Goal: Information Seeking & Learning: Learn about a topic

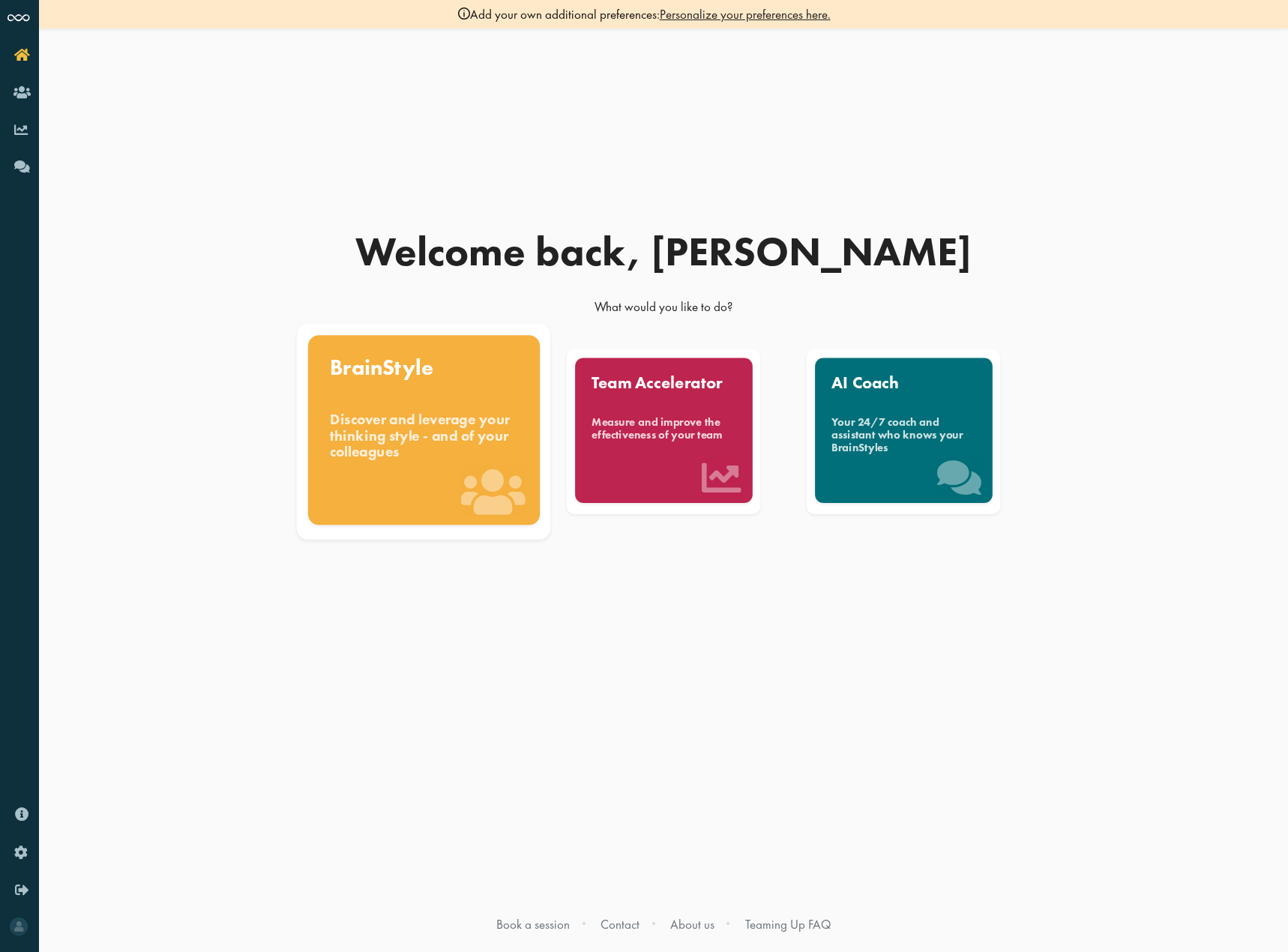
click at [494, 422] on div "Discover and leverage your thinking style - and of your colleagues" at bounding box center [424, 436] width 188 height 51
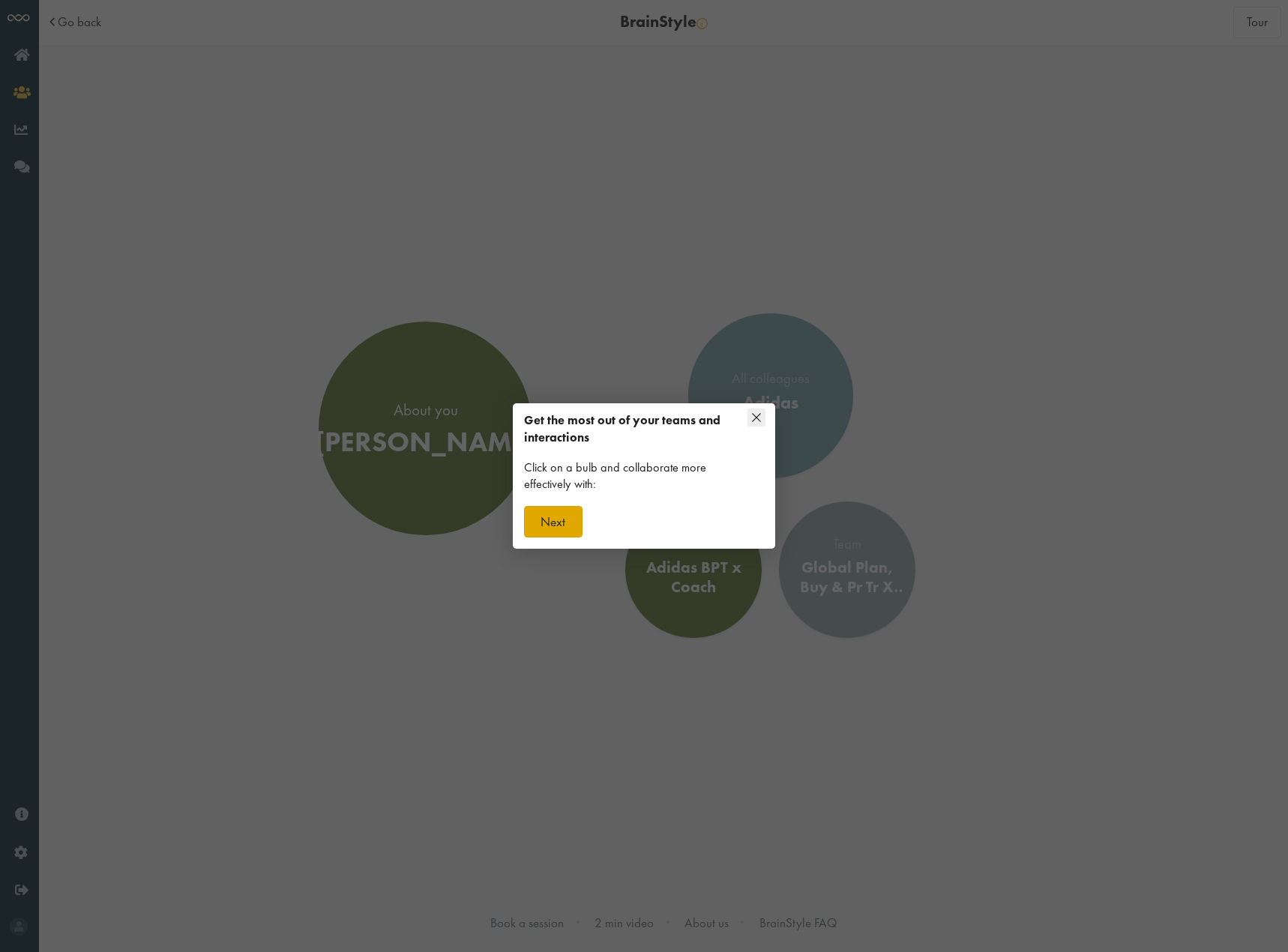
click at [571, 513] on button "Next" at bounding box center [553, 522] width 59 height 32
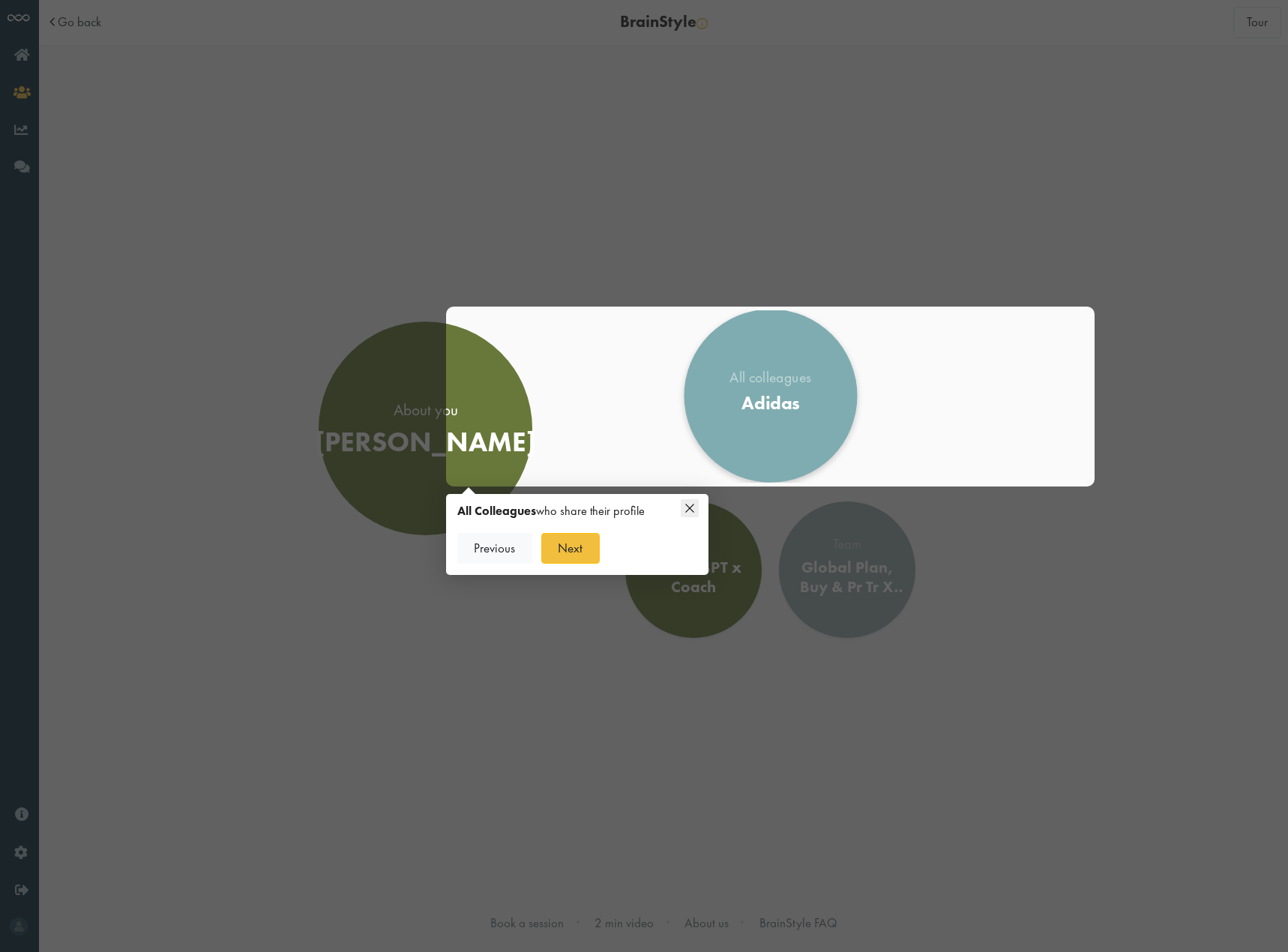
click at [755, 422] on link "All colleagues Adidas" at bounding box center [770, 396] width 173 height 173
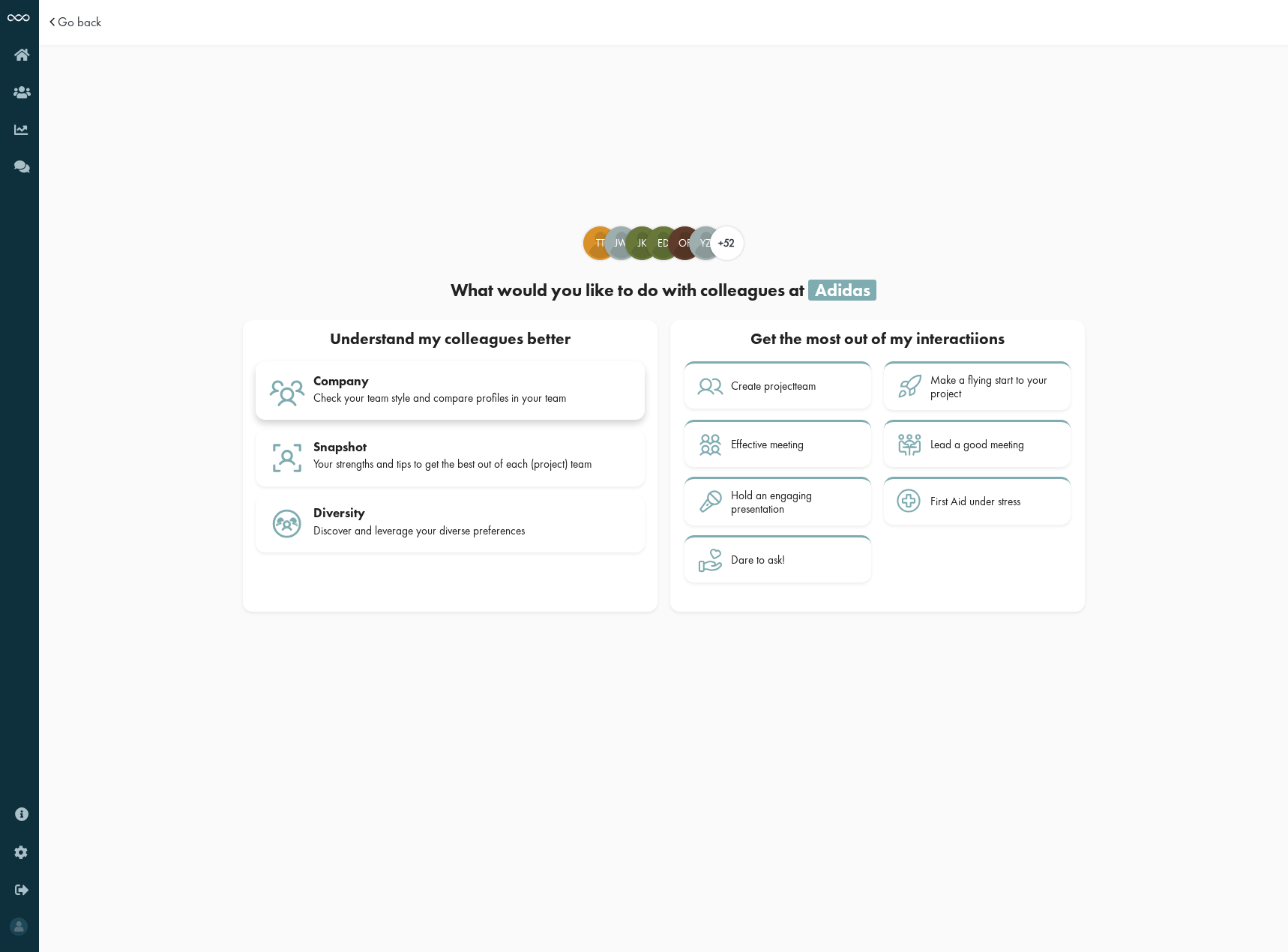
click at [371, 379] on div "Company" at bounding box center [472, 380] width 318 height 15
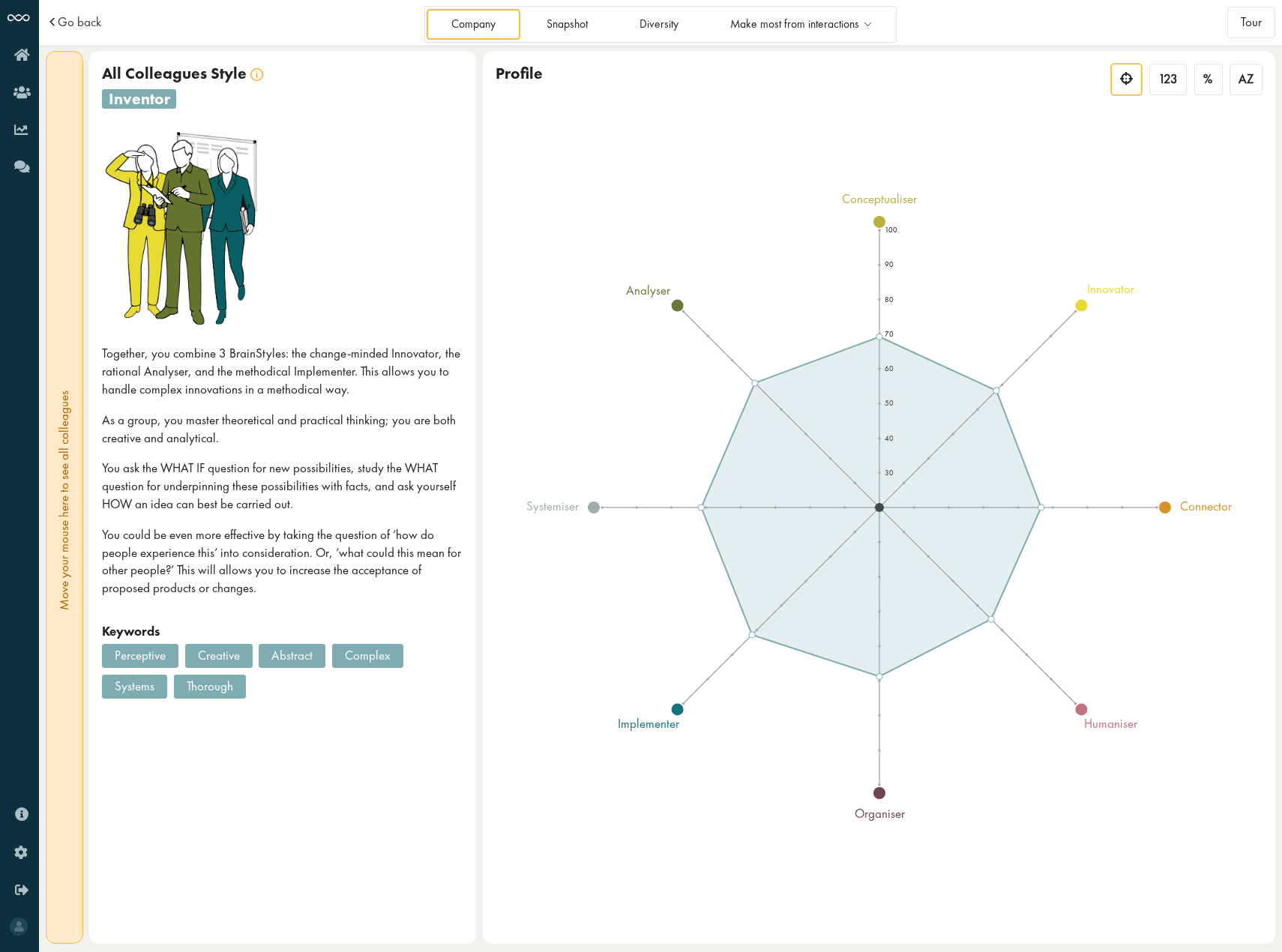
scroll to position [2, 0]
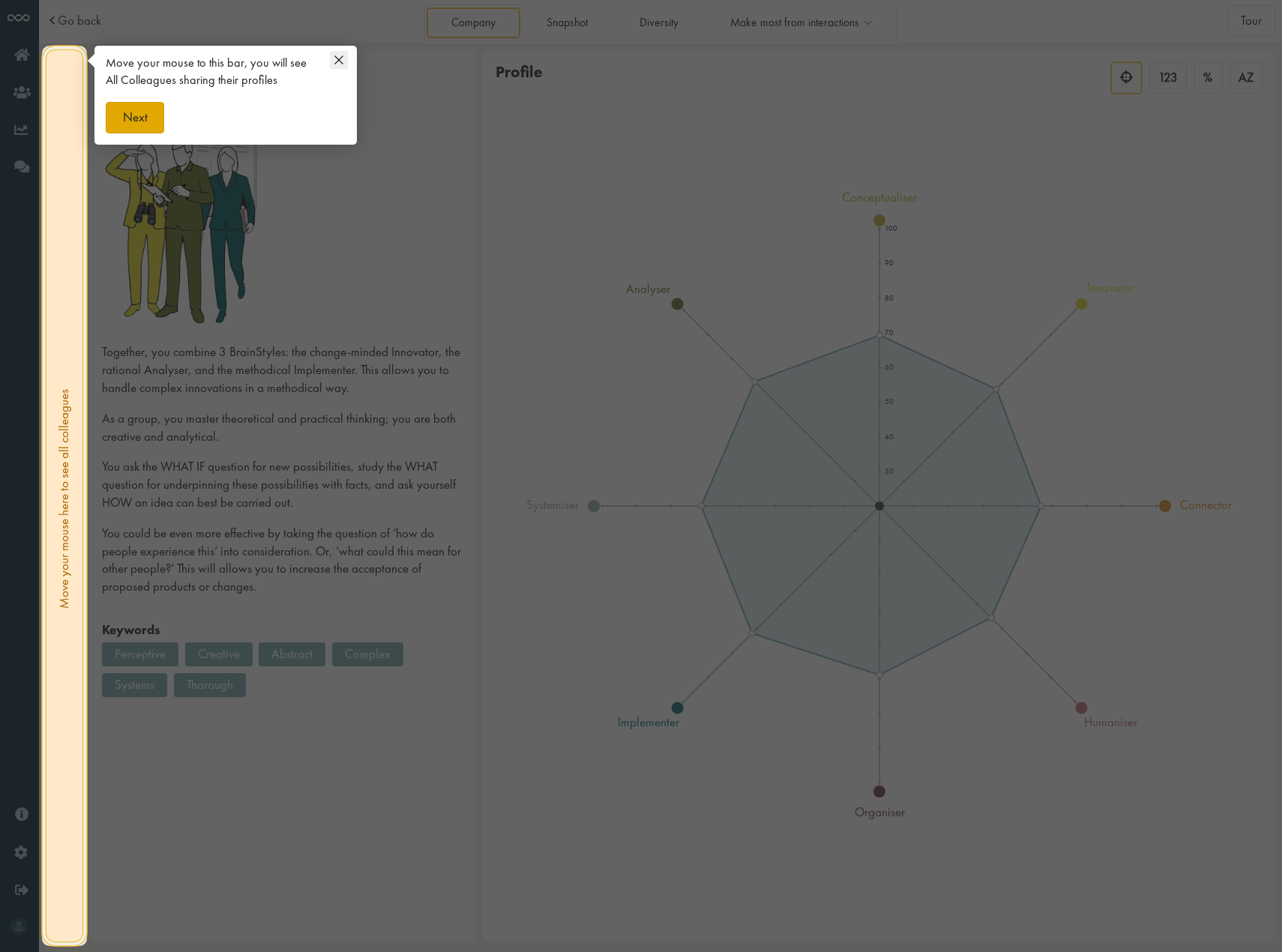
click at [141, 121] on button "Next" at bounding box center [134, 118] width 59 height 32
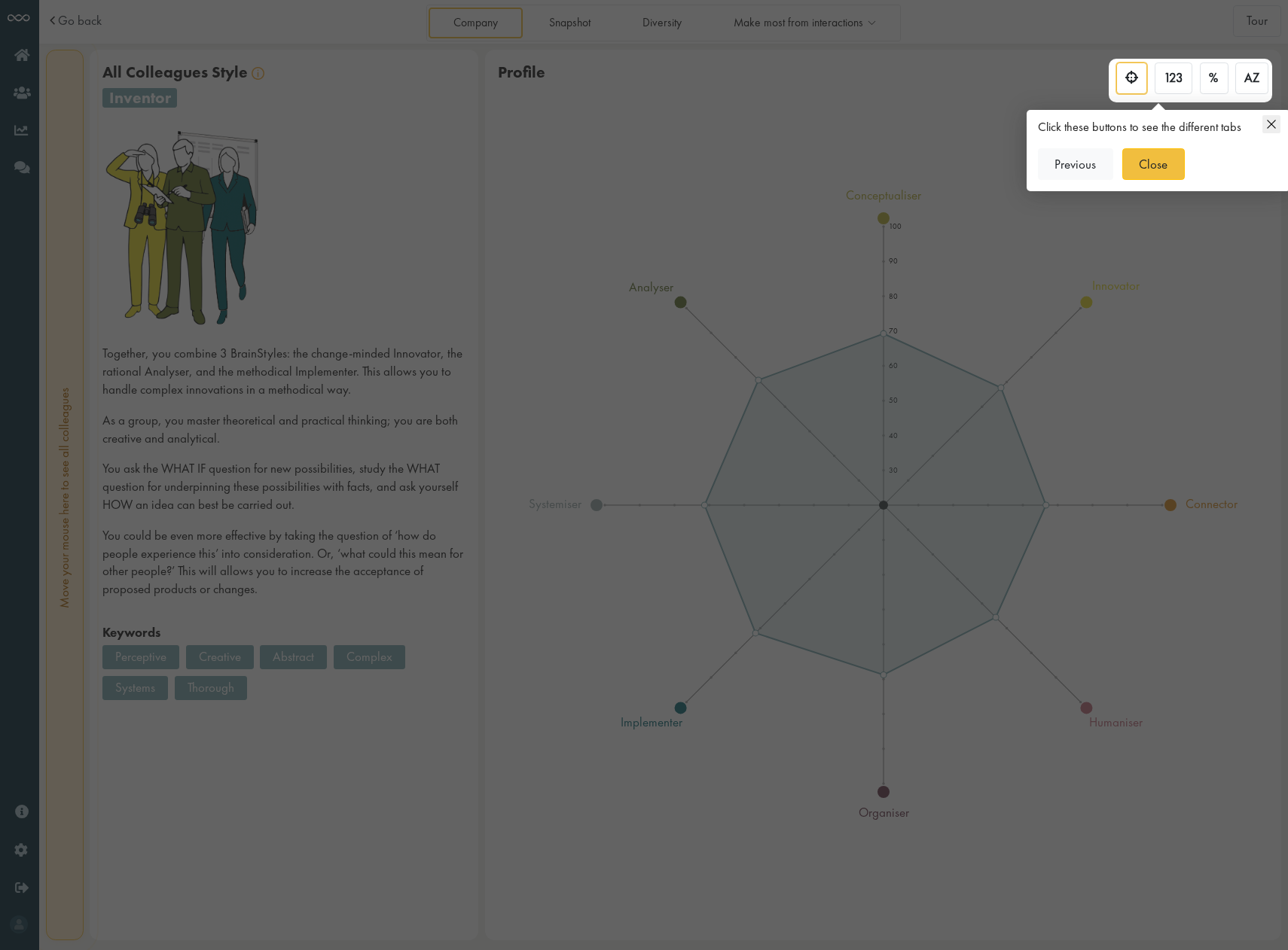
click at [677, 167] on div at bounding box center [644, 475] width 1288 height 950
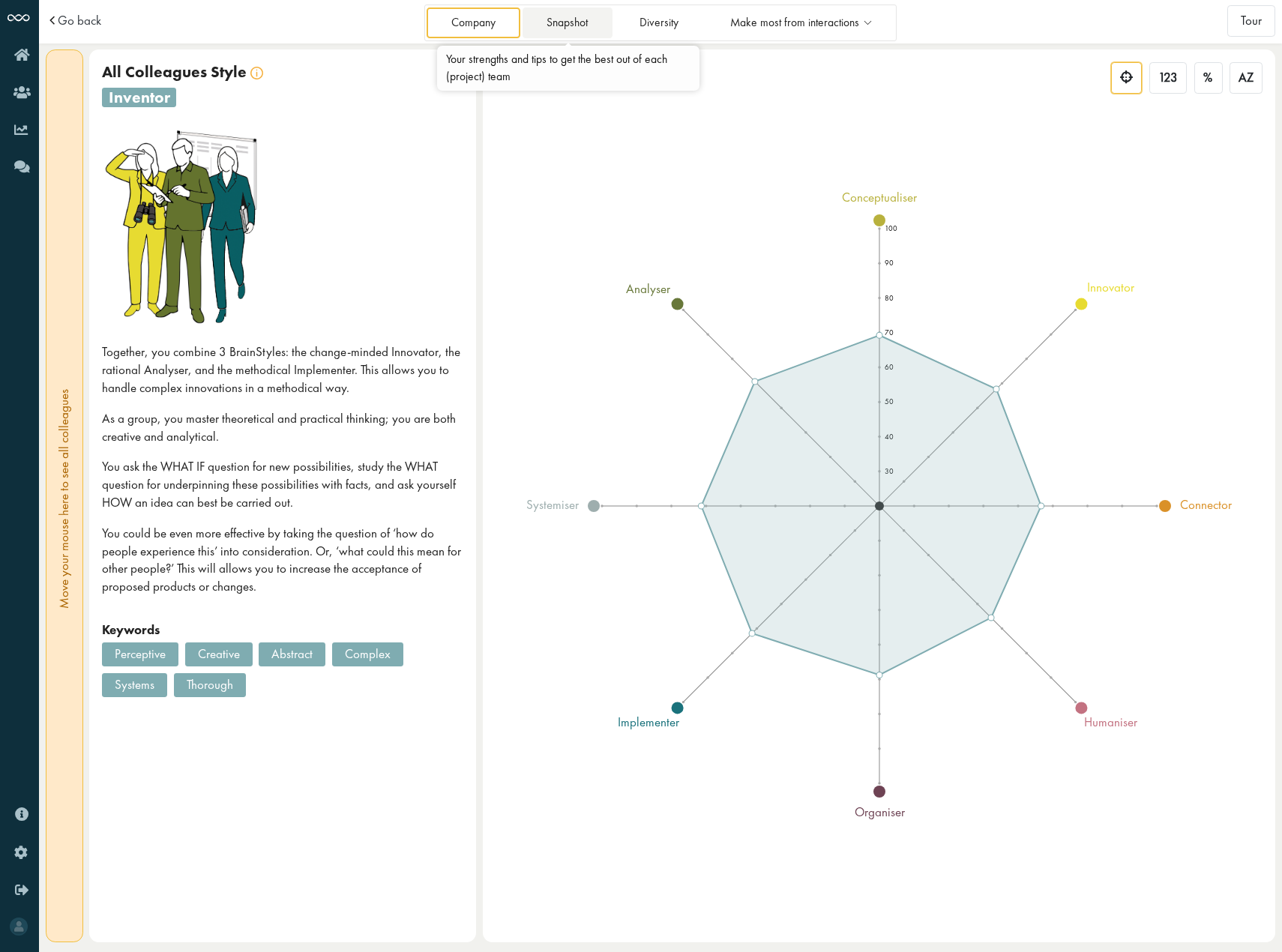
click at [570, 29] on link "Snapshot" at bounding box center [567, 23] width 90 height 31
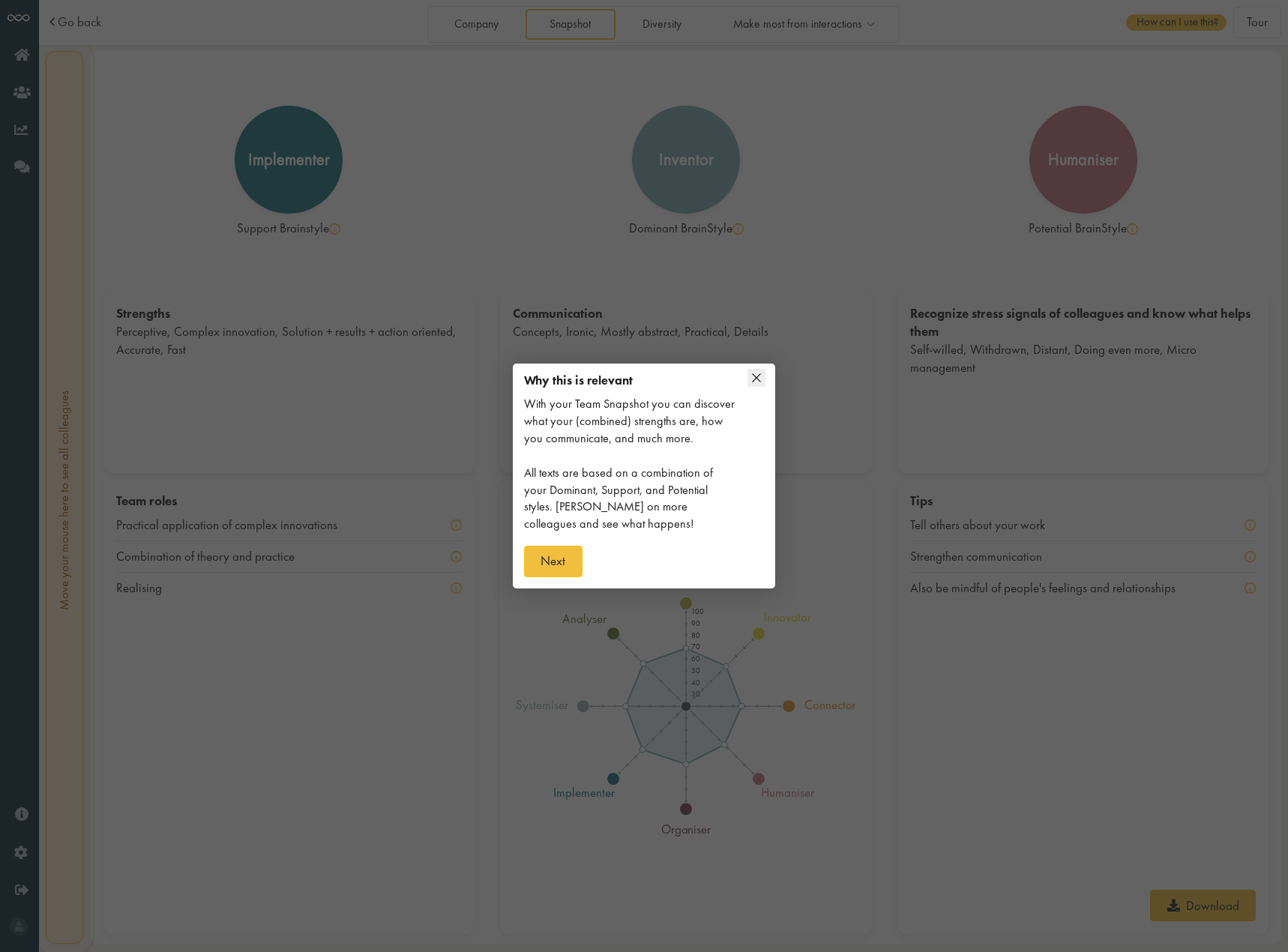
click at [464, 23] on div at bounding box center [644, 476] width 1288 height 952
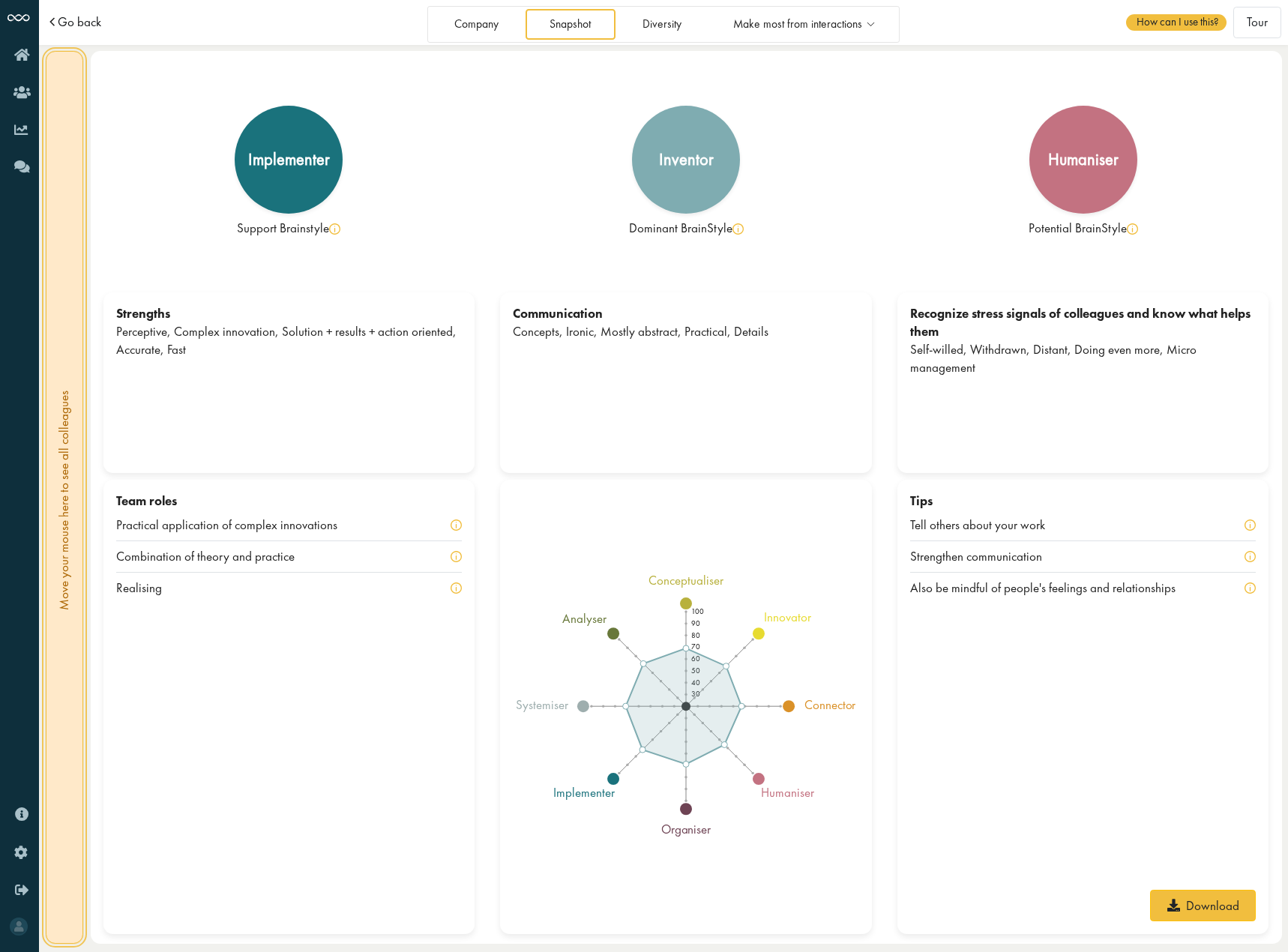
click at [69, 23] on span "Go back" at bounding box center [80, 22] width 44 height 13
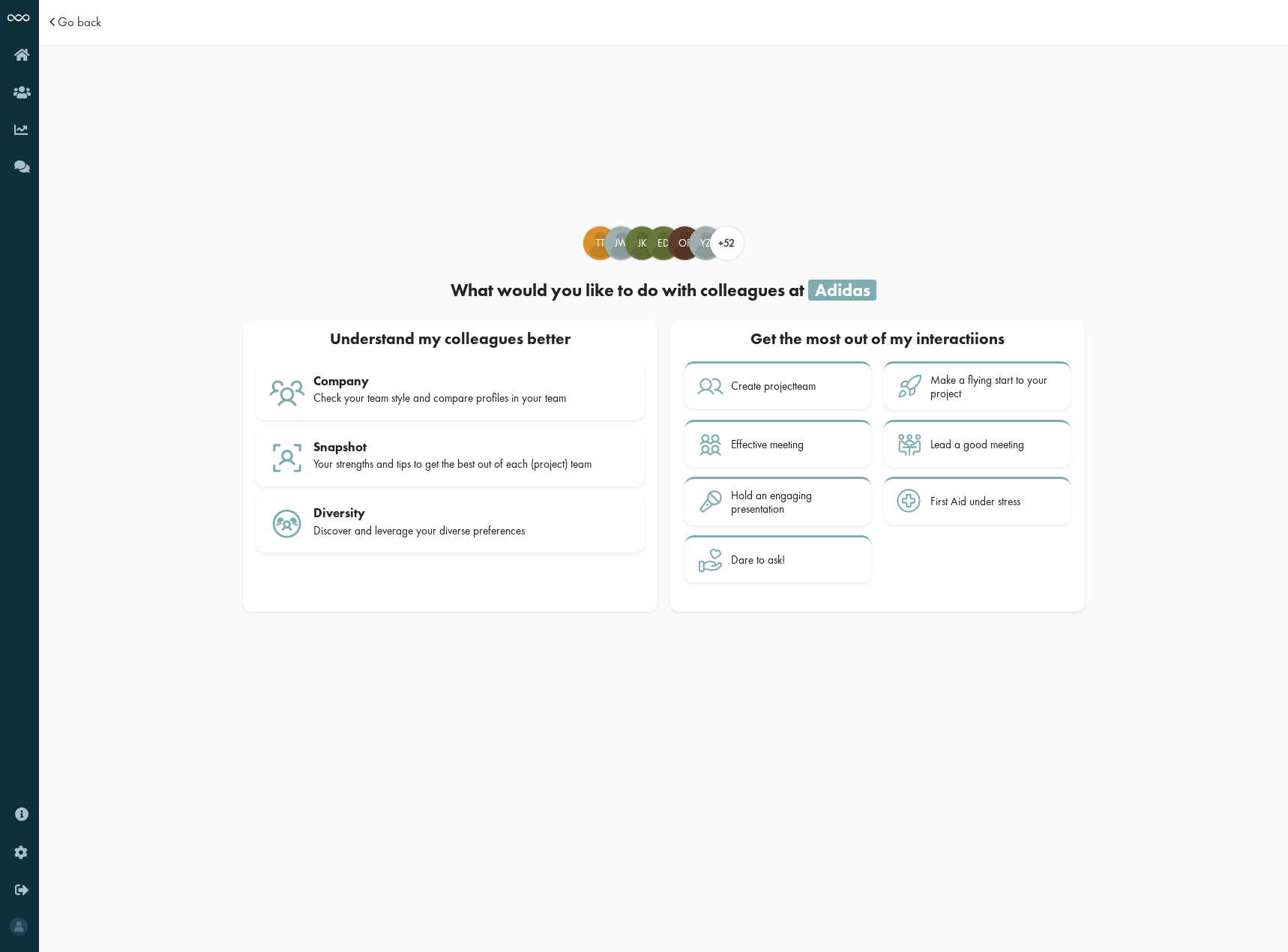
click at [75, 36] on td "Go back" at bounding box center [200, 22] width 309 height 45
click at [83, 32] on td "Go back" at bounding box center [200, 22] width 309 height 45
click at [65, 33] on td "Go back" at bounding box center [200, 22] width 309 height 45
click at [75, 22] on span "Go back" at bounding box center [80, 22] width 44 height 13
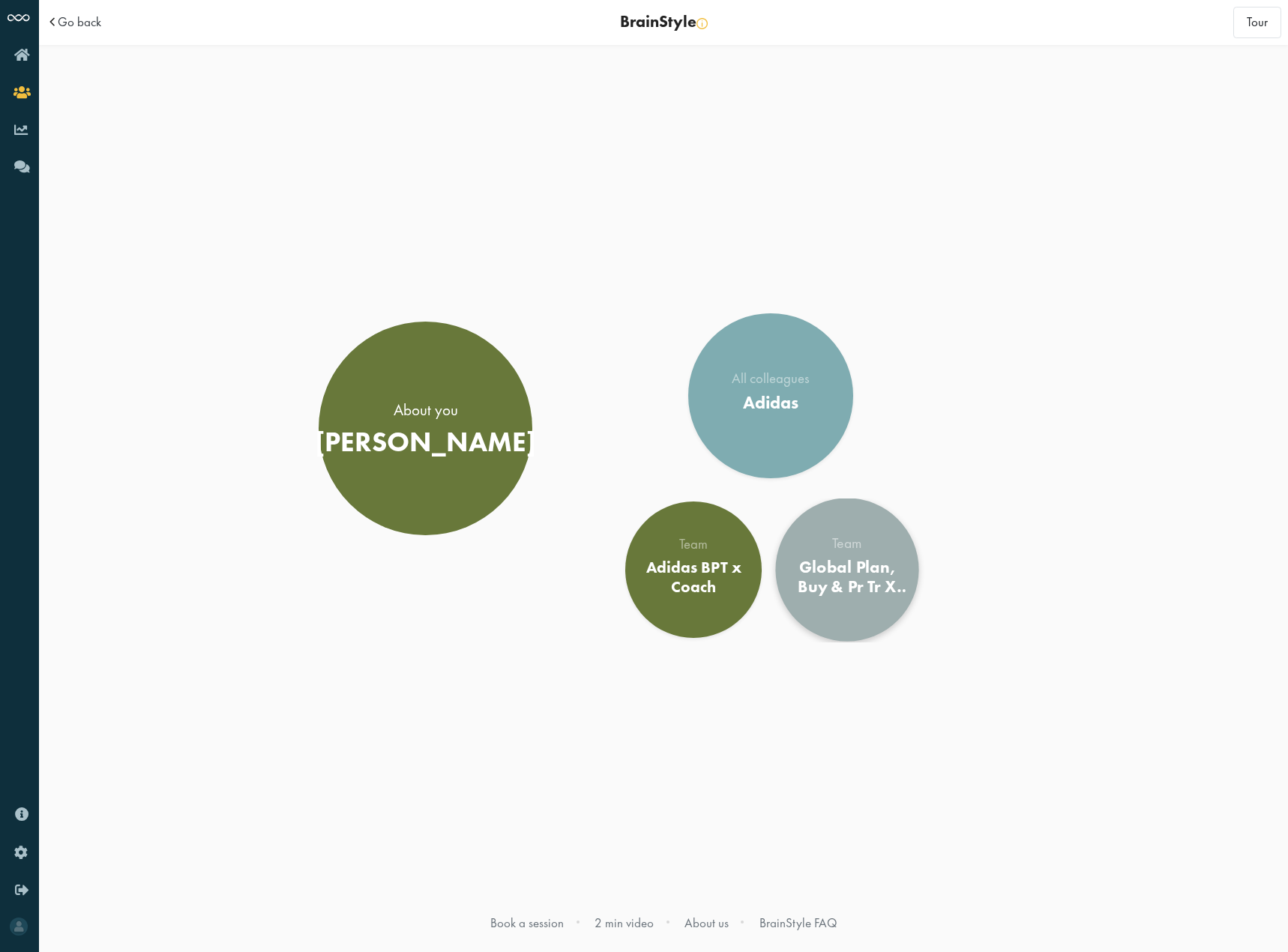
click at [827, 580] on div "Global Plan, Buy & Pr Tr X Coach" at bounding box center [846, 577] width 116 height 41
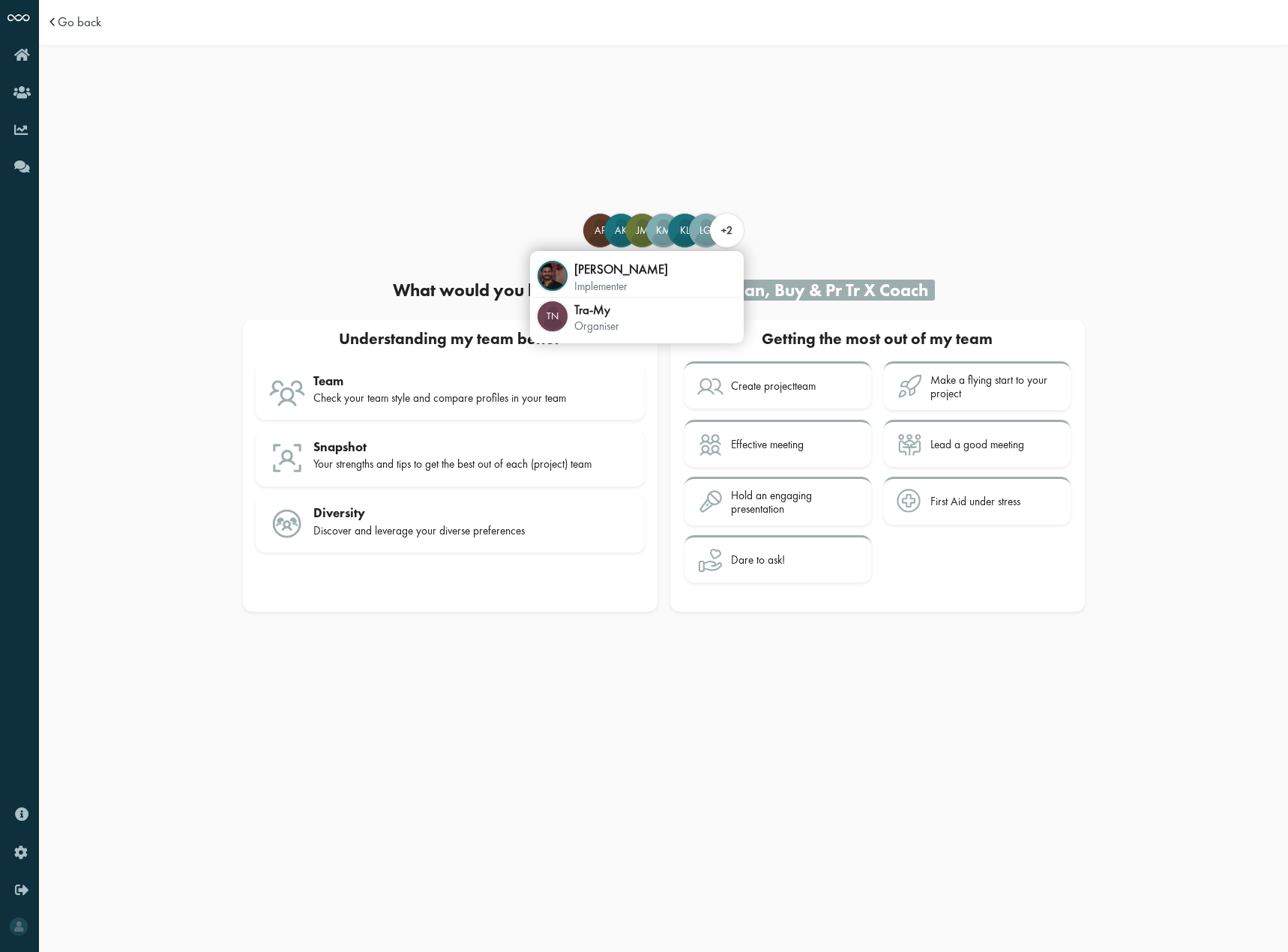
click at [728, 234] on span "+2" at bounding box center [726, 231] width 11 height 14
click at [86, 28] on span "Go back" at bounding box center [80, 22] width 44 height 13
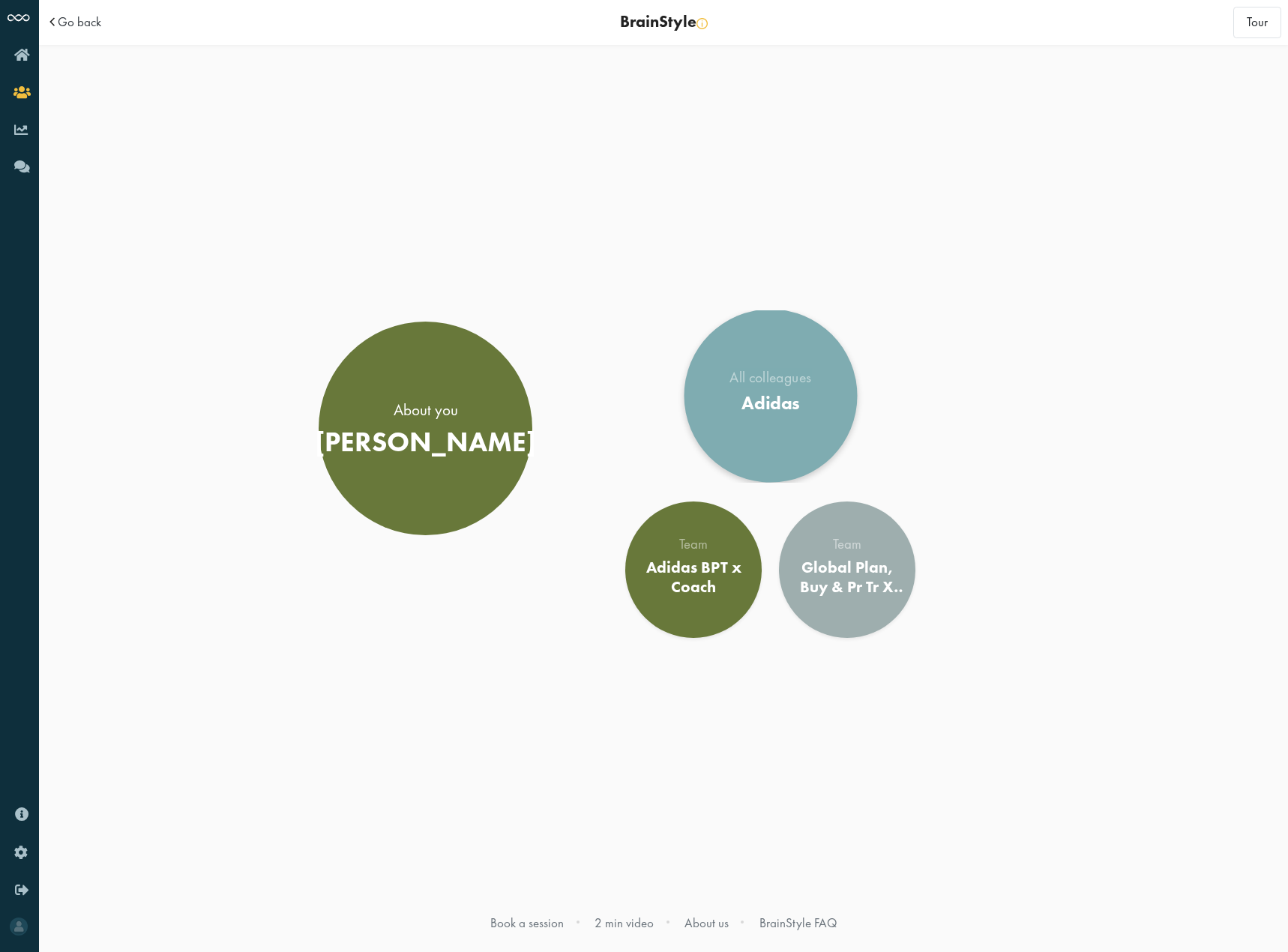
click at [795, 388] on div "All colleagues Adidas" at bounding box center [770, 395] width 82 height 51
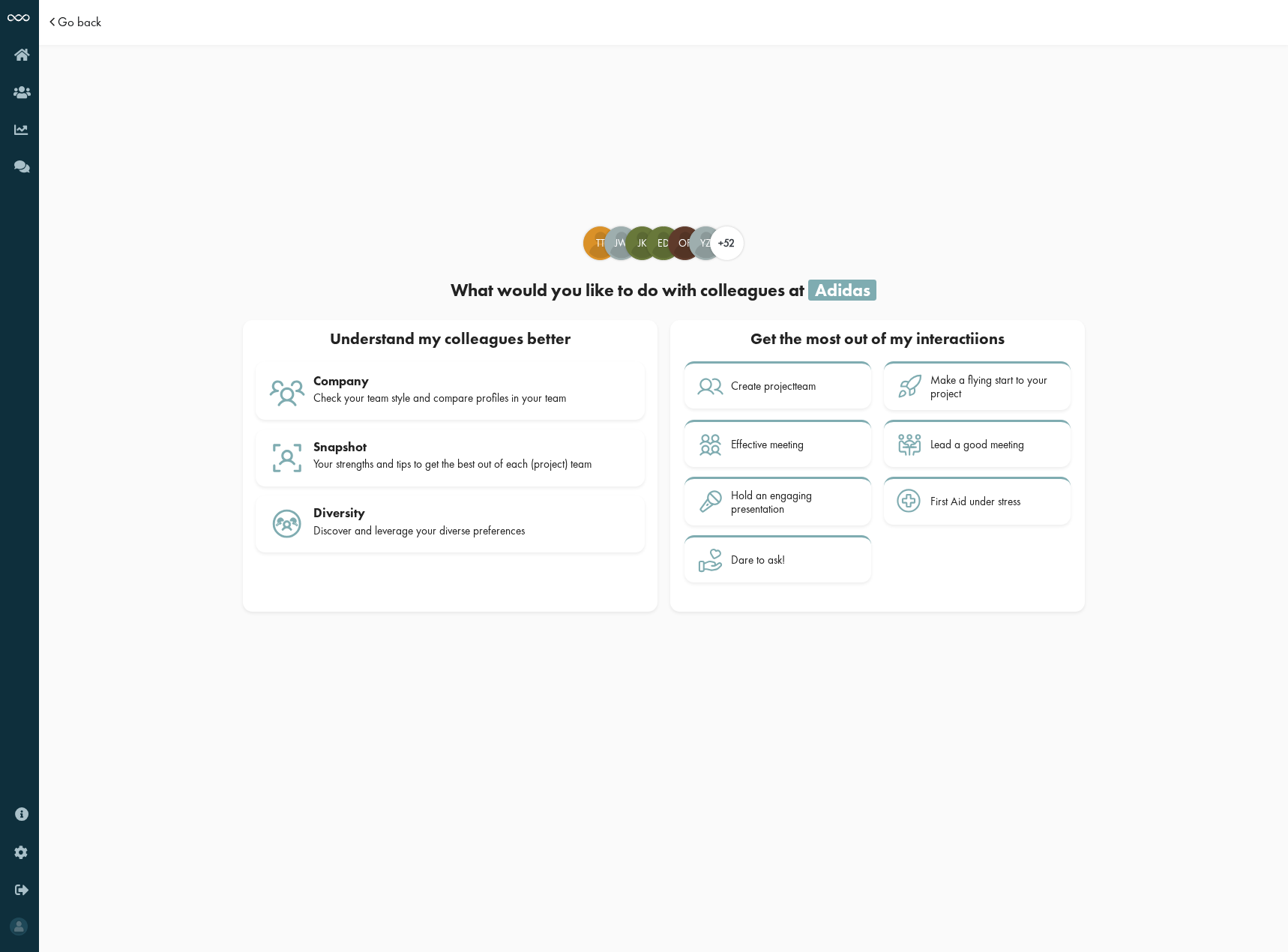
click at [64, 23] on span "Go back" at bounding box center [80, 22] width 44 height 13
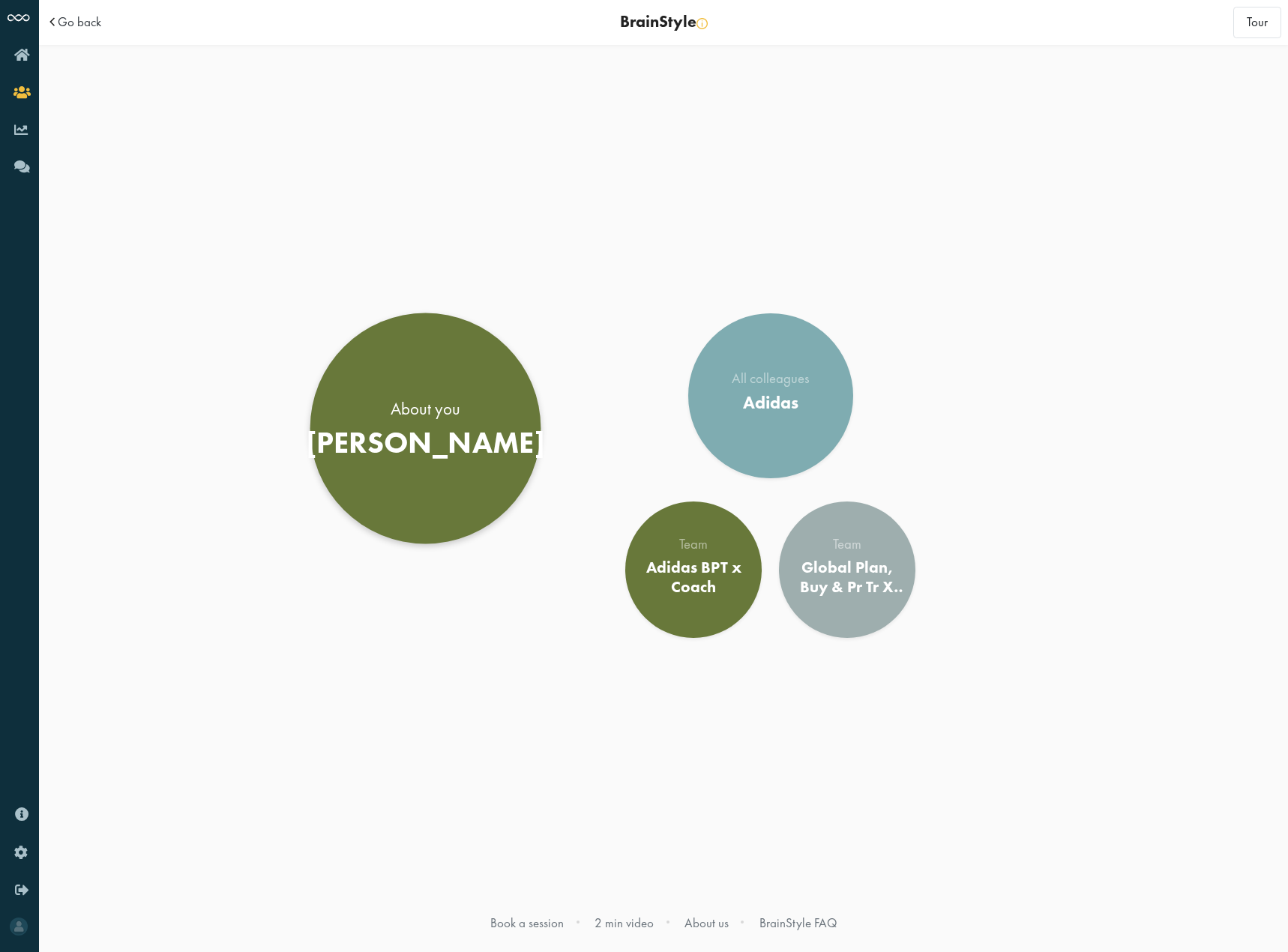
click at [435, 402] on div "About you" at bounding box center [426, 409] width 239 height 24
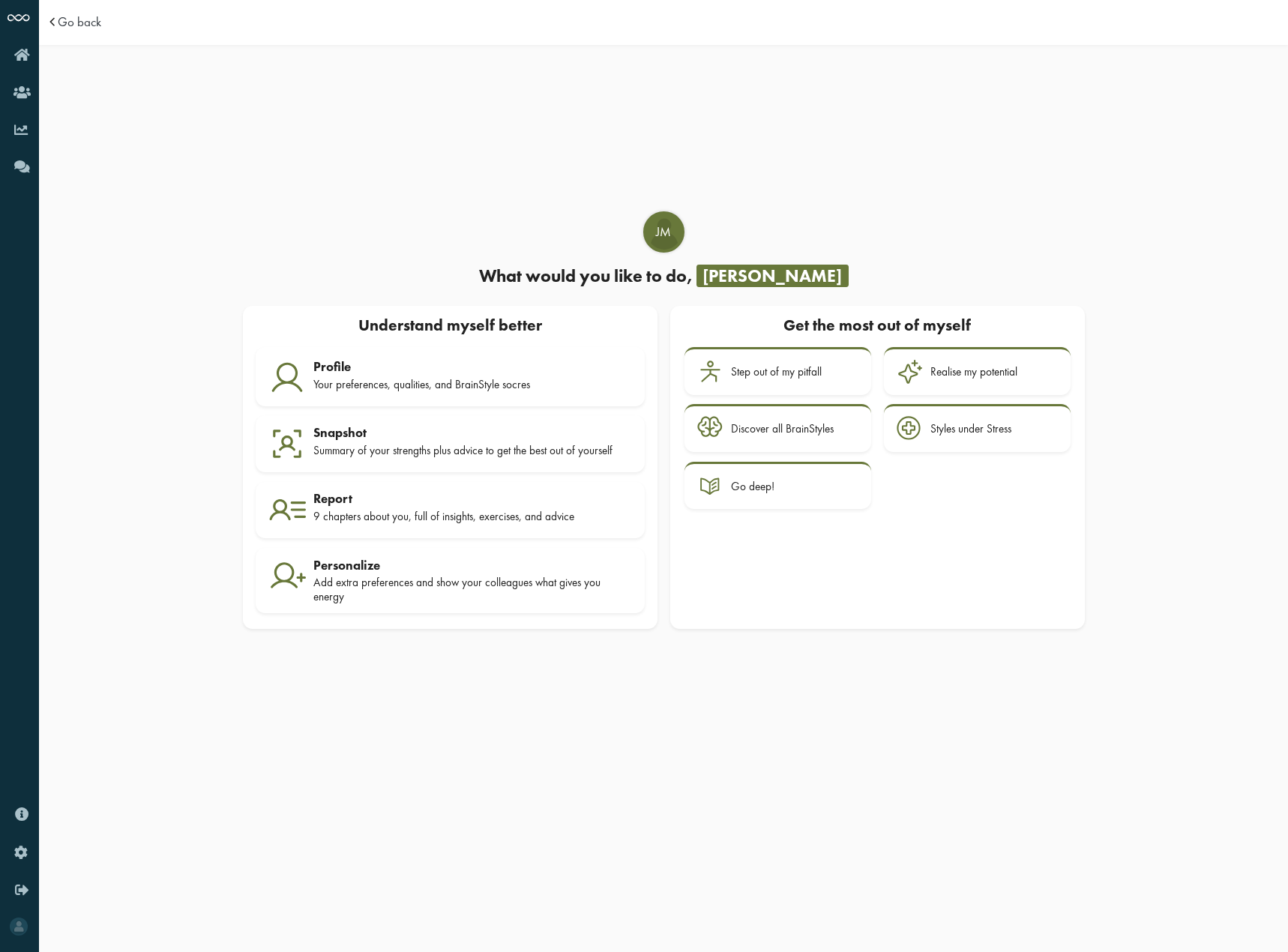
click at [79, 11] on td "Go back" at bounding box center [200, 22] width 309 height 45
click at [91, 26] on span "Go back" at bounding box center [80, 22] width 44 height 13
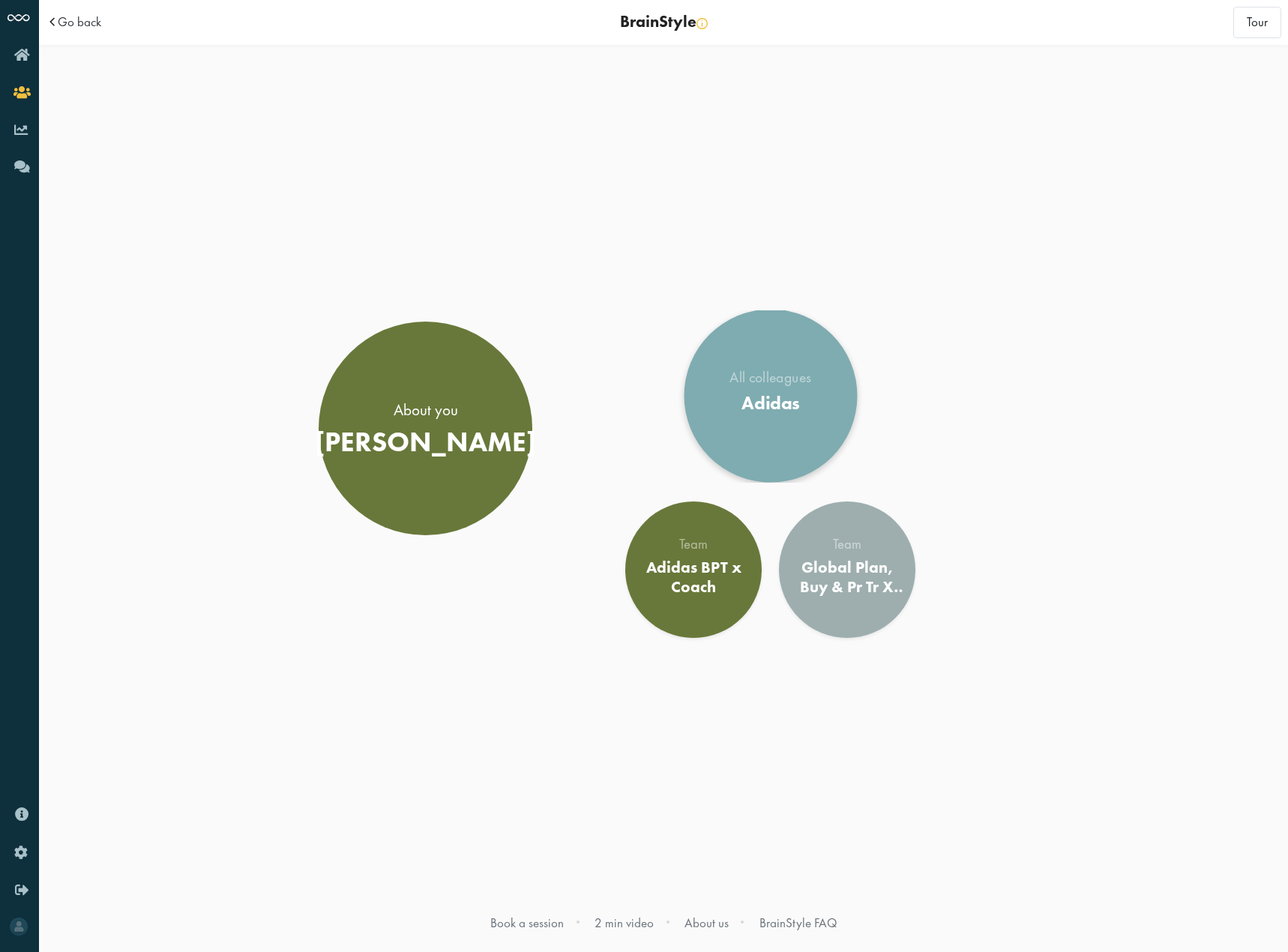
click at [775, 409] on div "Adidas" at bounding box center [770, 403] width 82 height 23
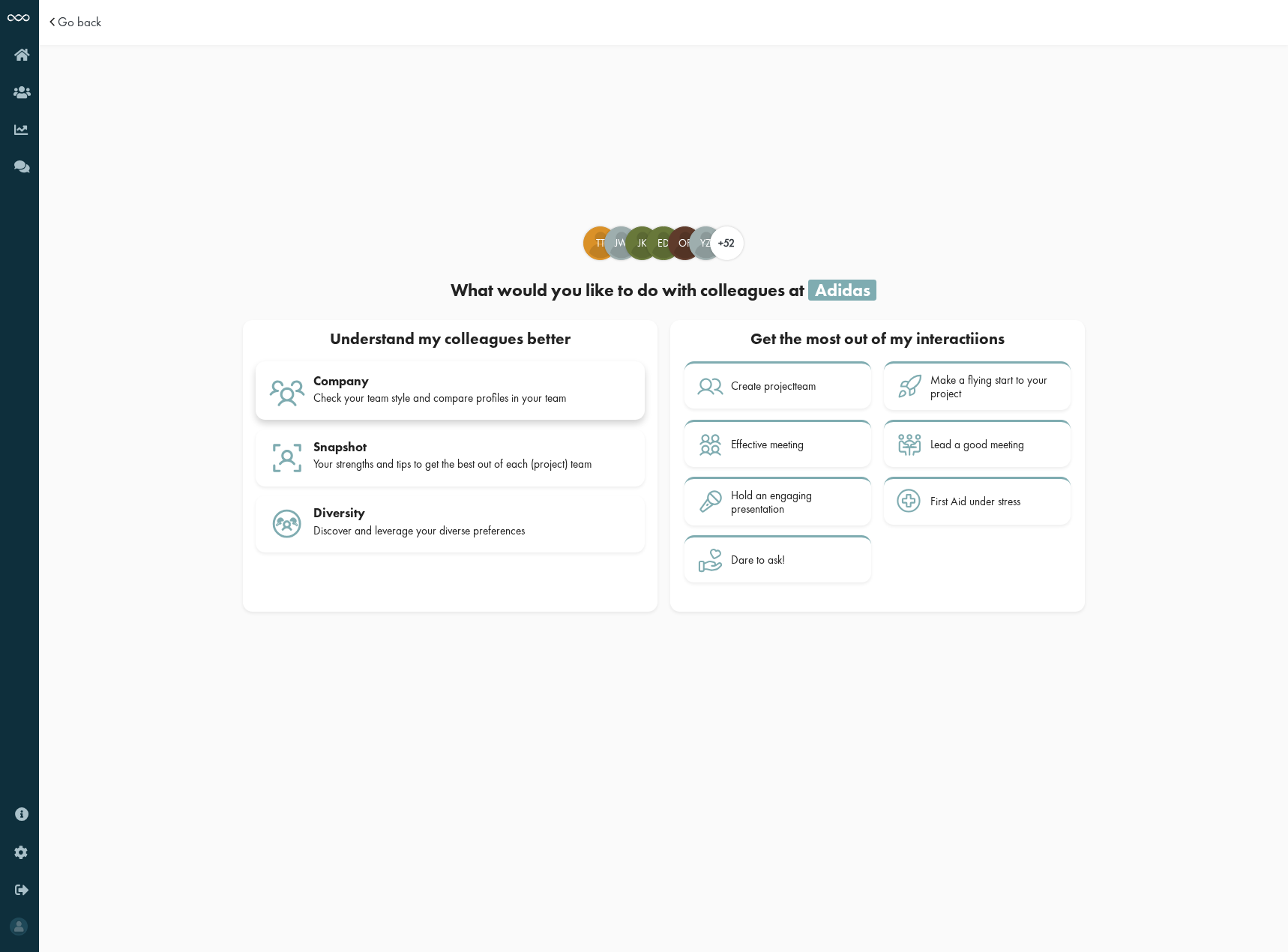
click at [513, 404] on div "Check your team style and compare profiles in your team" at bounding box center [472, 398] width 318 height 14
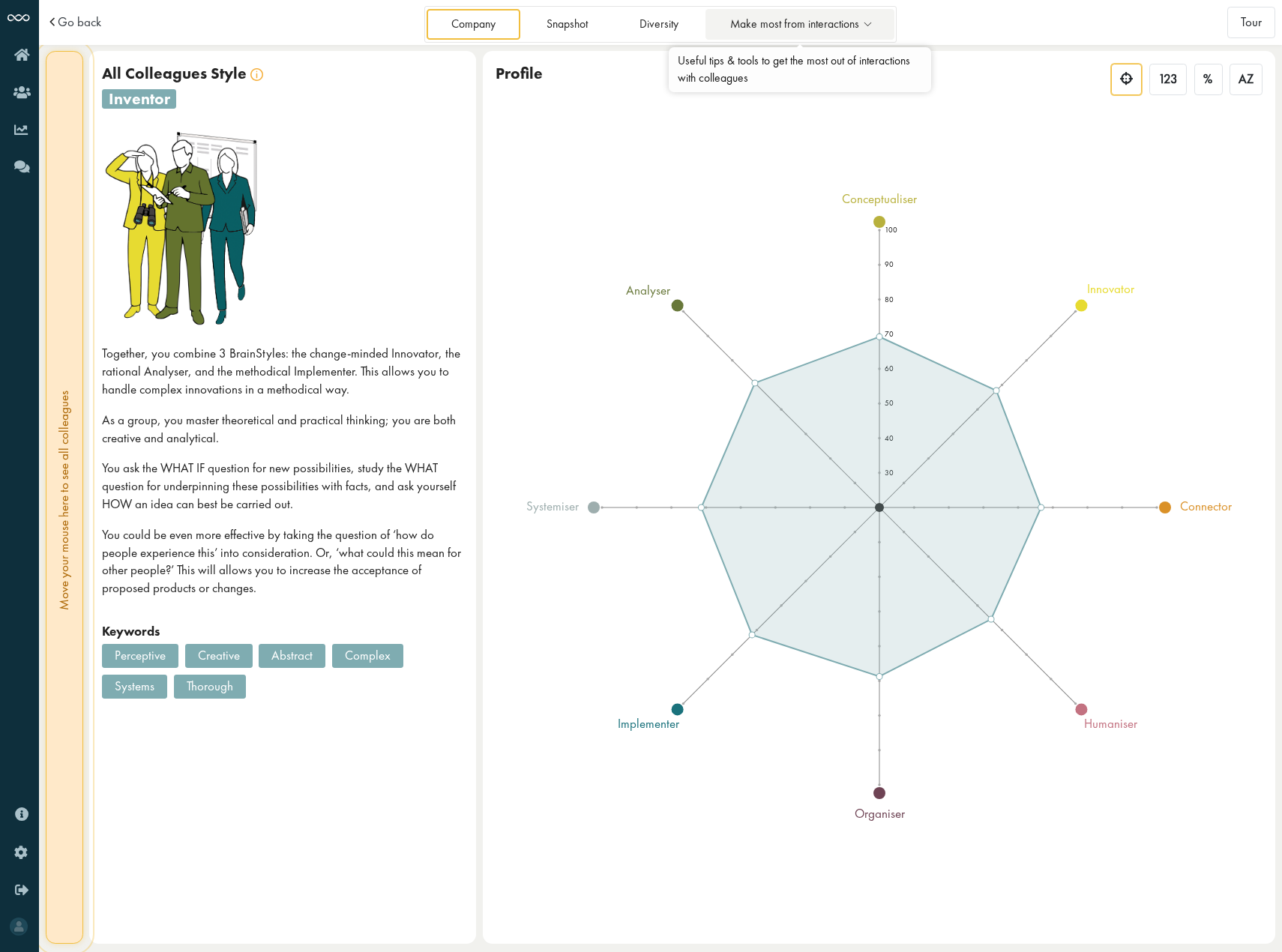
click at [781, 23] on span "Make most from interactions" at bounding box center [795, 24] width 129 height 13
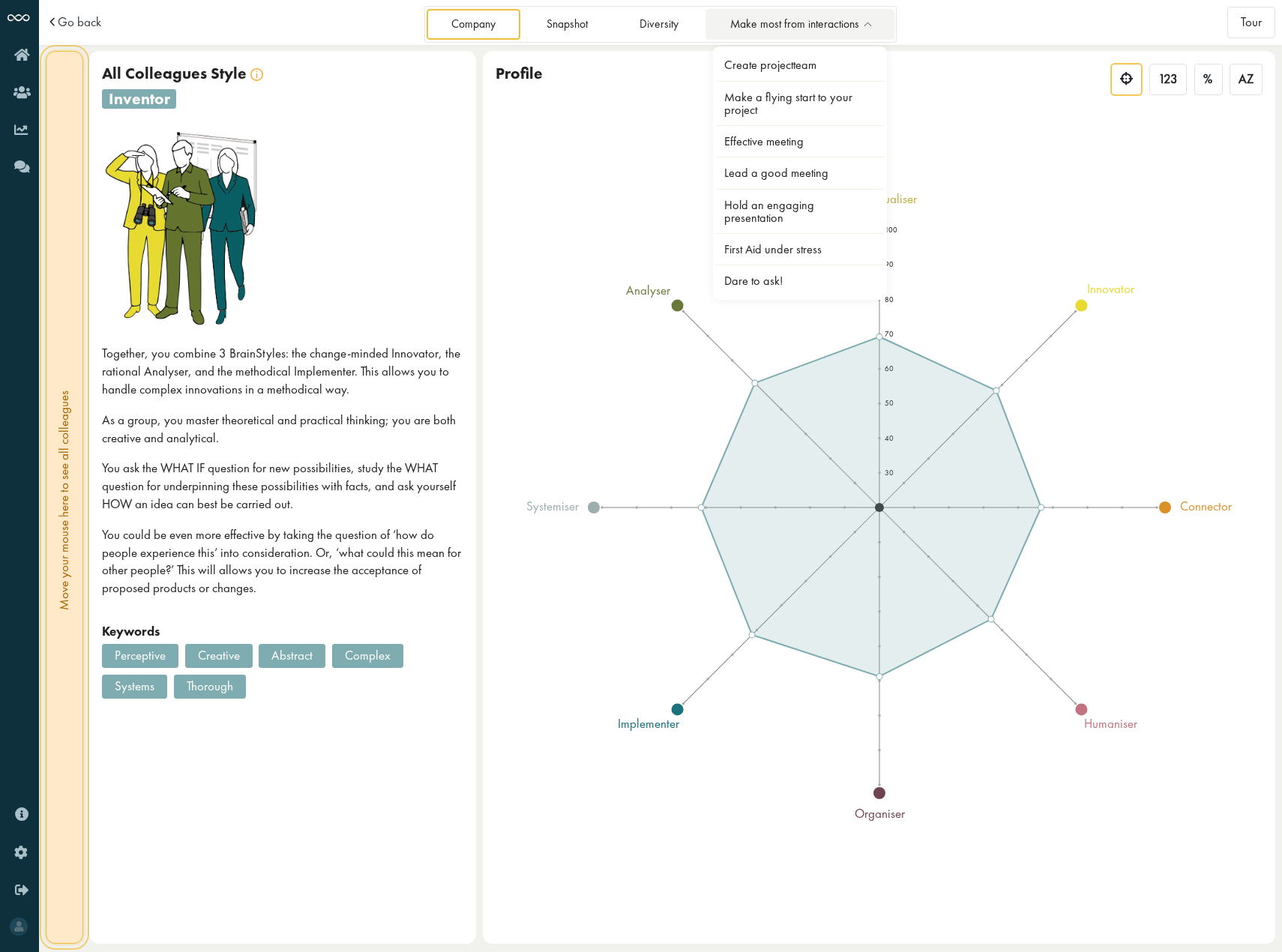
click at [781, 23] on span "Make most from interactions" at bounding box center [795, 24] width 129 height 13
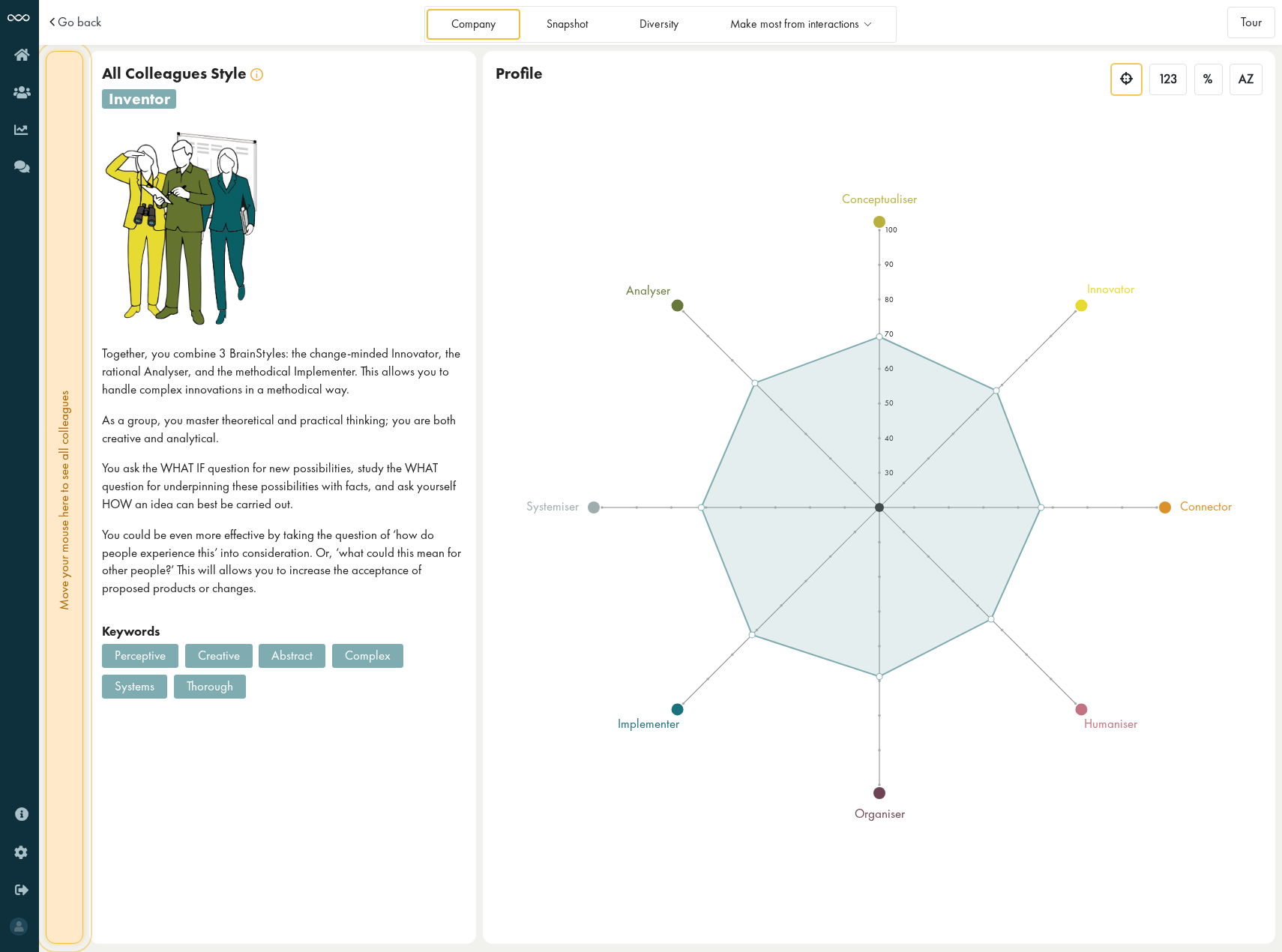
scroll to position [2, 0]
click at [829, 34] on link "Make most from interactions" at bounding box center [800, 23] width 189 height 31
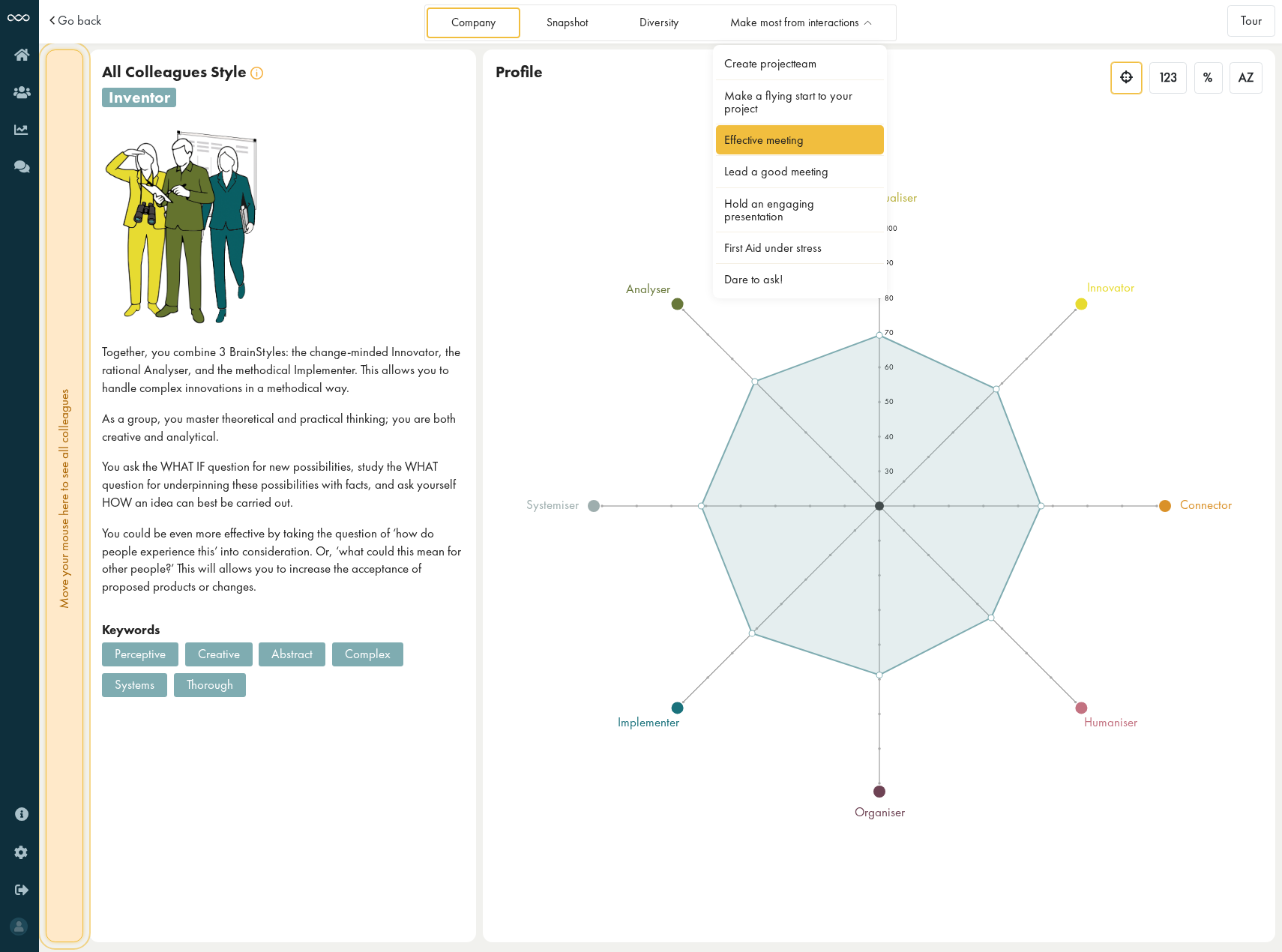
click at [809, 135] on link "Effective meeting" at bounding box center [800, 139] width 168 height 29
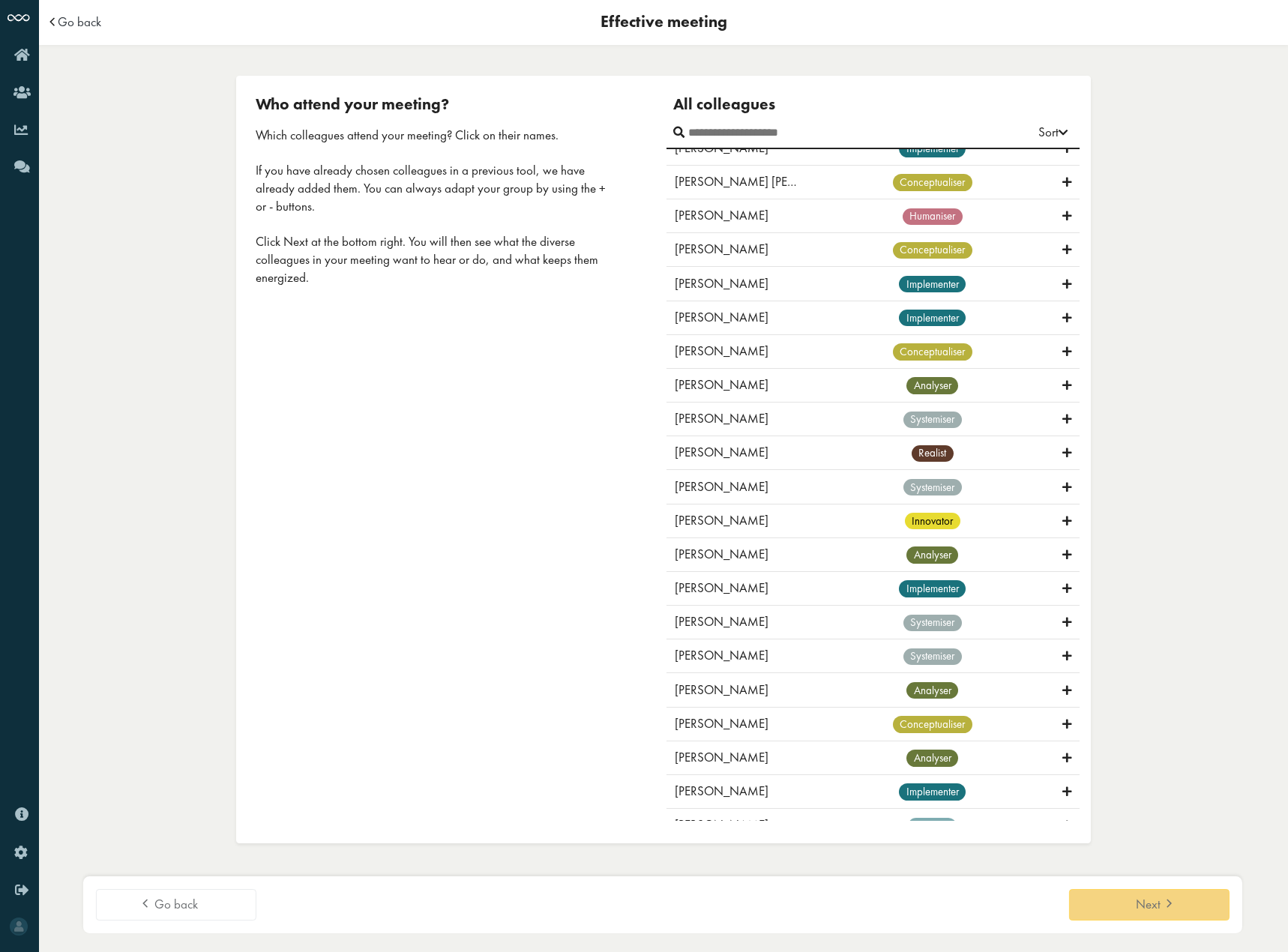
scroll to position [375, 0]
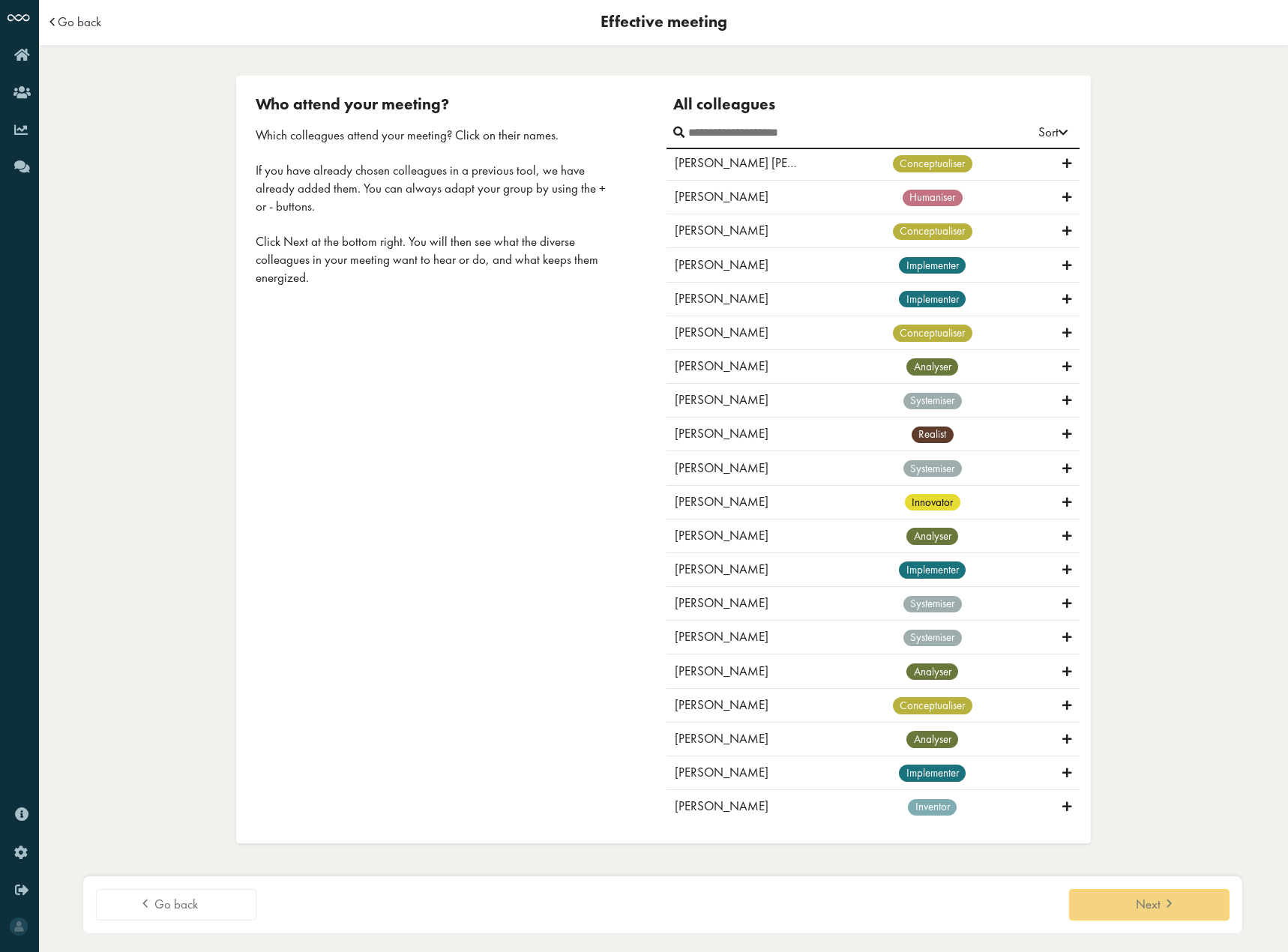
drag, startPoint x: 1080, startPoint y: 339, endPoint x: 1080, endPoint y: 365, distance: 26.0
click at [1080, 365] on div "All colleagues Sort First name Last name BrainStyle Aleksandra Sechina implemen…" at bounding box center [873, 460] width 420 height 730
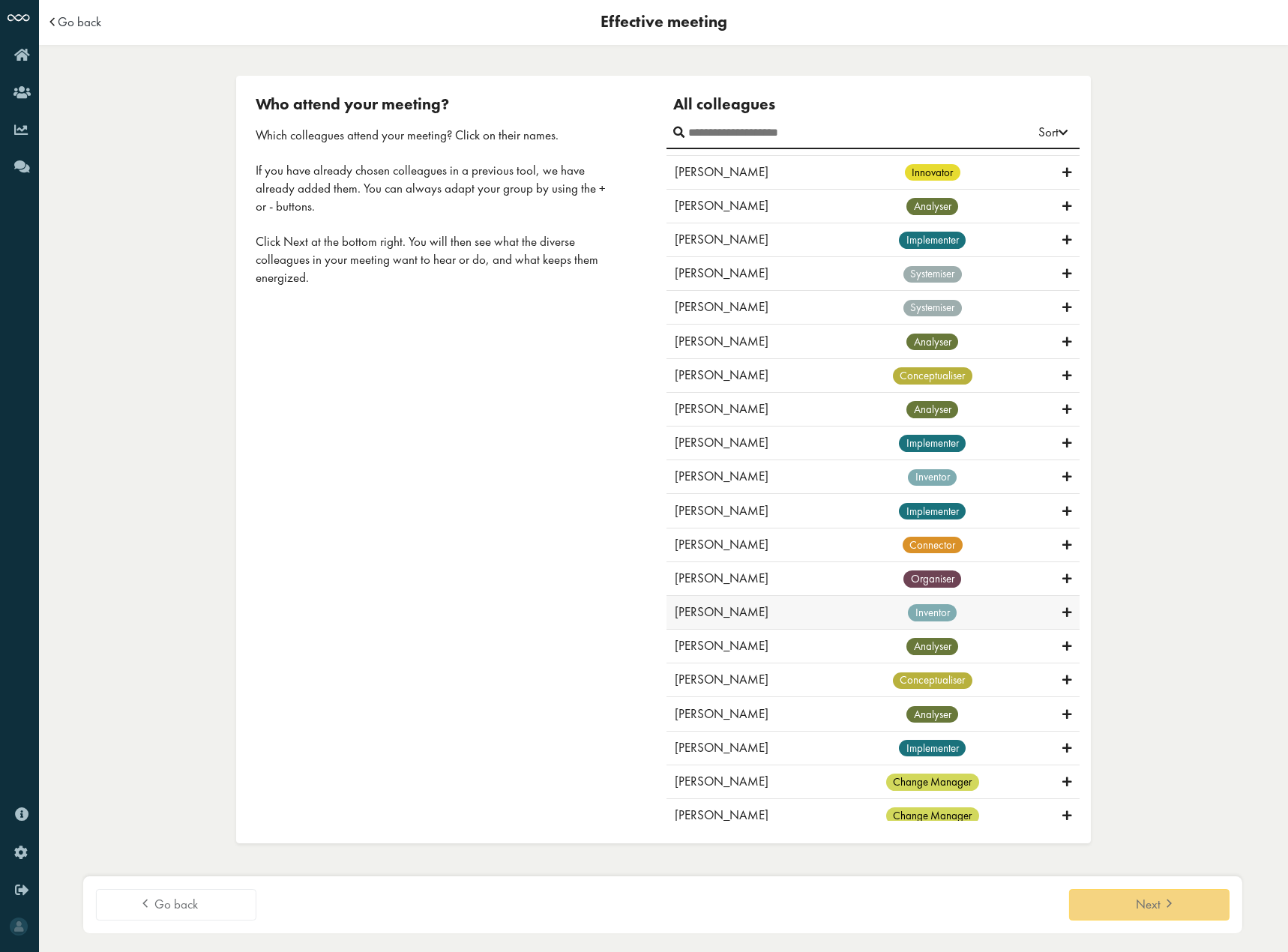
scroll to position [750, 0]
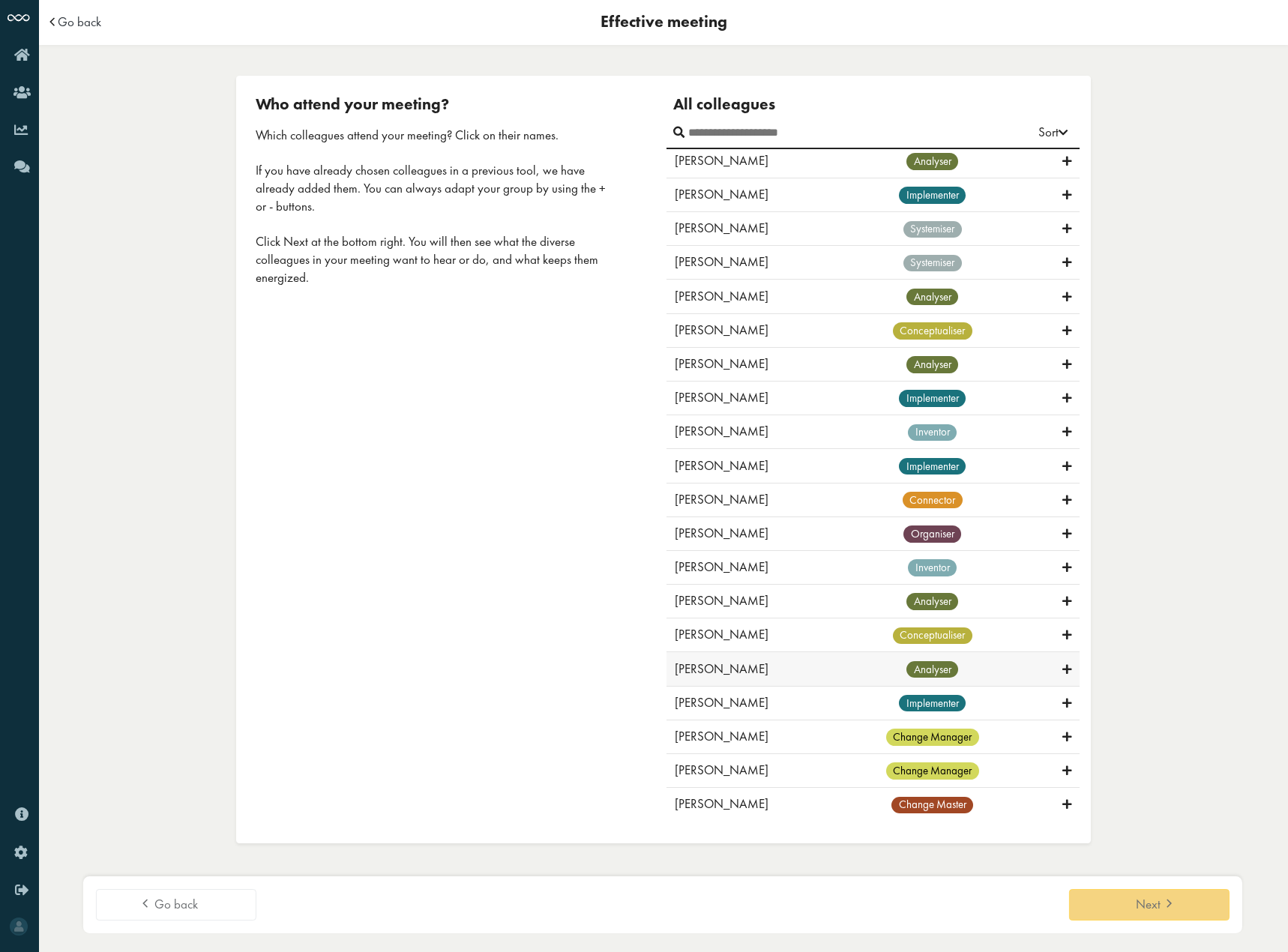
click at [1062, 666] on icon at bounding box center [1066, 669] width 9 height 14
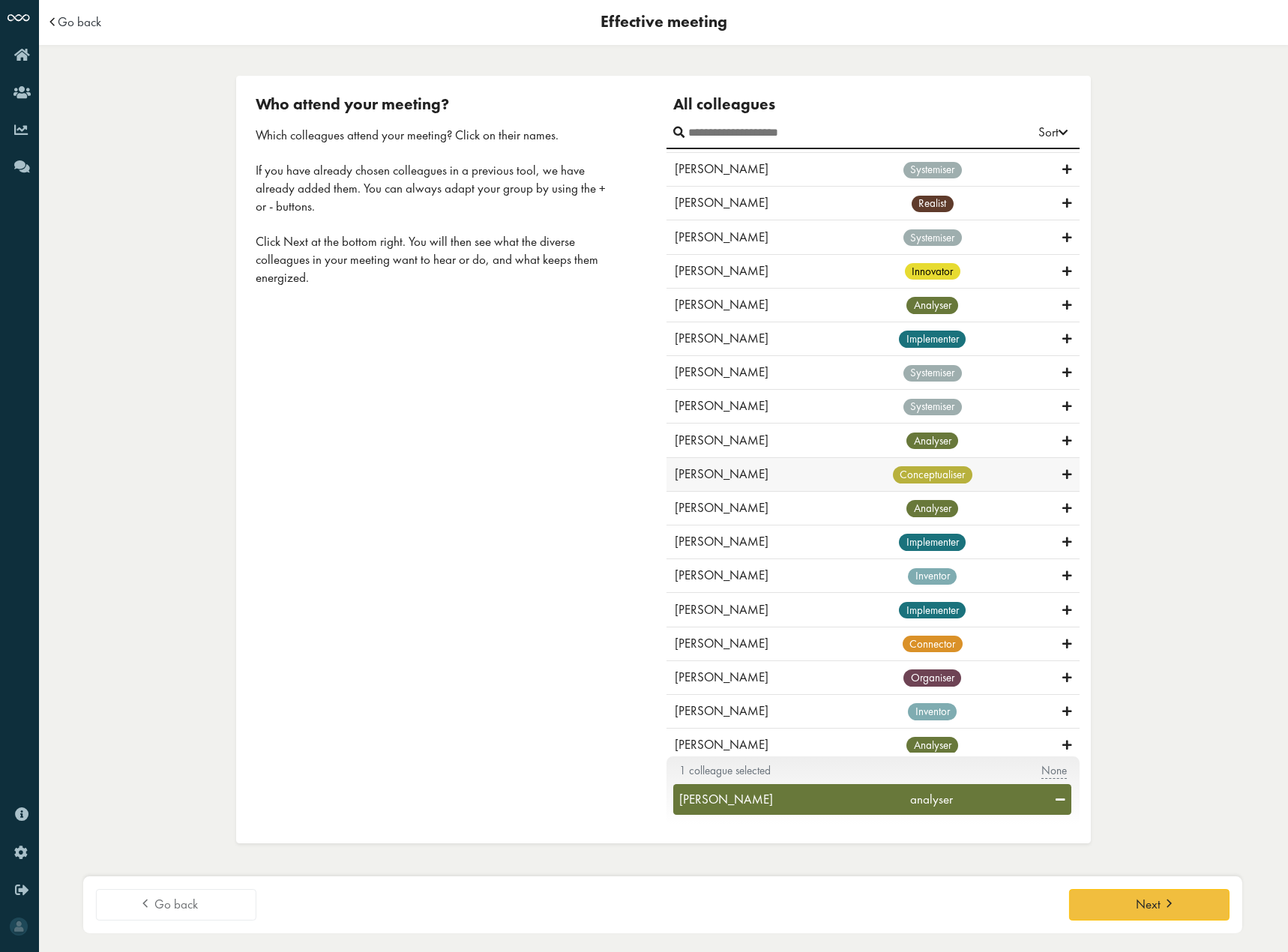
scroll to position [525, 0]
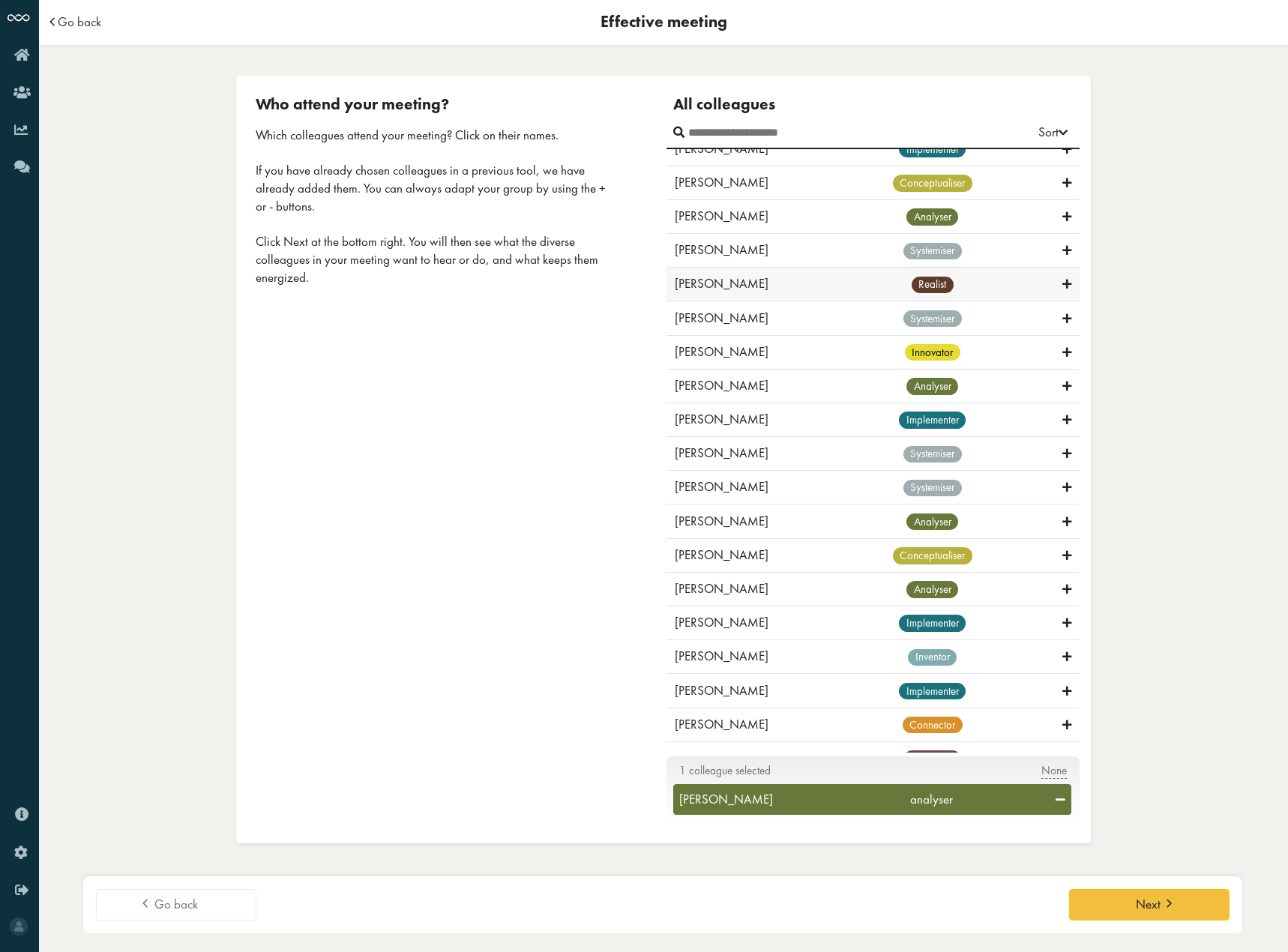
click at [1062, 290] on icon at bounding box center [1066, 285] width 9 height 14
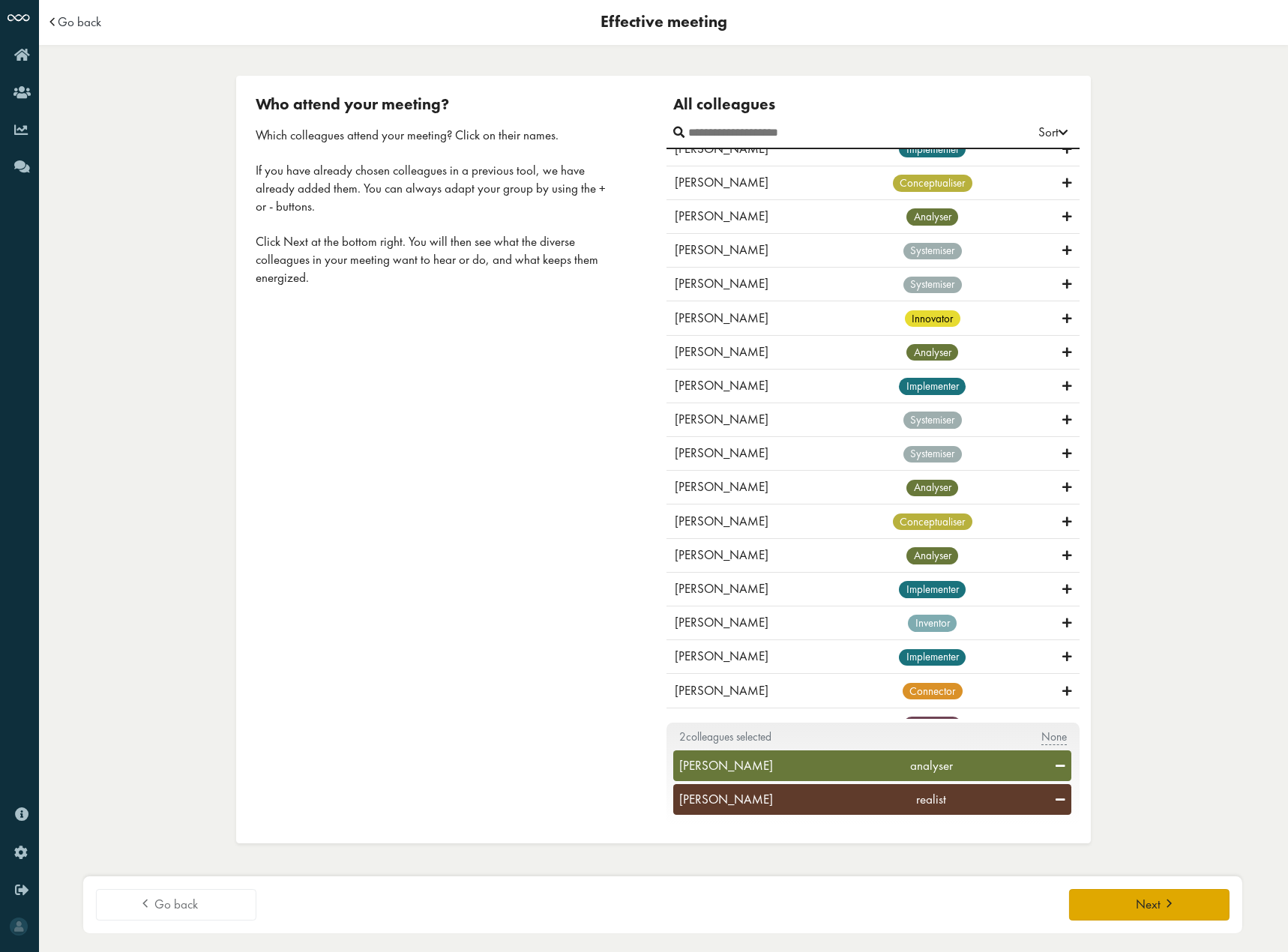
click at [1125, 893] on button "Next" at bounding box center [1149, 905] width 160 height 32
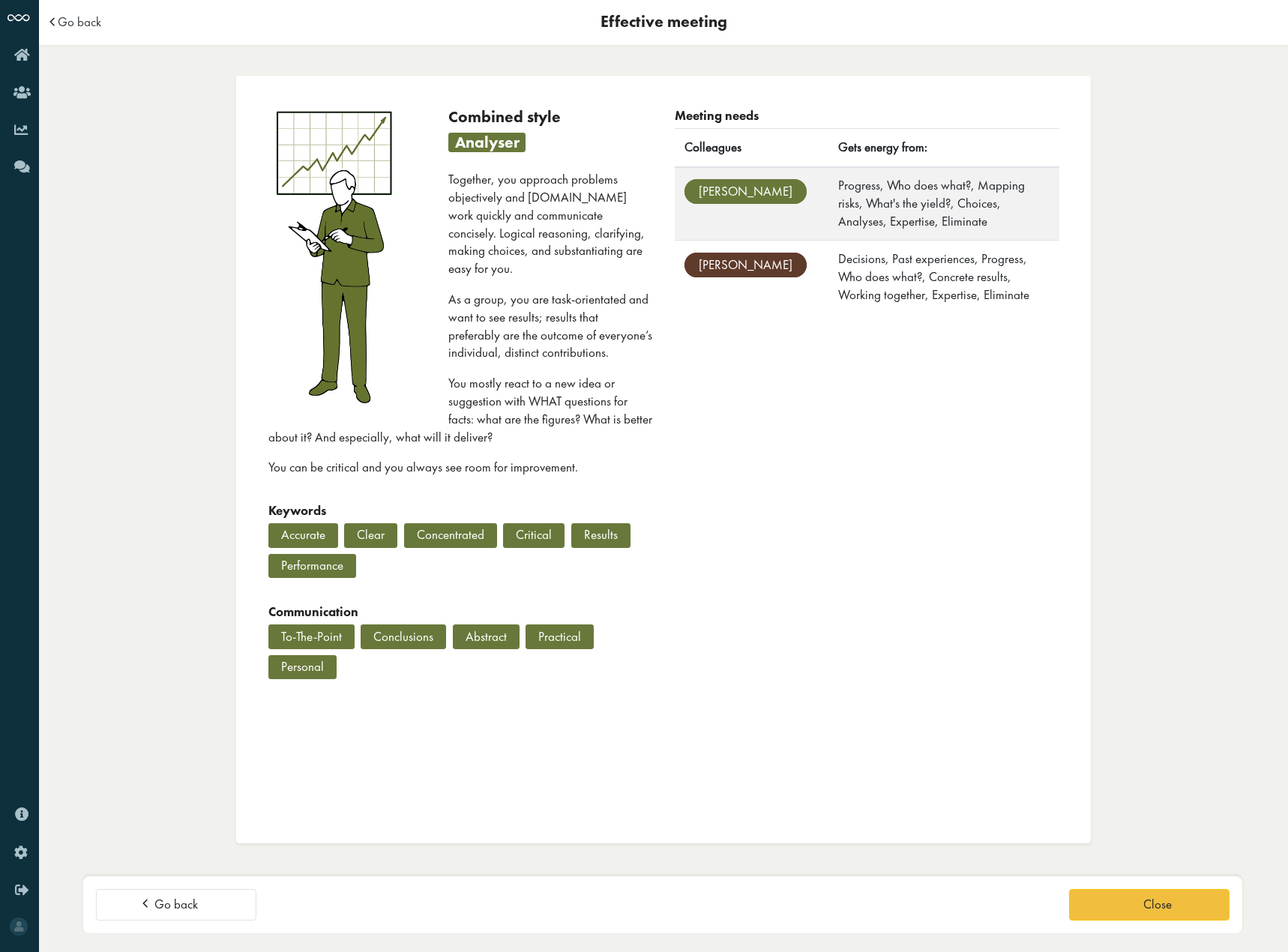
click at [708, 258] on span "Gregory" at bounding box center [745, 265] width 122 height 25
click at [721, 253] on span "Gregory" at bounding box center [745, 265] width 122 height 25
click at [717, 253] on span "Gregory" at bounding box center [745, 265] width 122 height 25
click at [1097, 898] on link "Close" at bounding box center [1149, 905] width 160 height 32
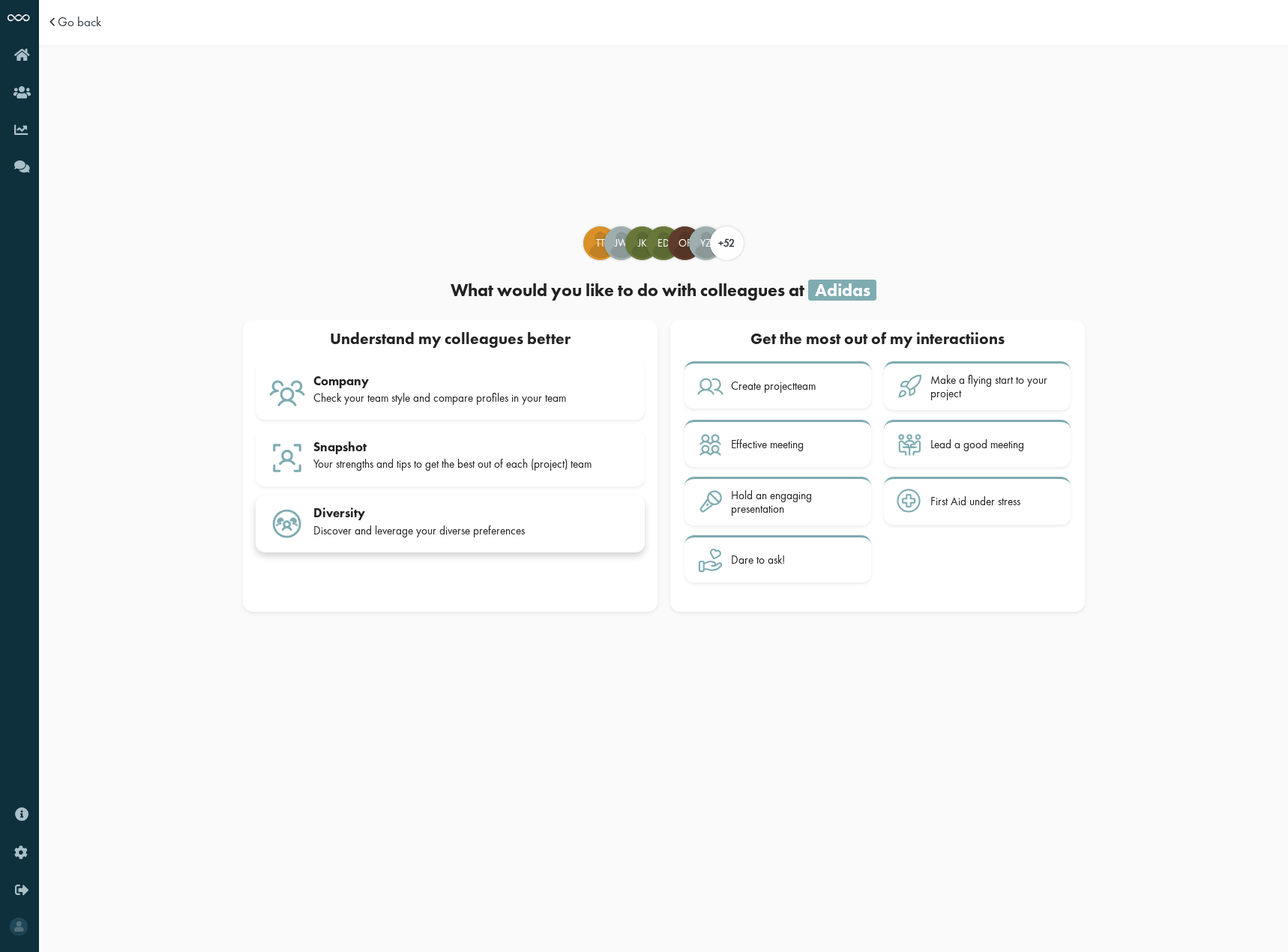
click at [360, 510] on div "Diversity" at bounding box center [472, 512] width 318 height 15
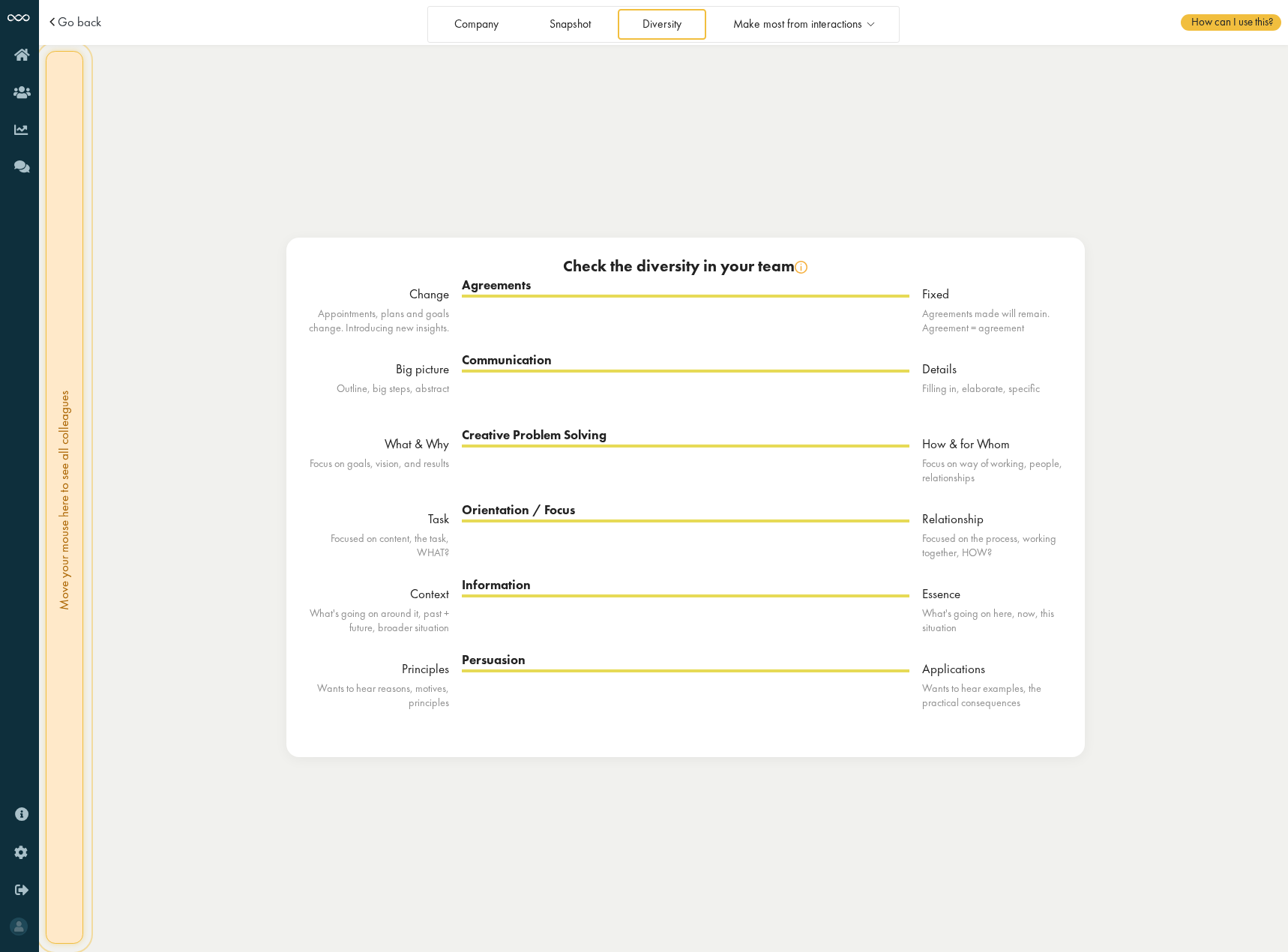
click at [670, 269] on div "Check the diversity in your team" at bounding box center [685, 267] width 773 height 20
click at [102, 11] on td "Go back" at bounding box center [200, 22] width 309 height 45
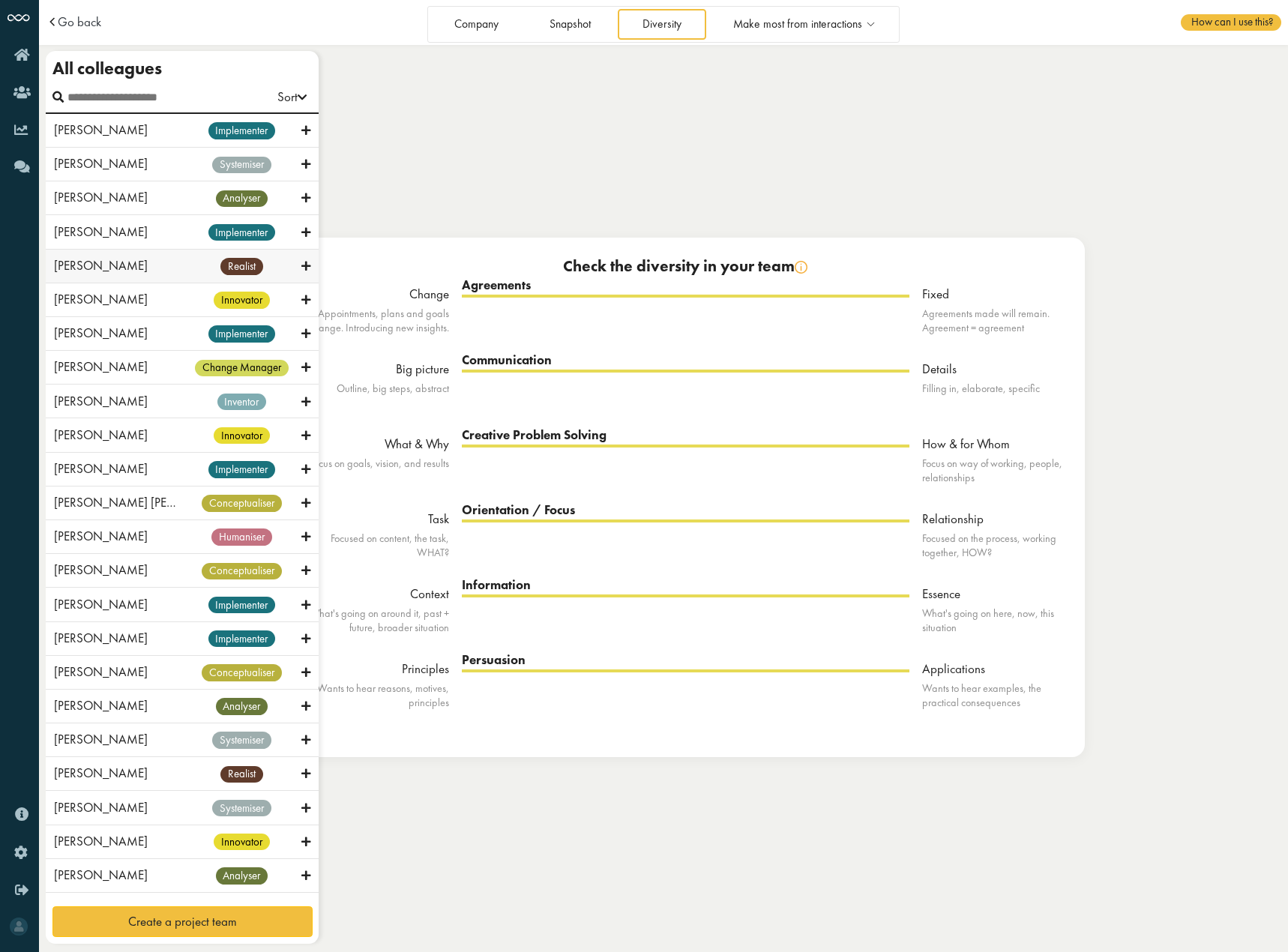
click at [48, 290] on div "April Allen innovator" at bounding box center [182, 300] width 273 height 34
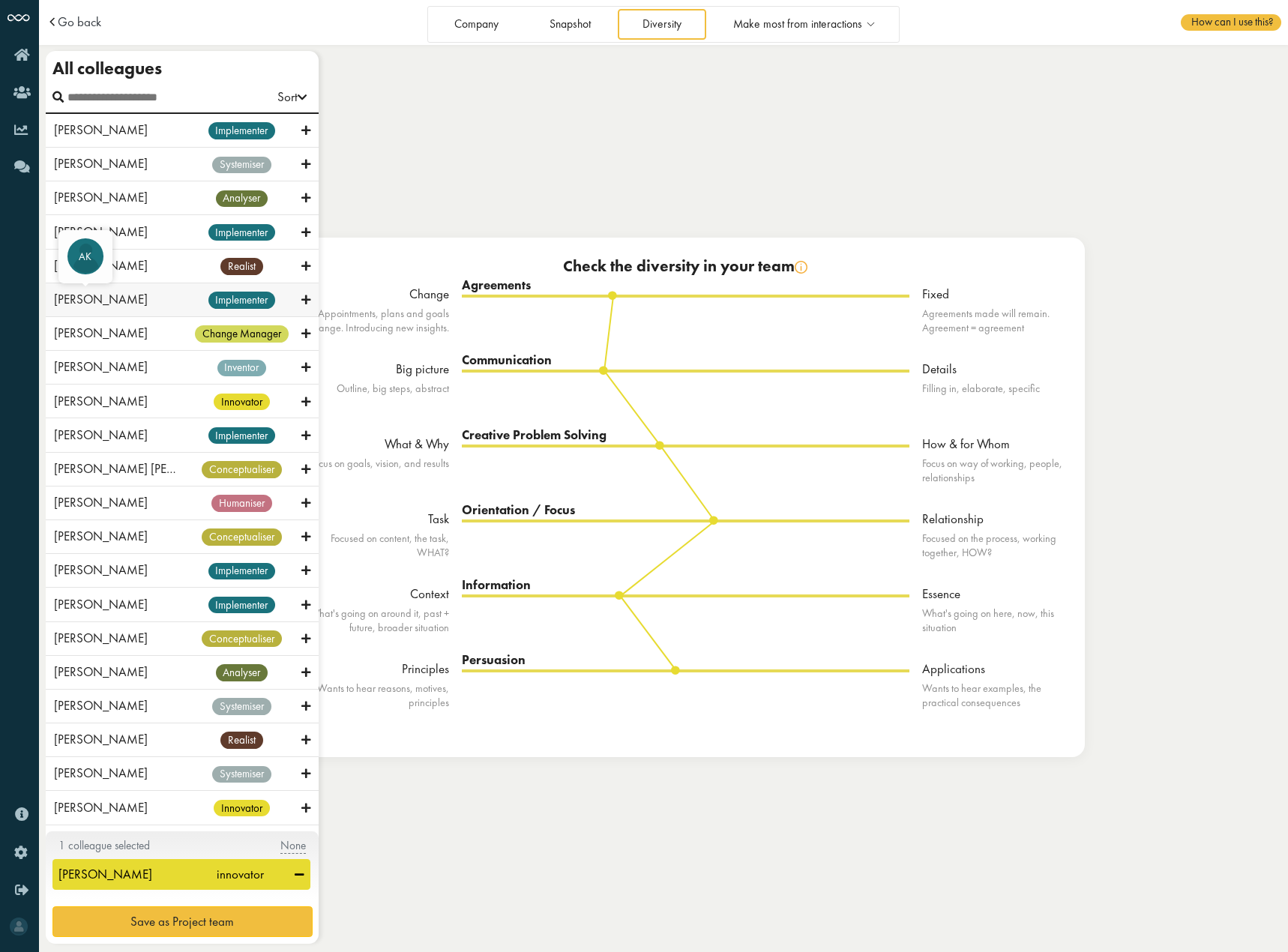
click at [72, 294] on span "Archit Kumar" at bounding box center [100, 298] width 93 height 17
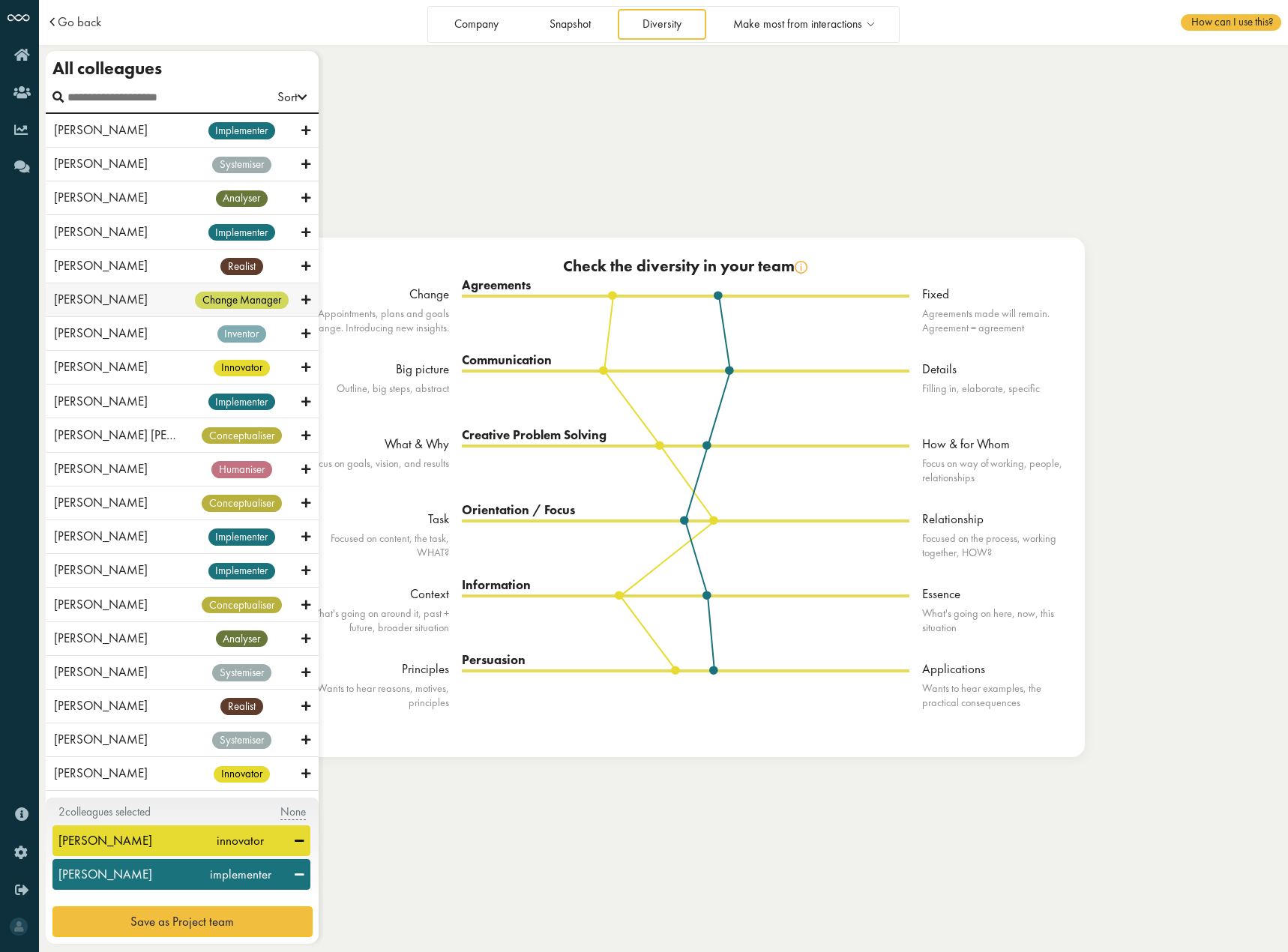
click at [73, 294] on span "[PERSON_NAME]" at bounding box center [100, 298] width 93 height 17
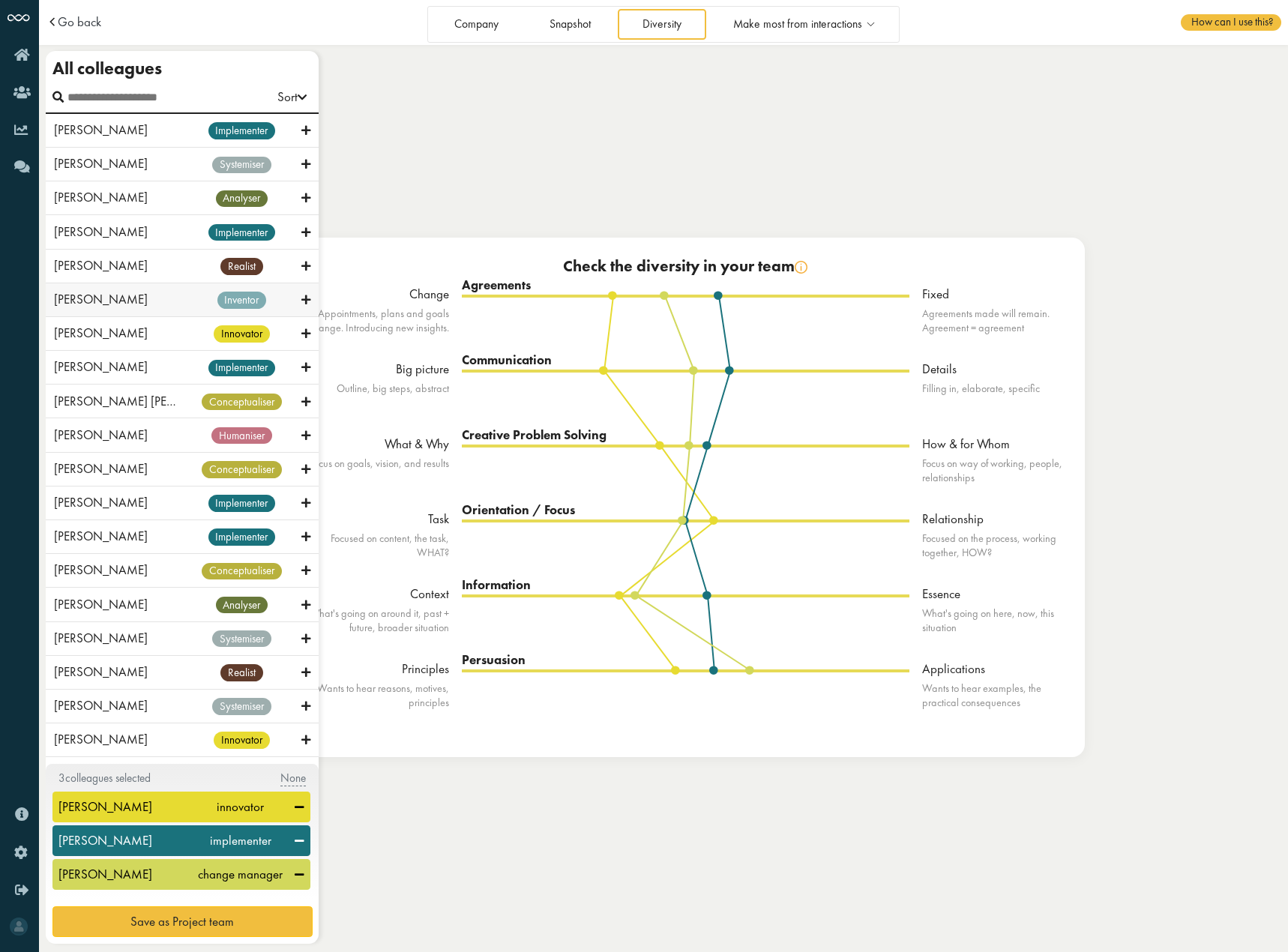
click at [73, 294] on span "[PERSON_NAME]" at bounding box center [100, 298] width 93 height 17
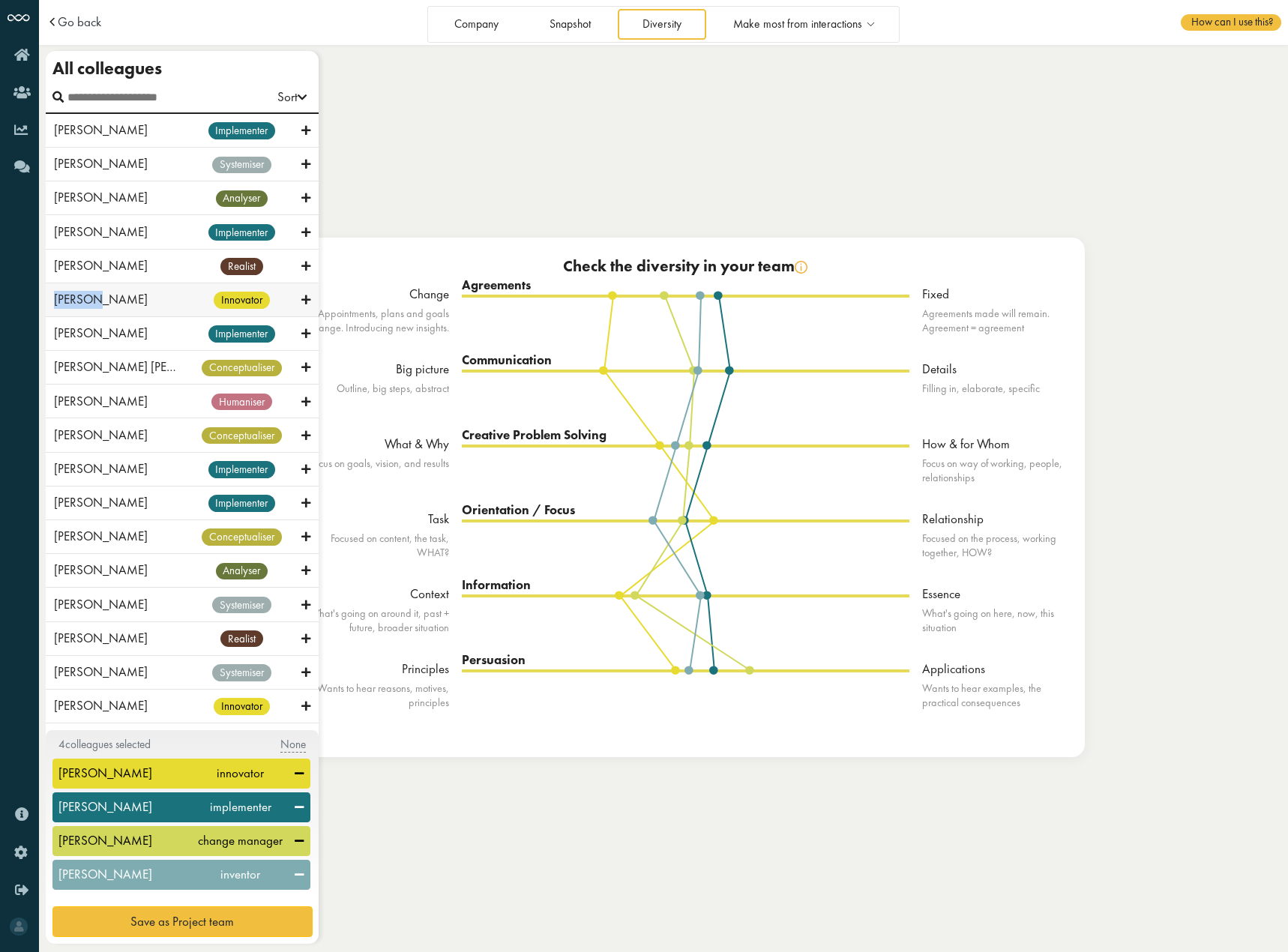
click at [73, 294] on span "[PERSON_NAME]" at bounding box center [100, 298] width 93 height 17
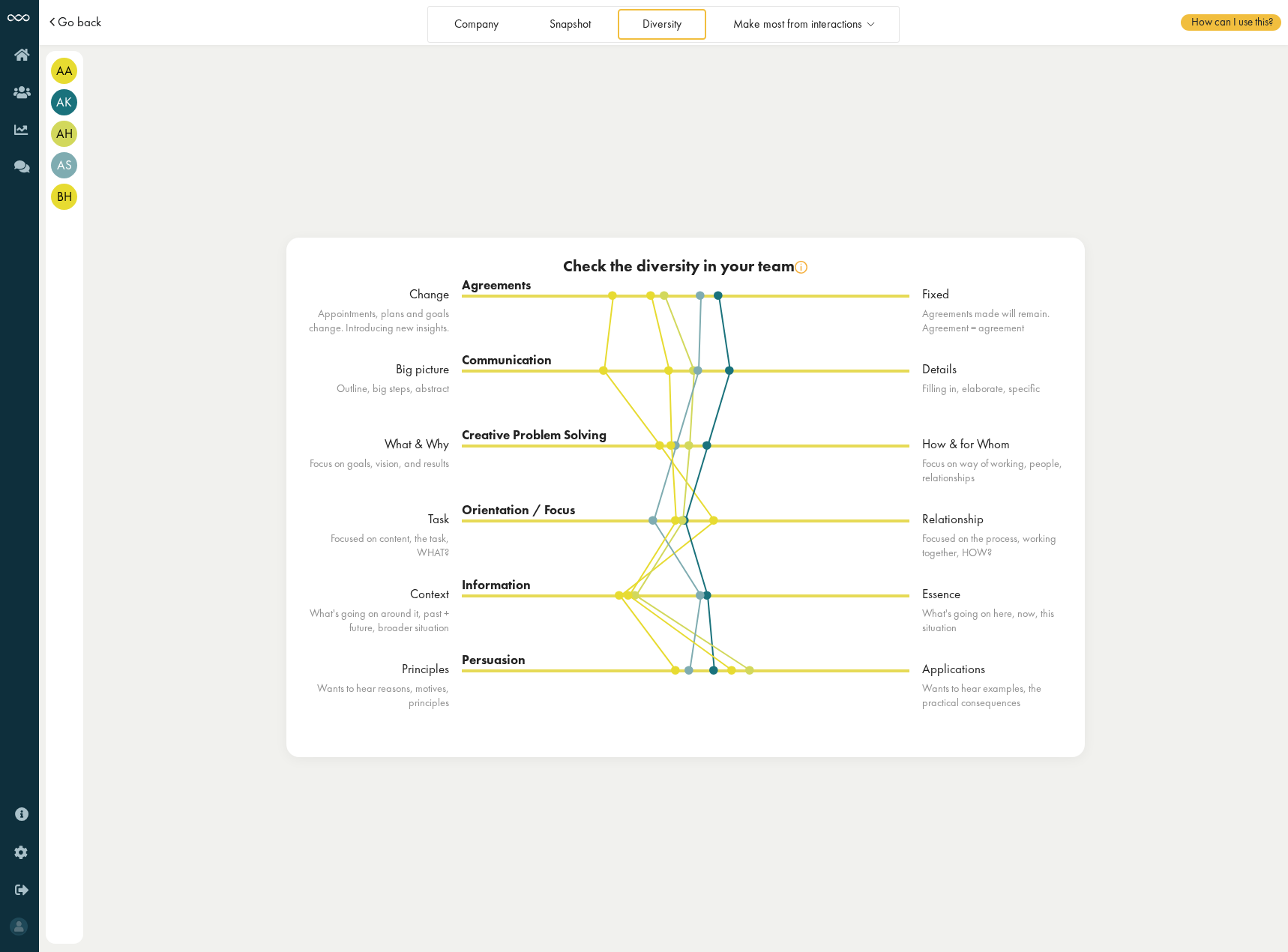
click at [78, 28] on span "Go back" at bounding box center [80, 22] width 44 height 13
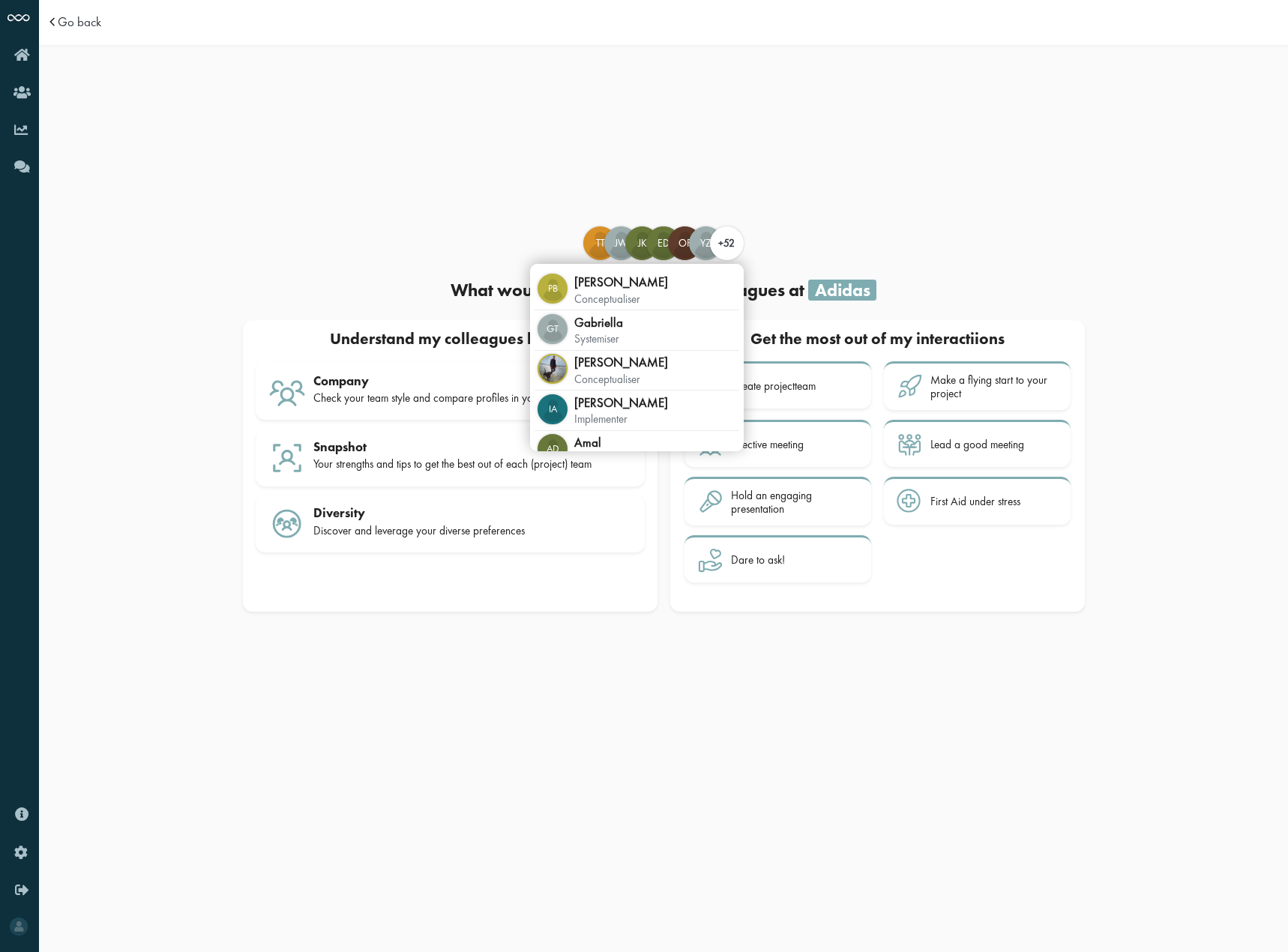
click at [732, 245] on span "+52" at bounding box center [726, 243] width 17 height 14
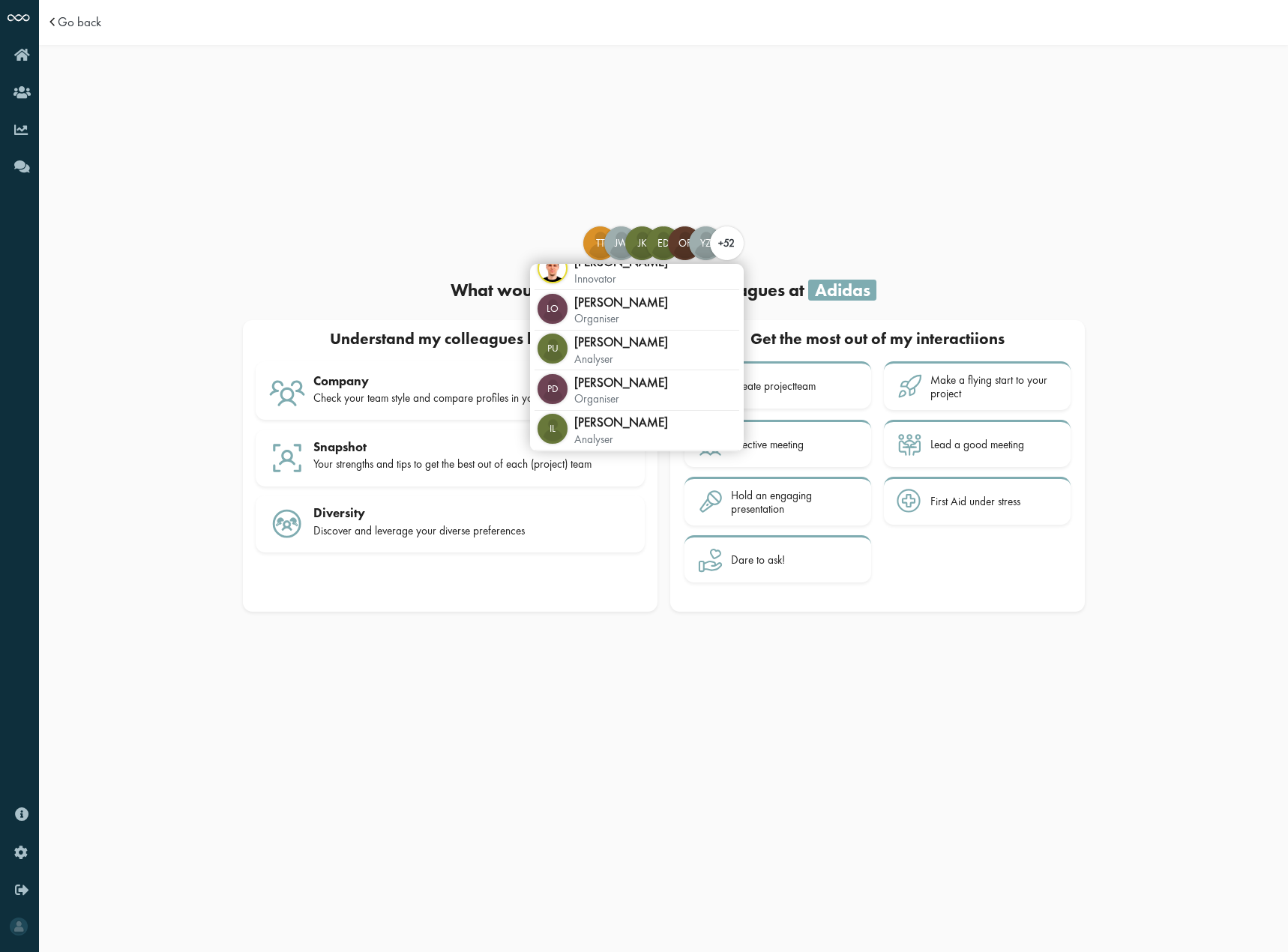
scroll to position [1725, 0]
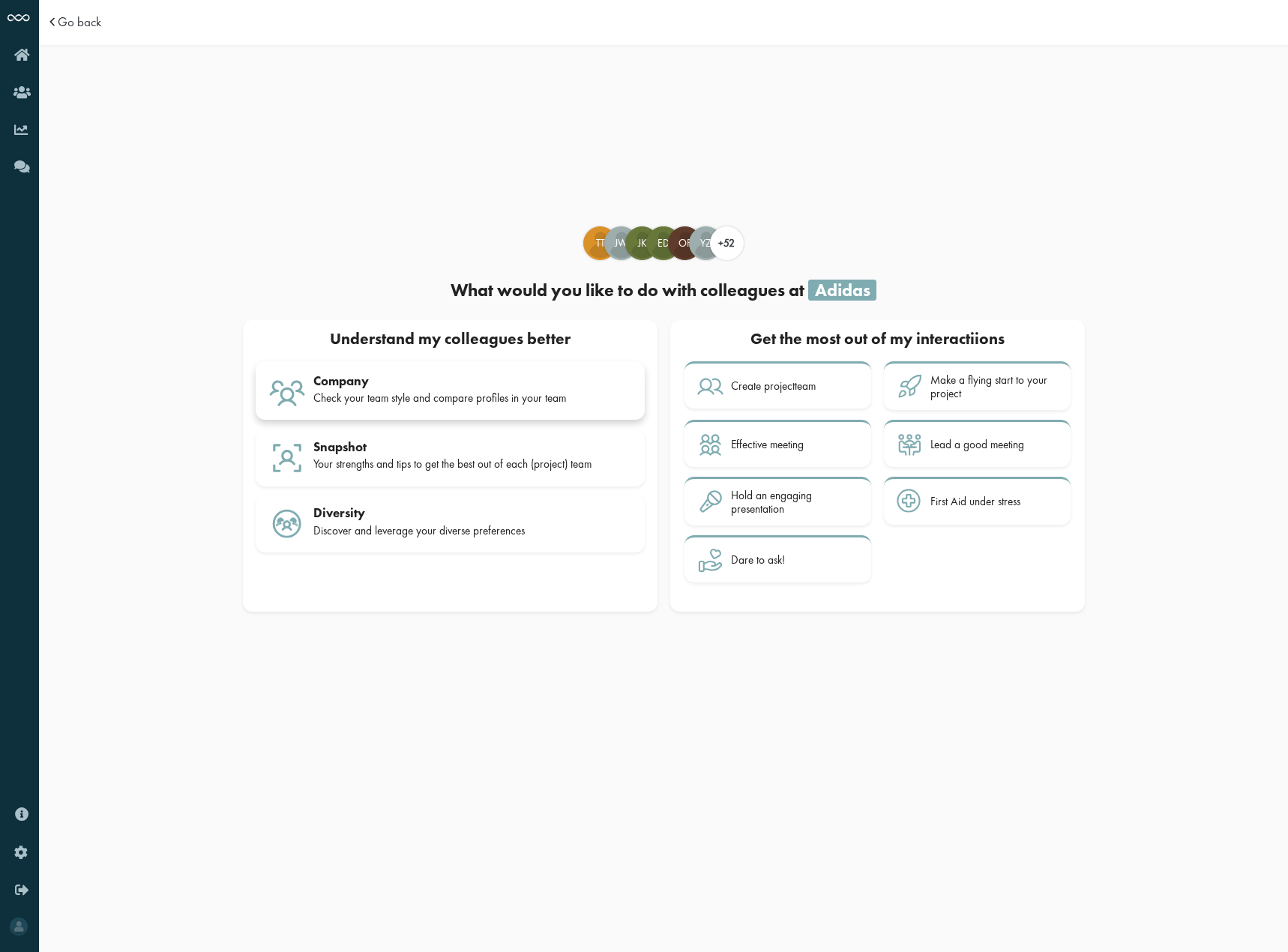
click at [456, 389] on div "Company Check your team style and compare profiles in your team" at bounding box center [472, 392] width 318 height 38
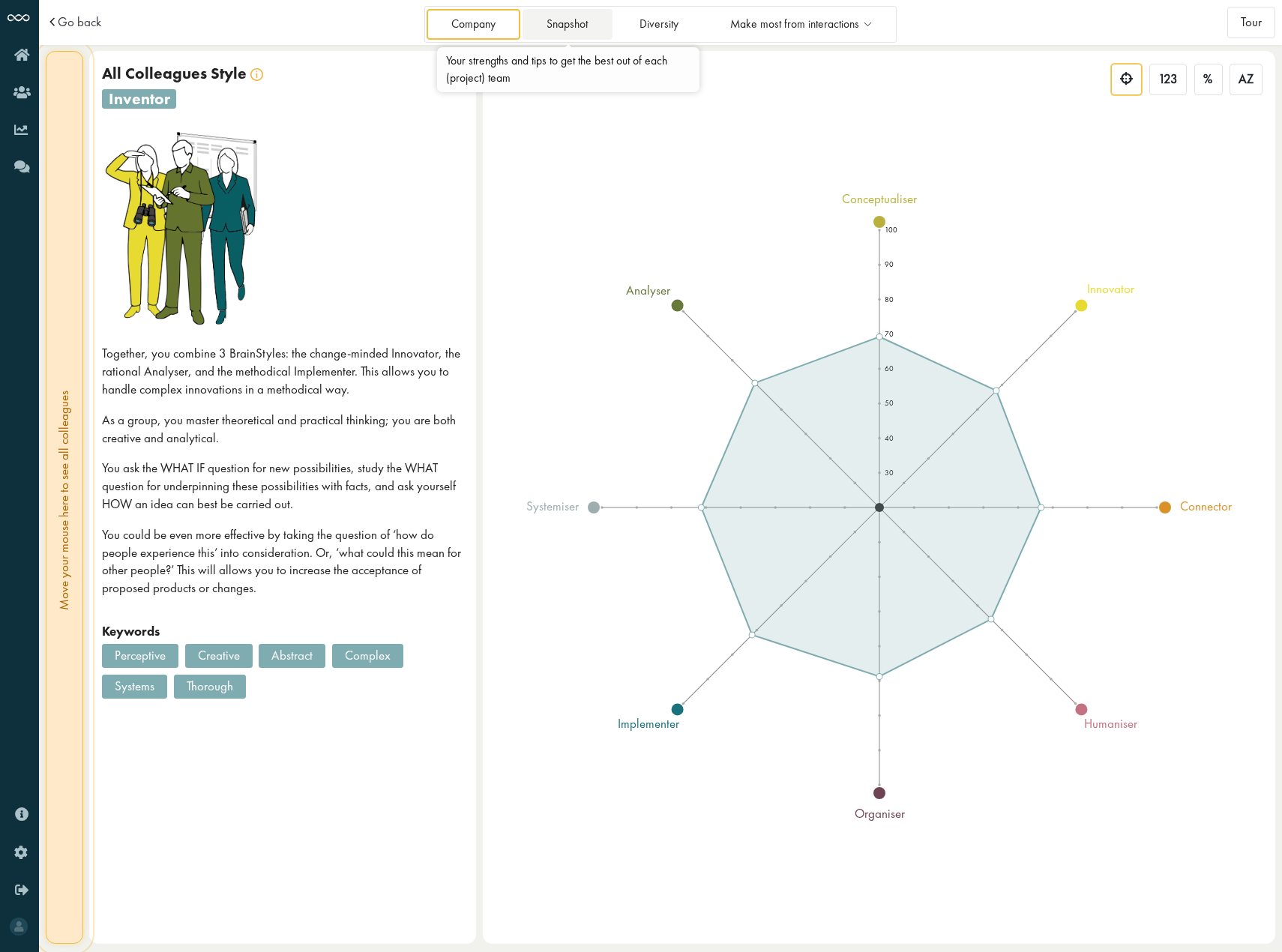
click at [577, 23] on link "Snapshot" at bounding box center [567, 24] width 90 height 31
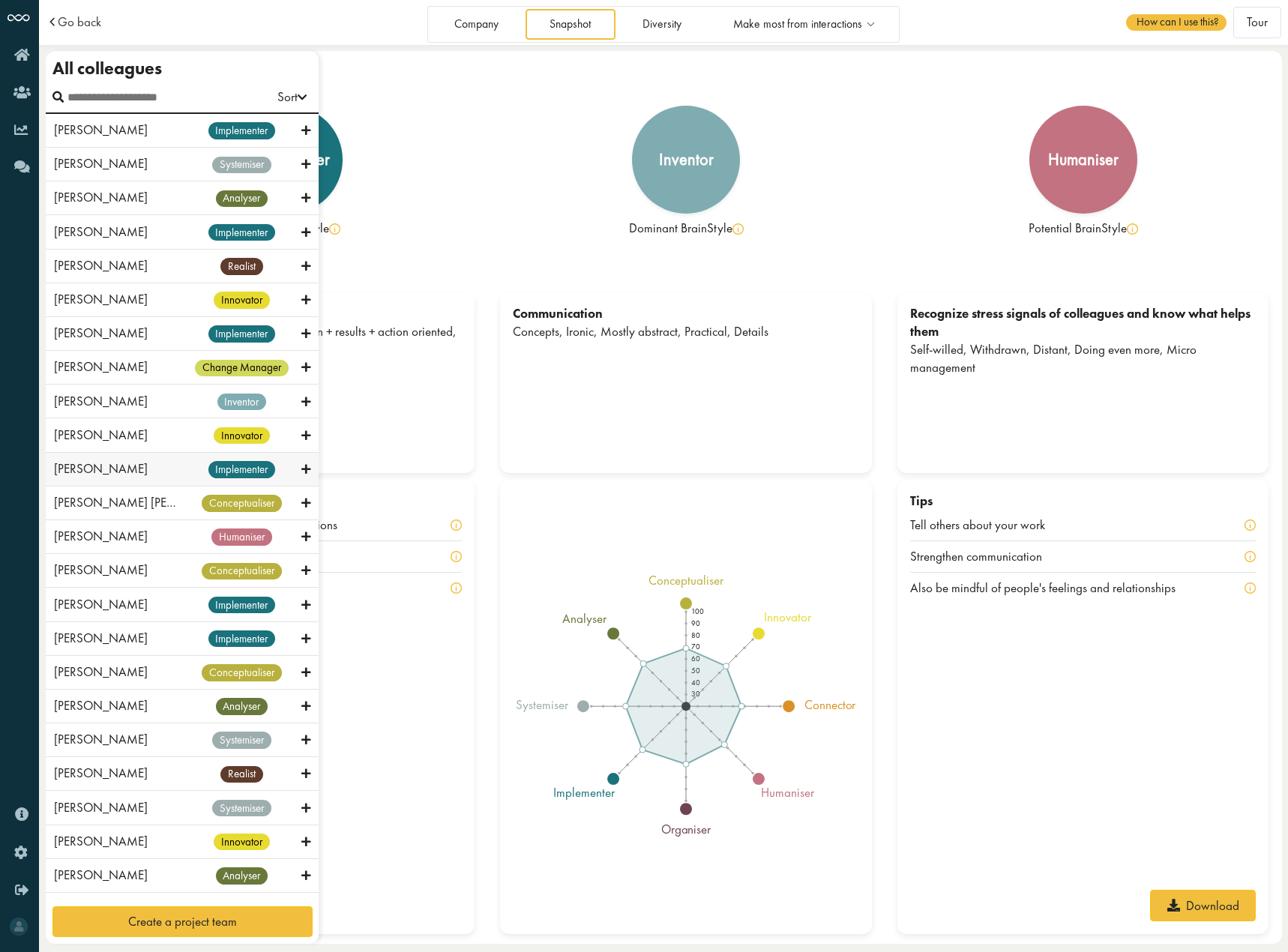
click at [68, 486] on div "[PERSON_NAME] implementer" at bounding box center [182, 470] width 273 height 34
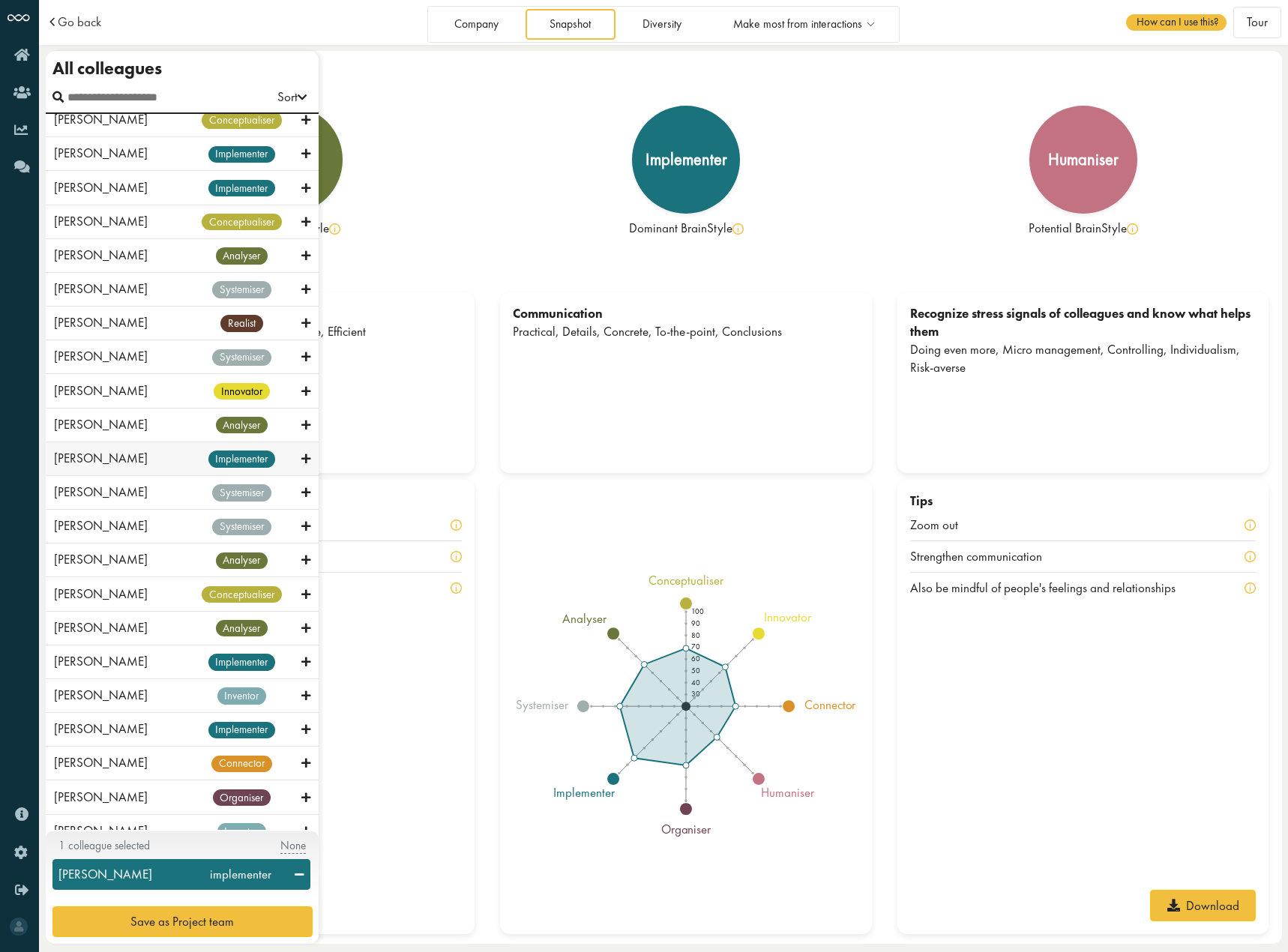
scroll to position [750, 0]
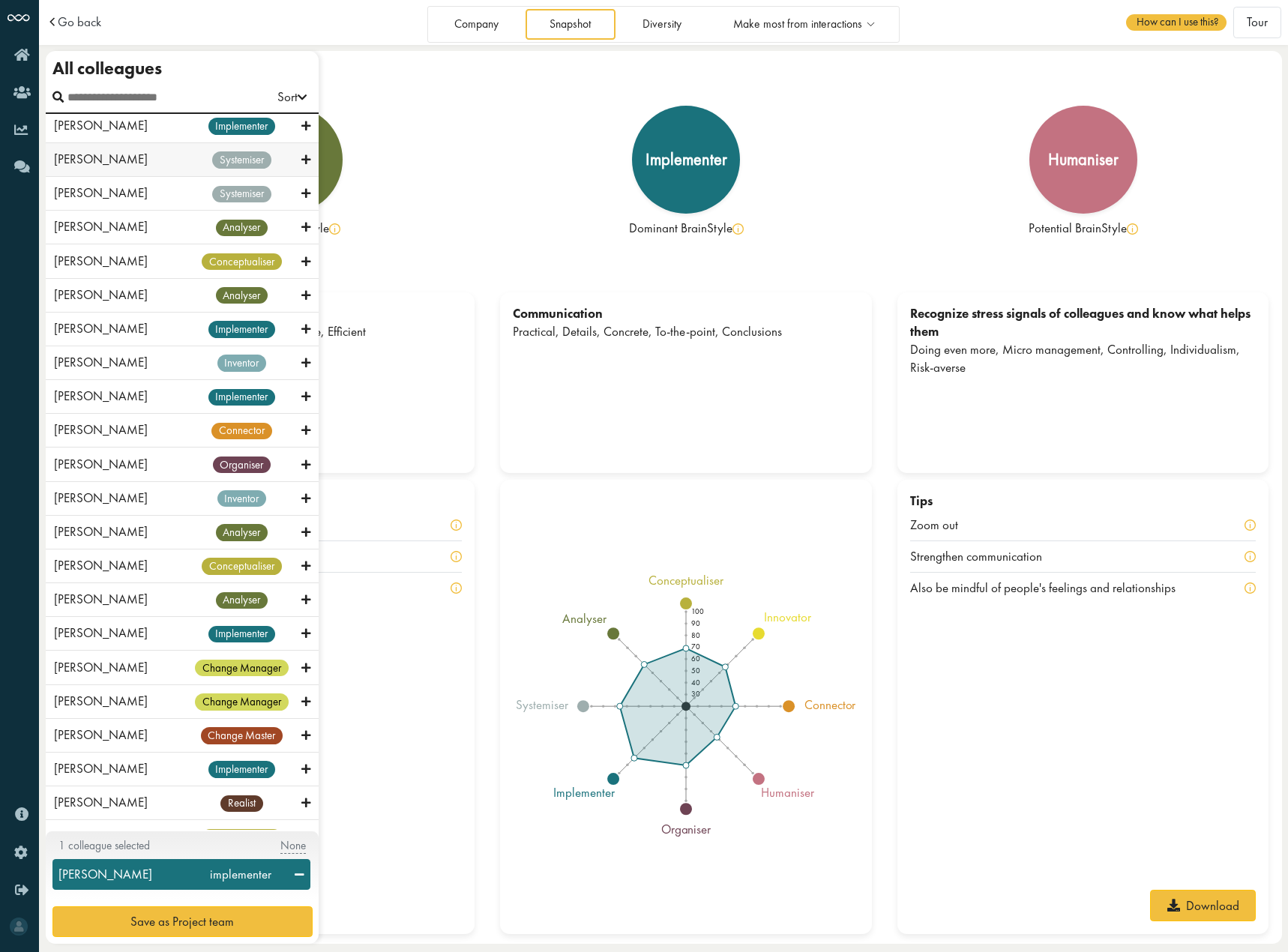
click at [212, 168] on span "systemiser" at bounding box center [241, 159] width 59 height 17
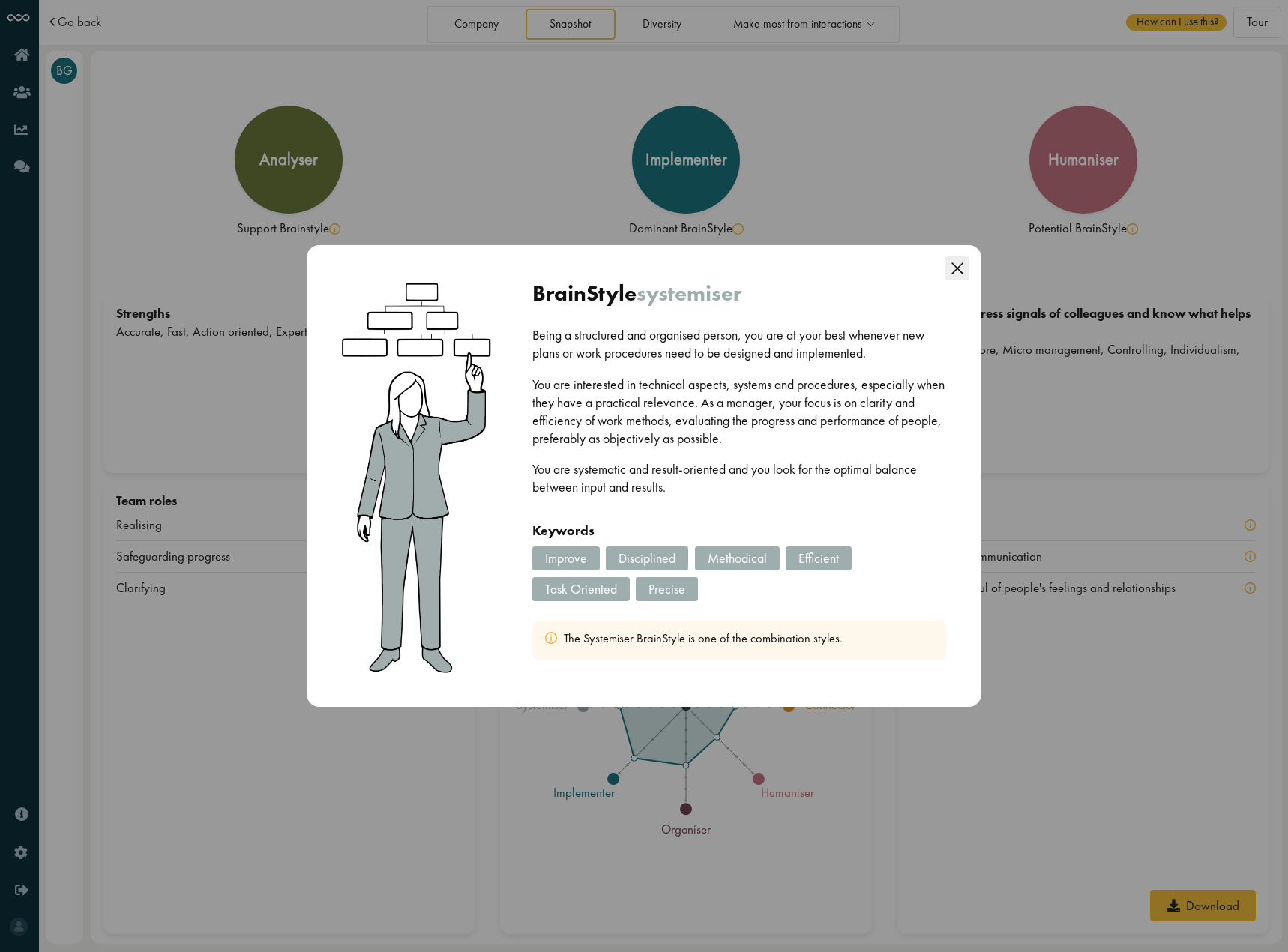
click at [964, 271] on icon "Close this dialog" at bounding box center [957, 269] width 24 height 24
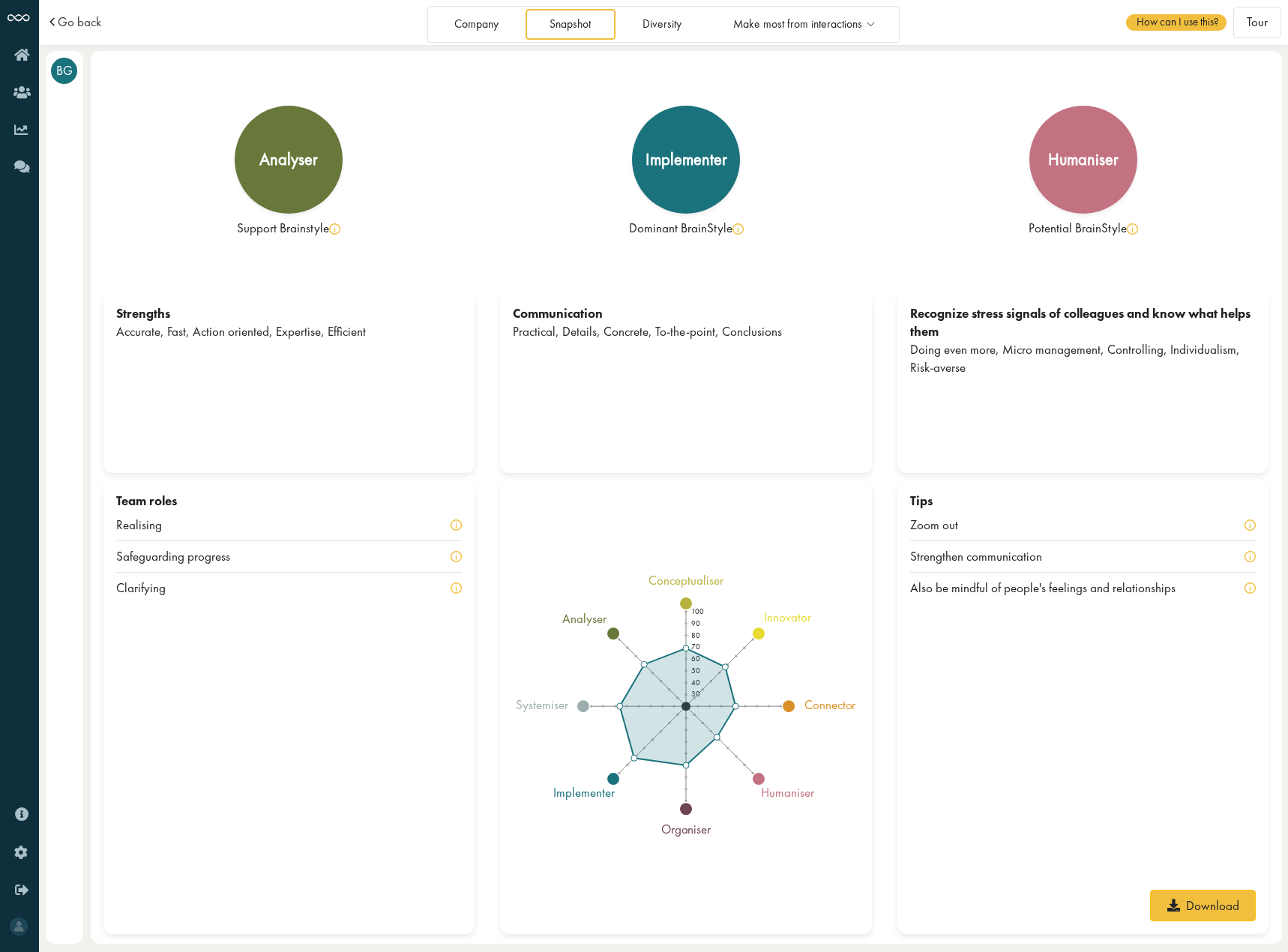
click at [399, 524] on div "Realising" at bounding box center [289, 526] width 346 height 32
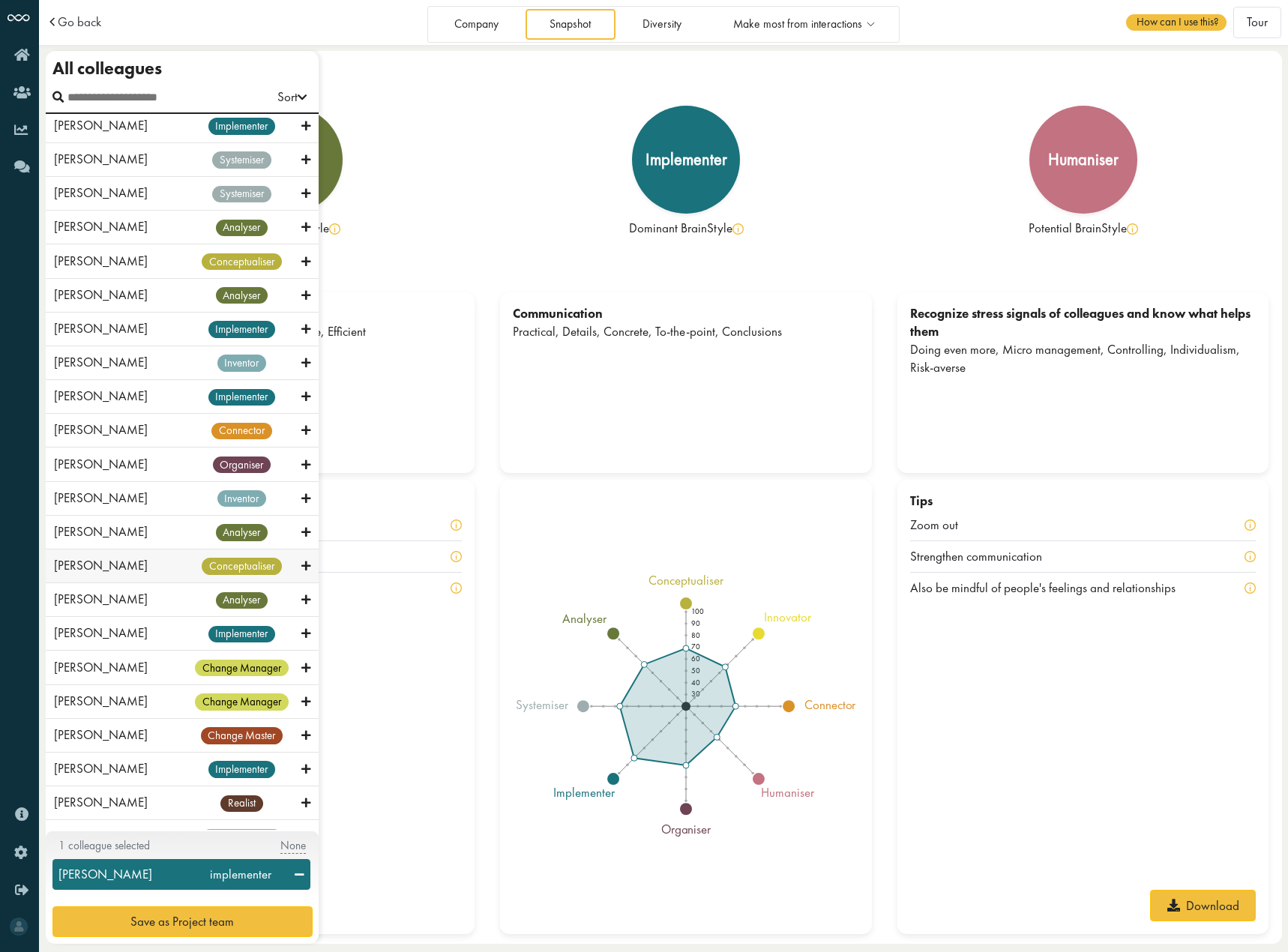
click at [87, 582] on div "[PERSON_NAME] conceptualiser" at bounding box center [182, 567] width 273 height 34
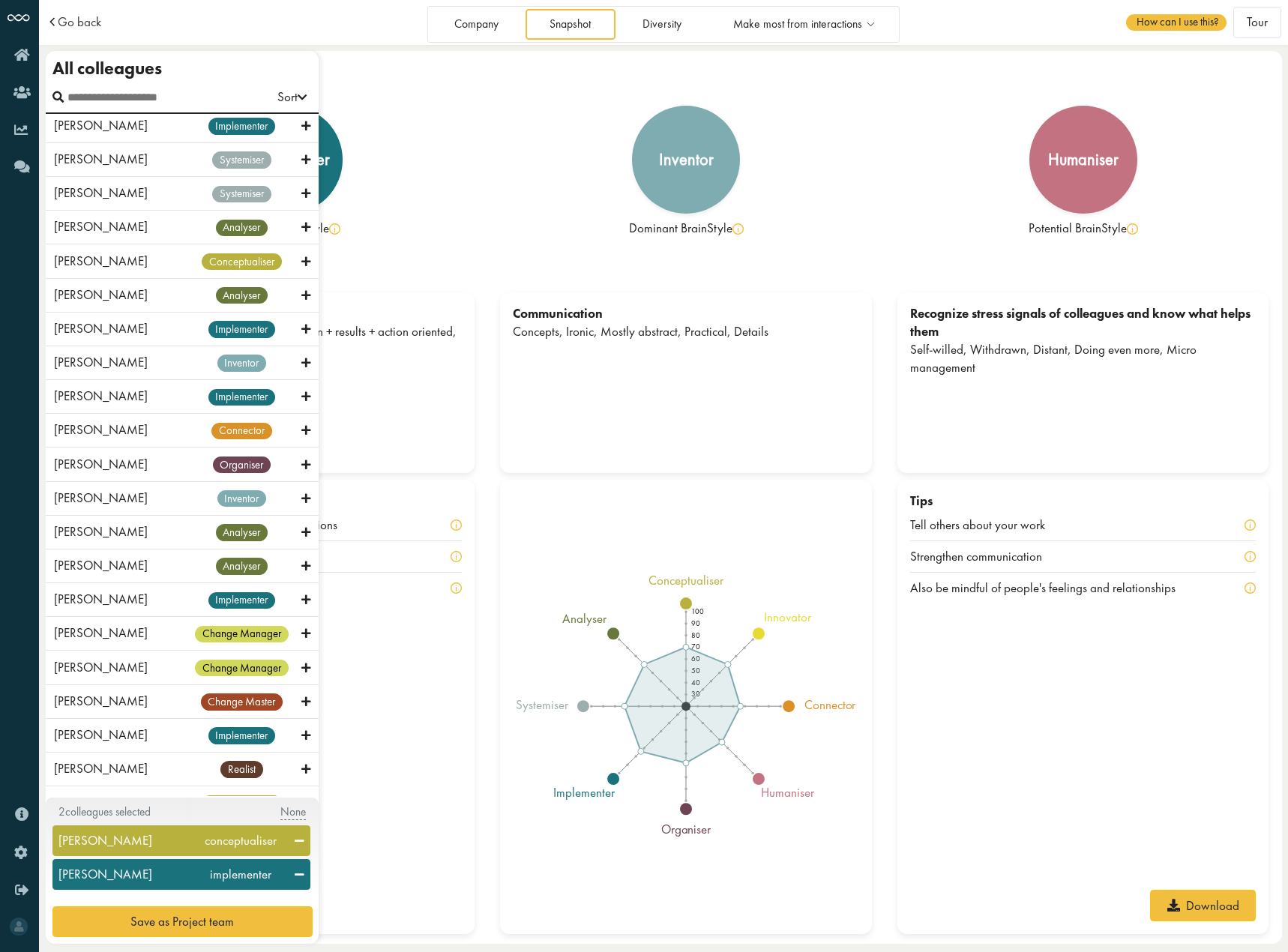
click at [296, 835] on icon at bounding box center [298, 842] width 9 height 14
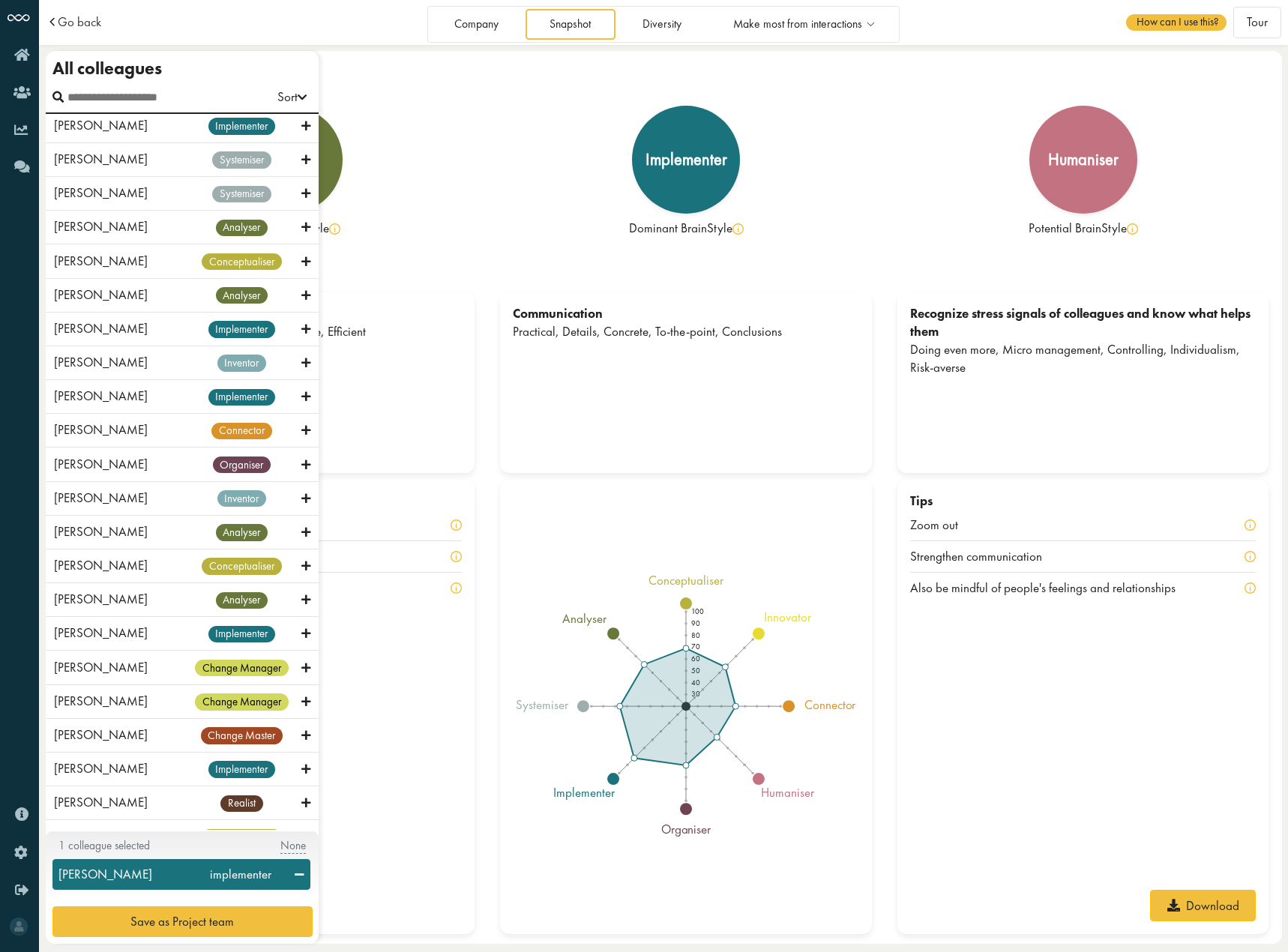
click at [303, 872] on icon at bounding box center [298, 875] width 9 height 14
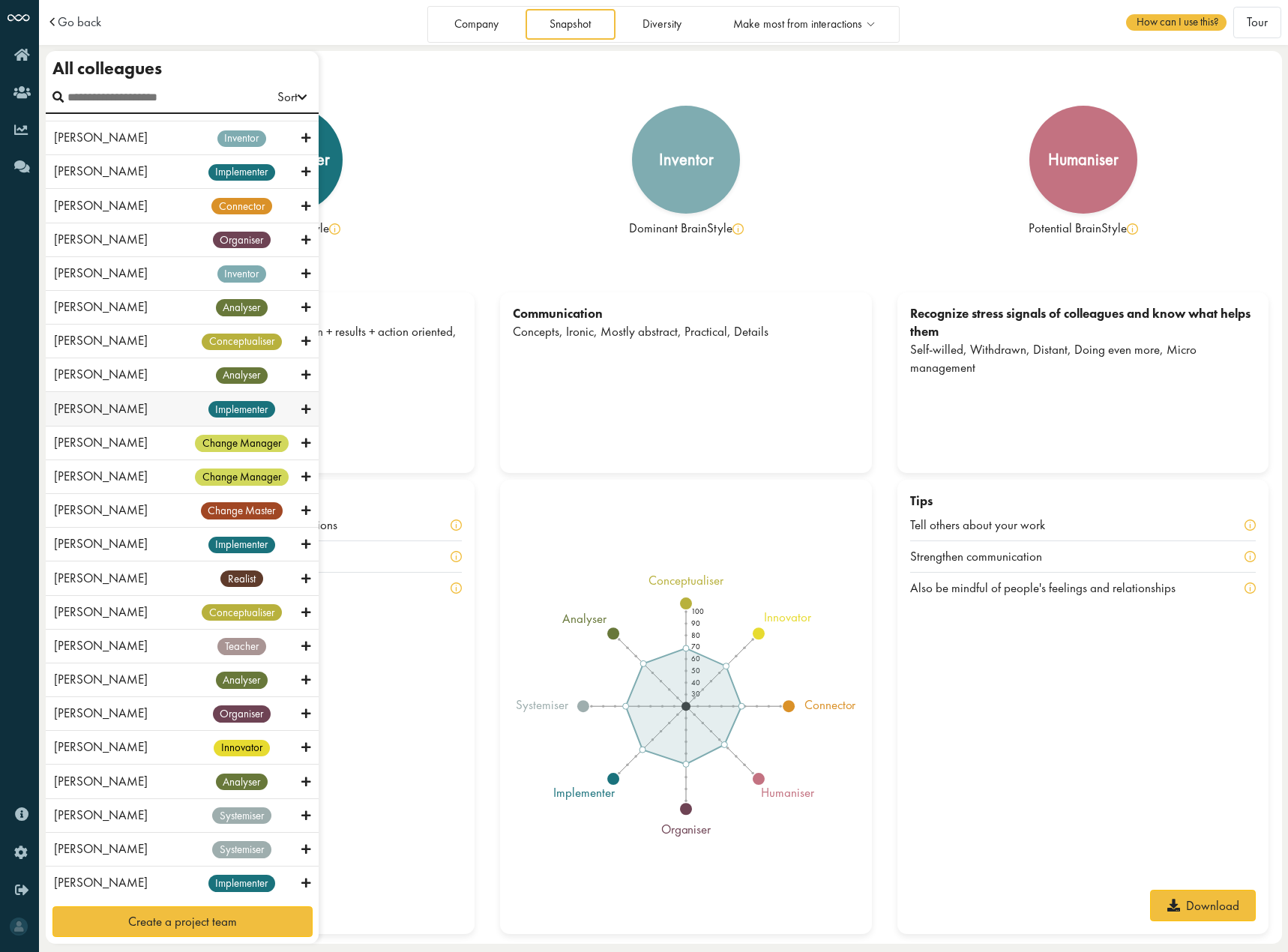
scroll to position [806, 0]
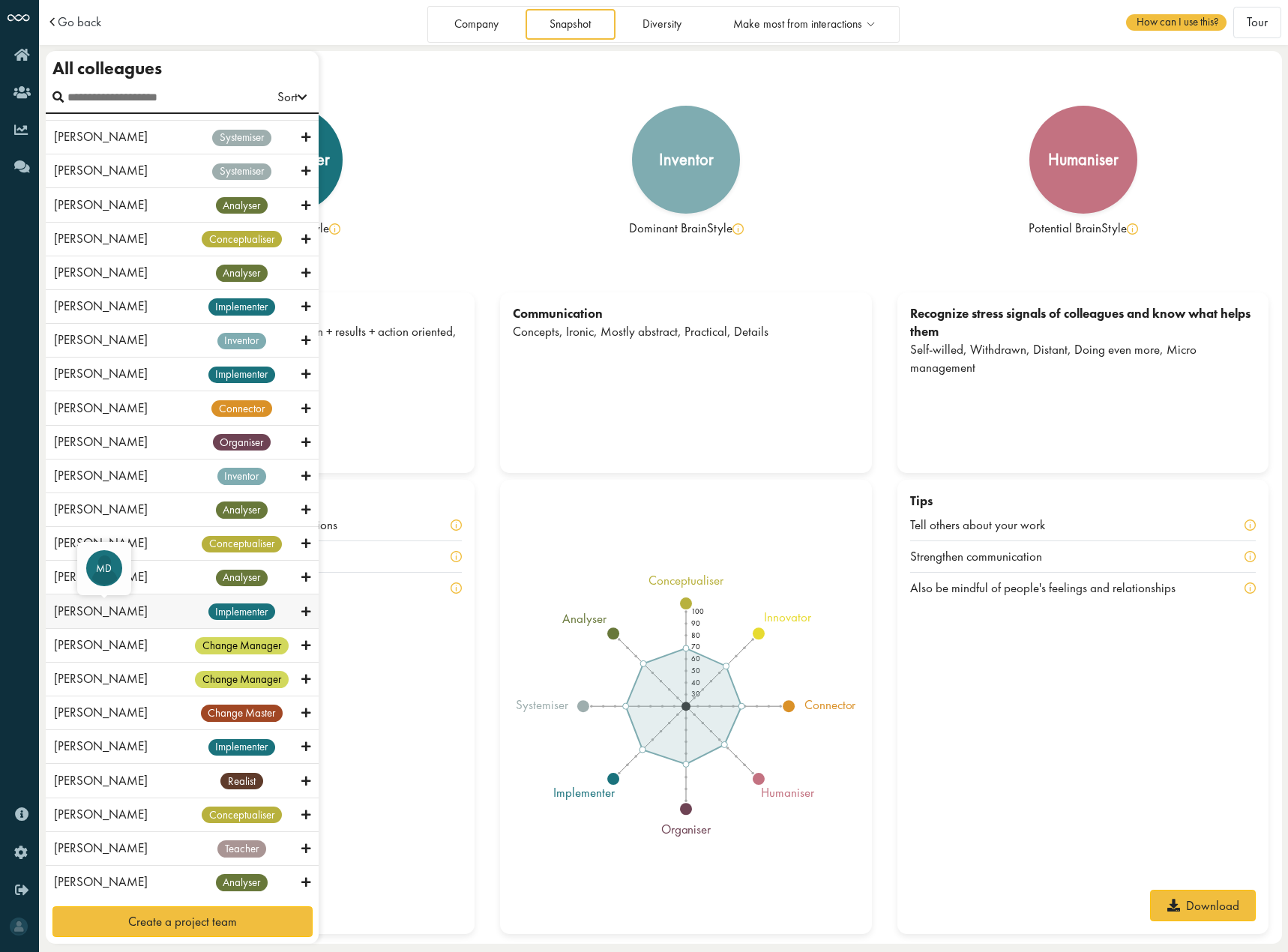
click at [114, 608] on span "[PERSON_NAME]" at bounding box center [100, 611] width 93 height 17
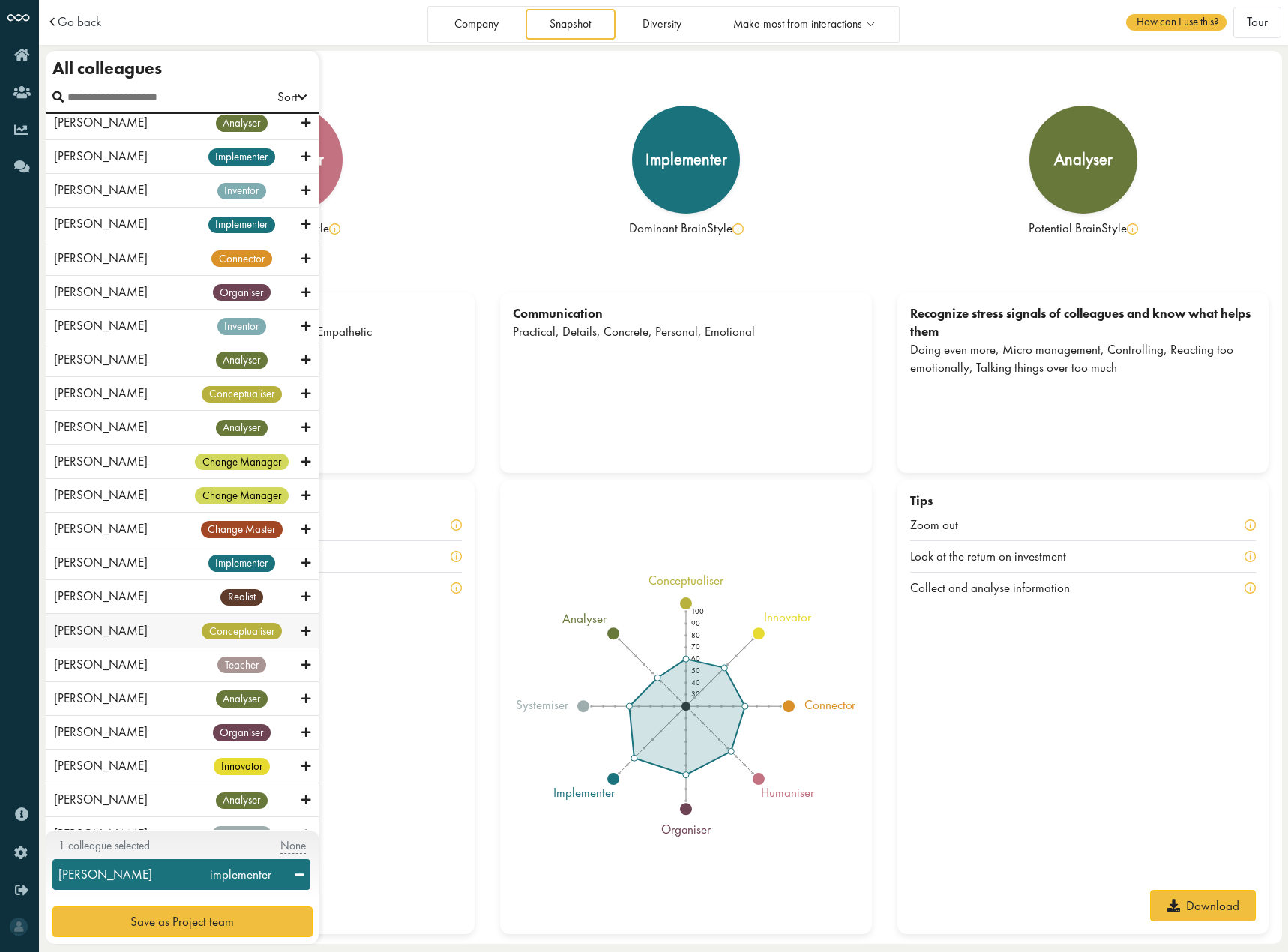
scroll to position [506, 0]
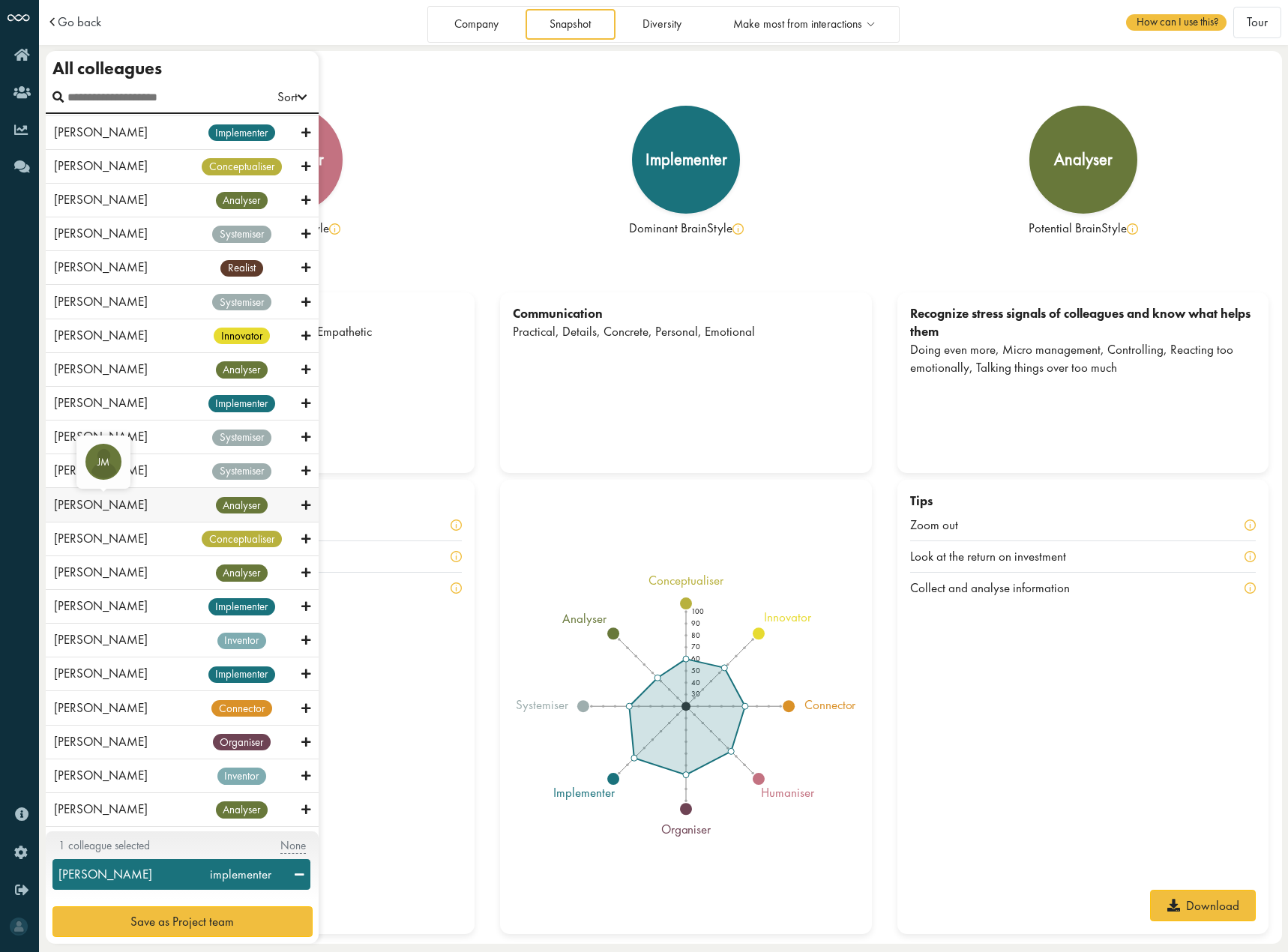
click at [142, 506] on span "[PERSON_NAME]" at bounding box center [100, 504] width 93 height 17
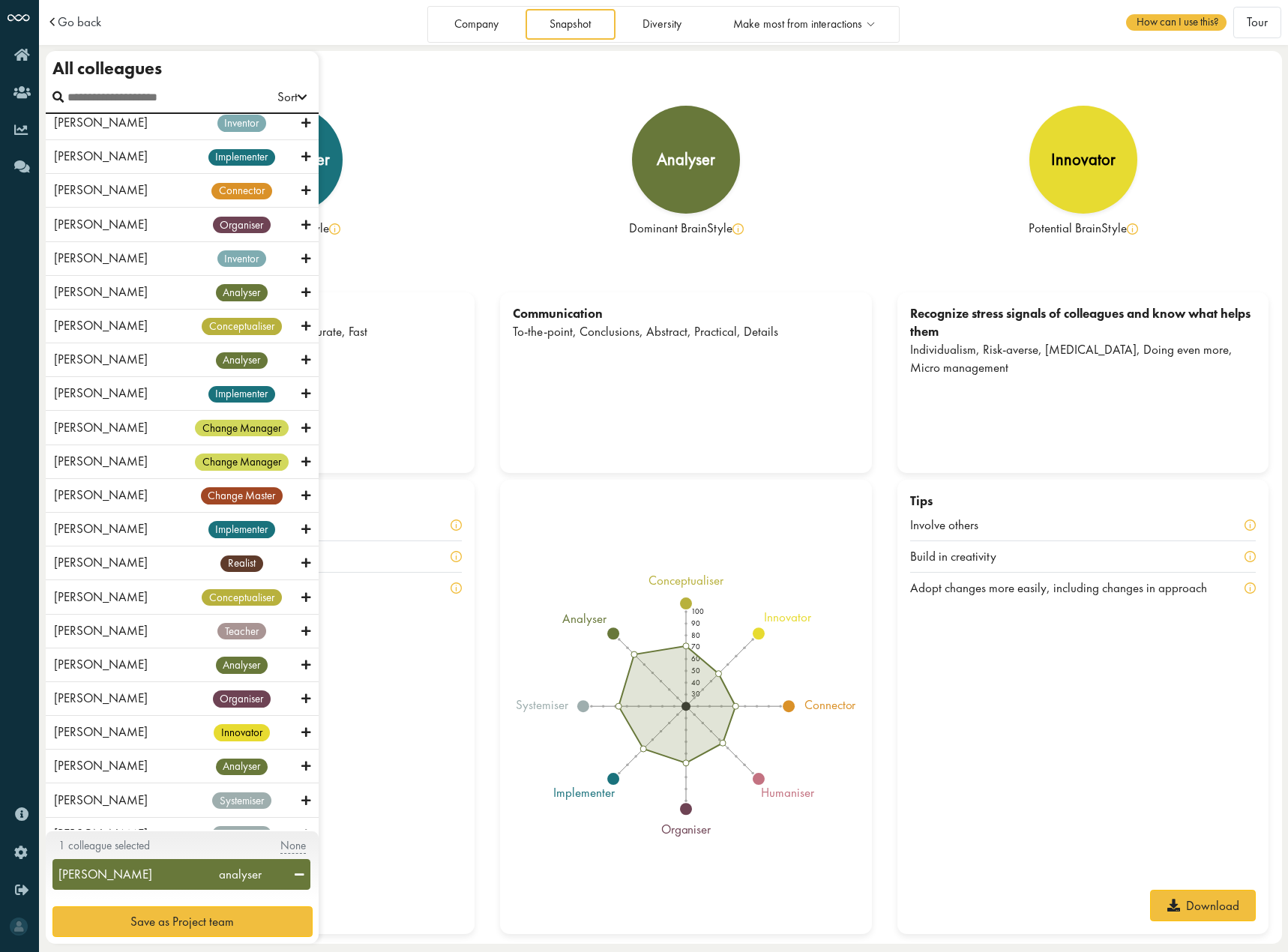
scroll to position [465, 0]
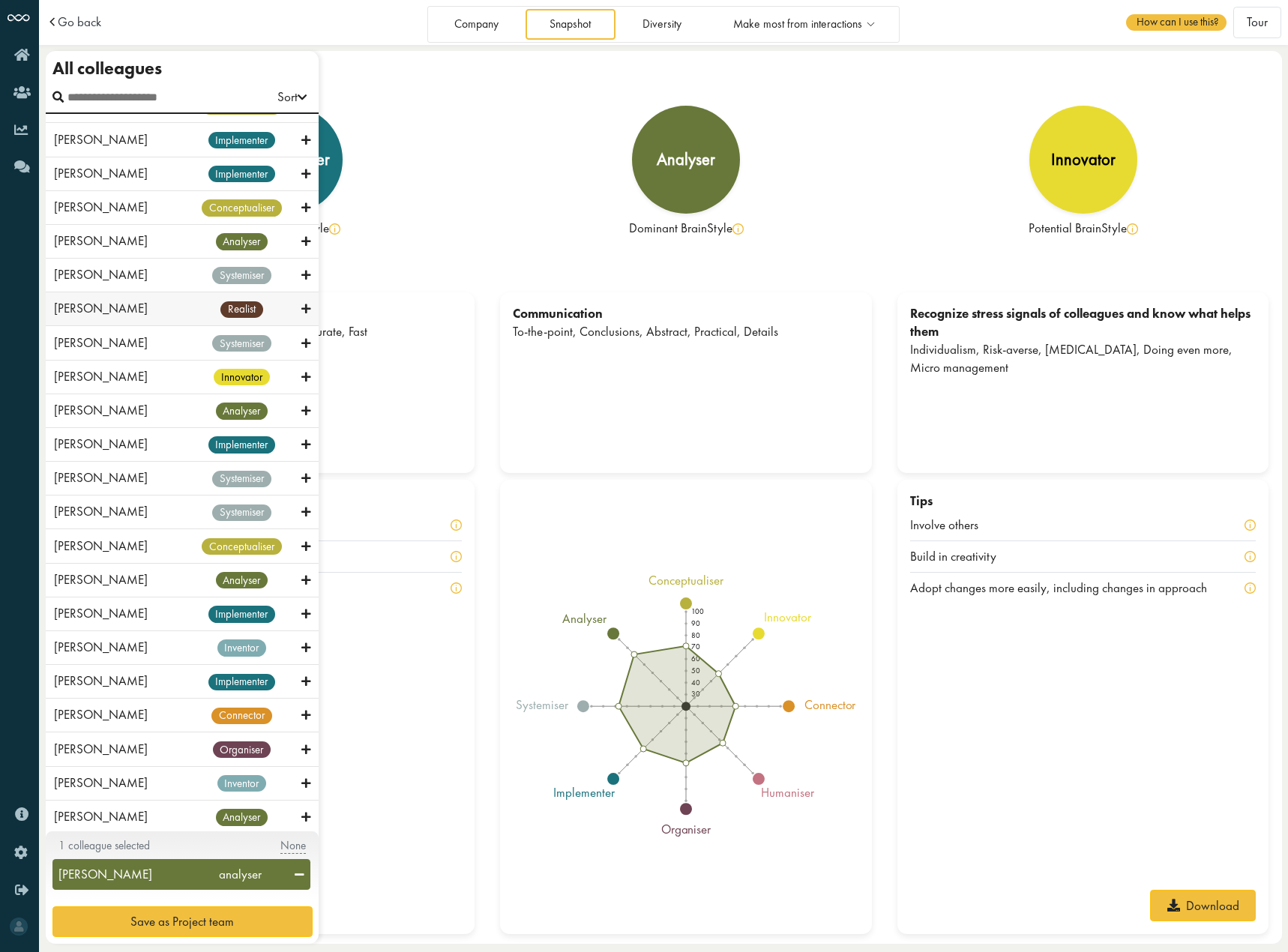
click at [140, 312] on div "[PERSON_NAME]" at bounding box center [117, 309] width 127 height 18
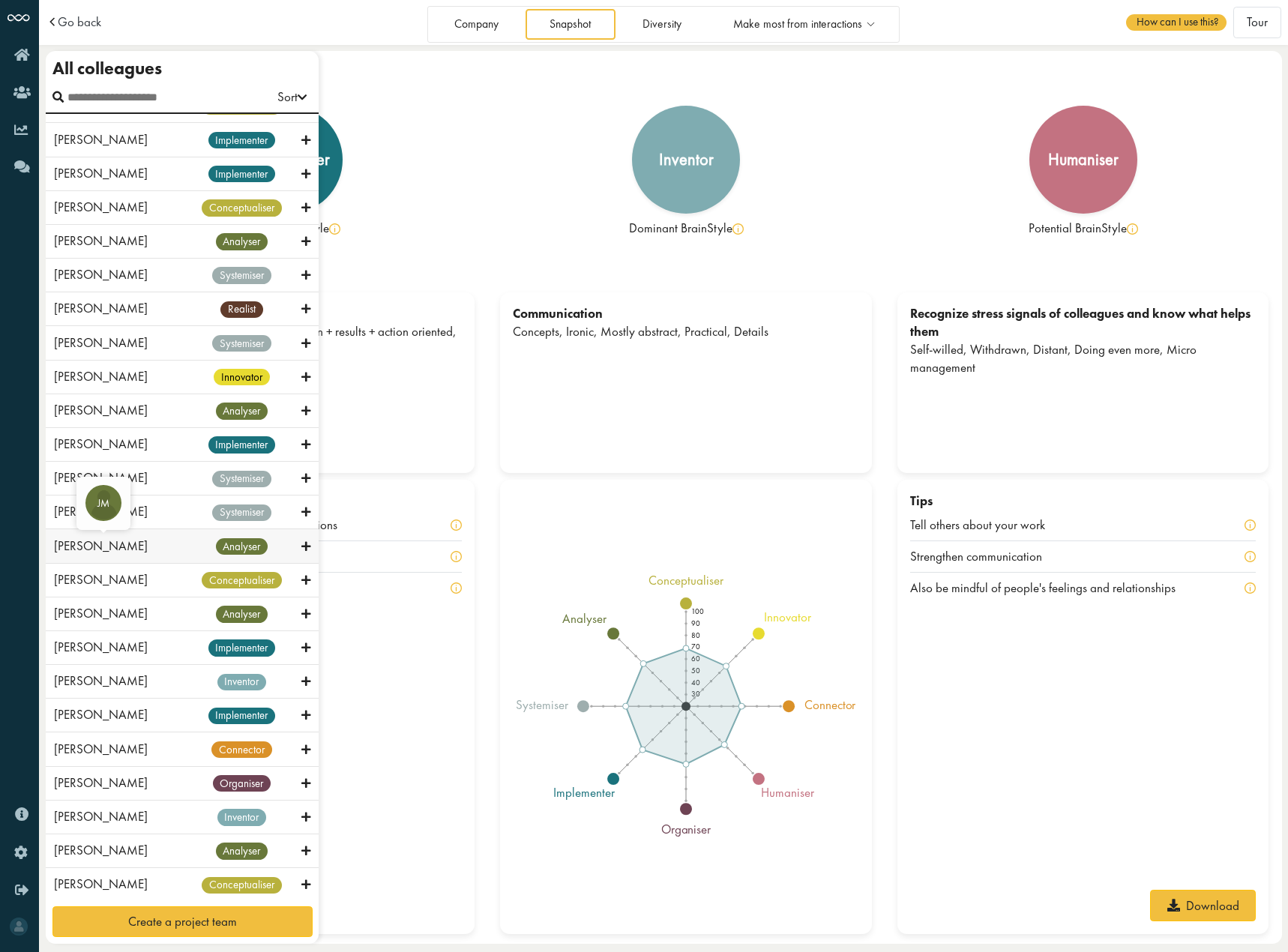
click at [147, 548] on span "[PERSON_NAME]" at bounding box center [100, 545] width 93 height 17
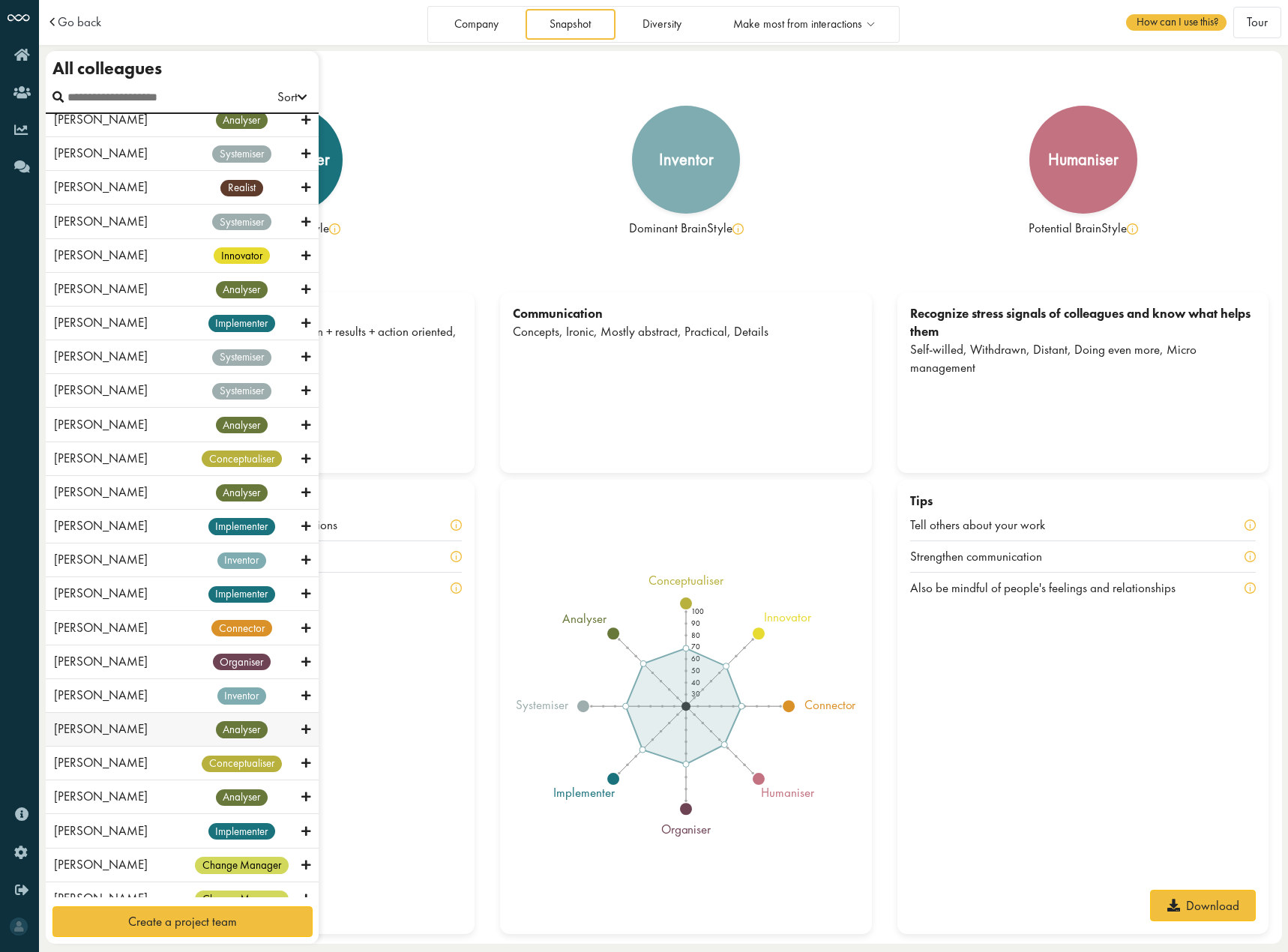
scroll to position [689, 0]
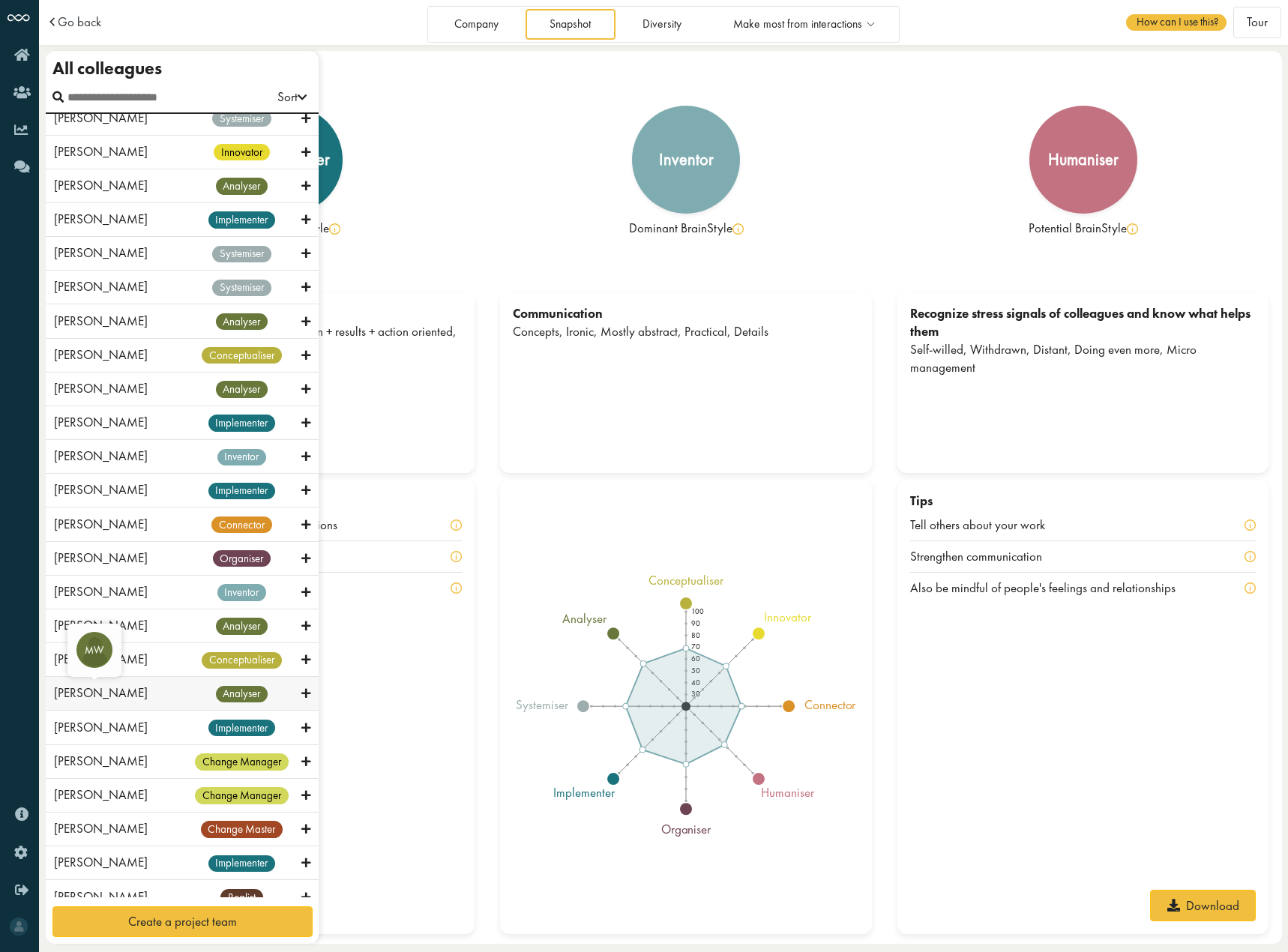
click at [129, 699] on span "[PERSON_NAME]" at bounding box center [100, 692] width 93 height 17
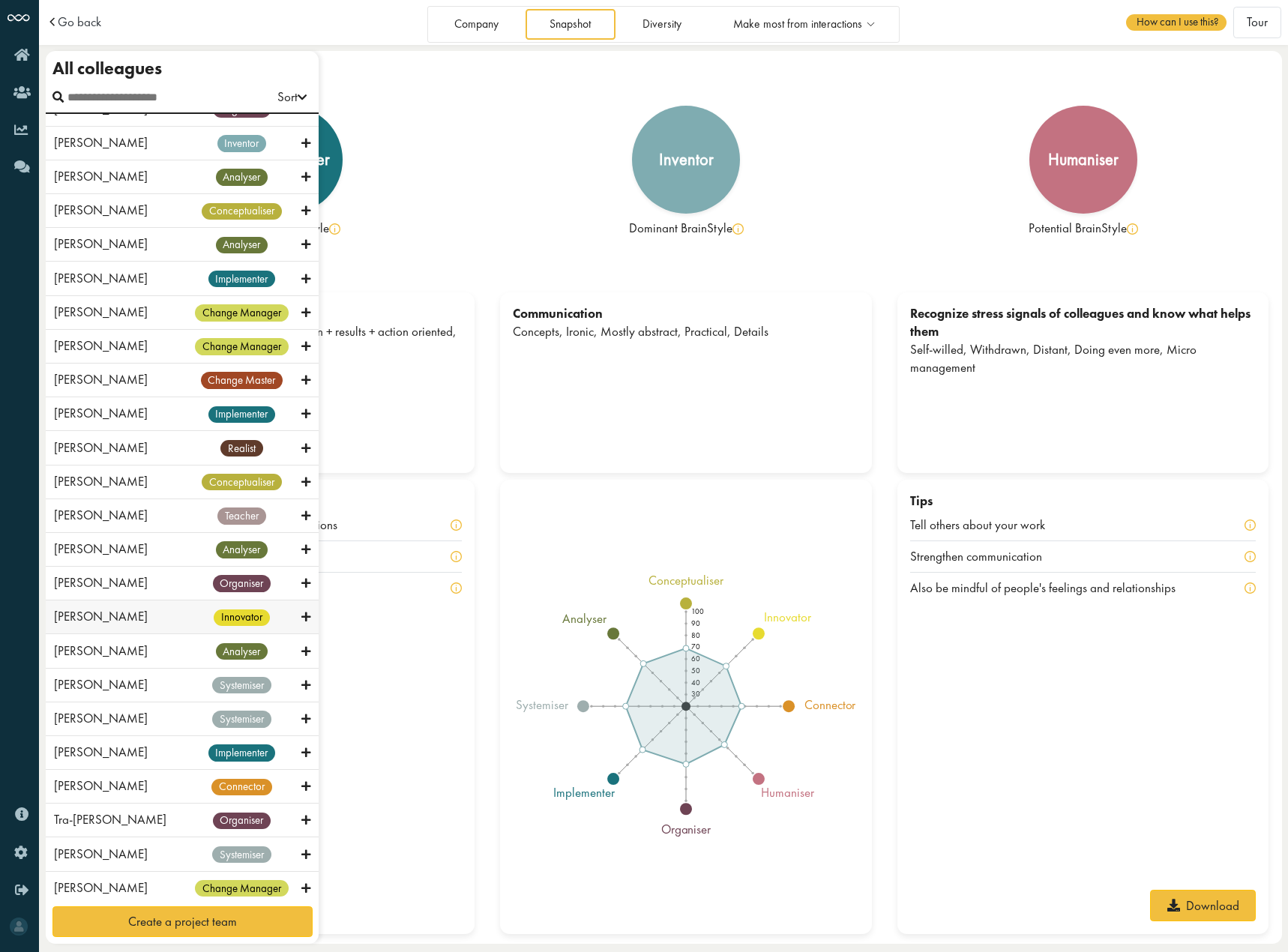
scroll to position [1140, 0]
click at [140, 625] on div "[PERSON_NAME]" at bounding box center [117, 617] width 127 height 18
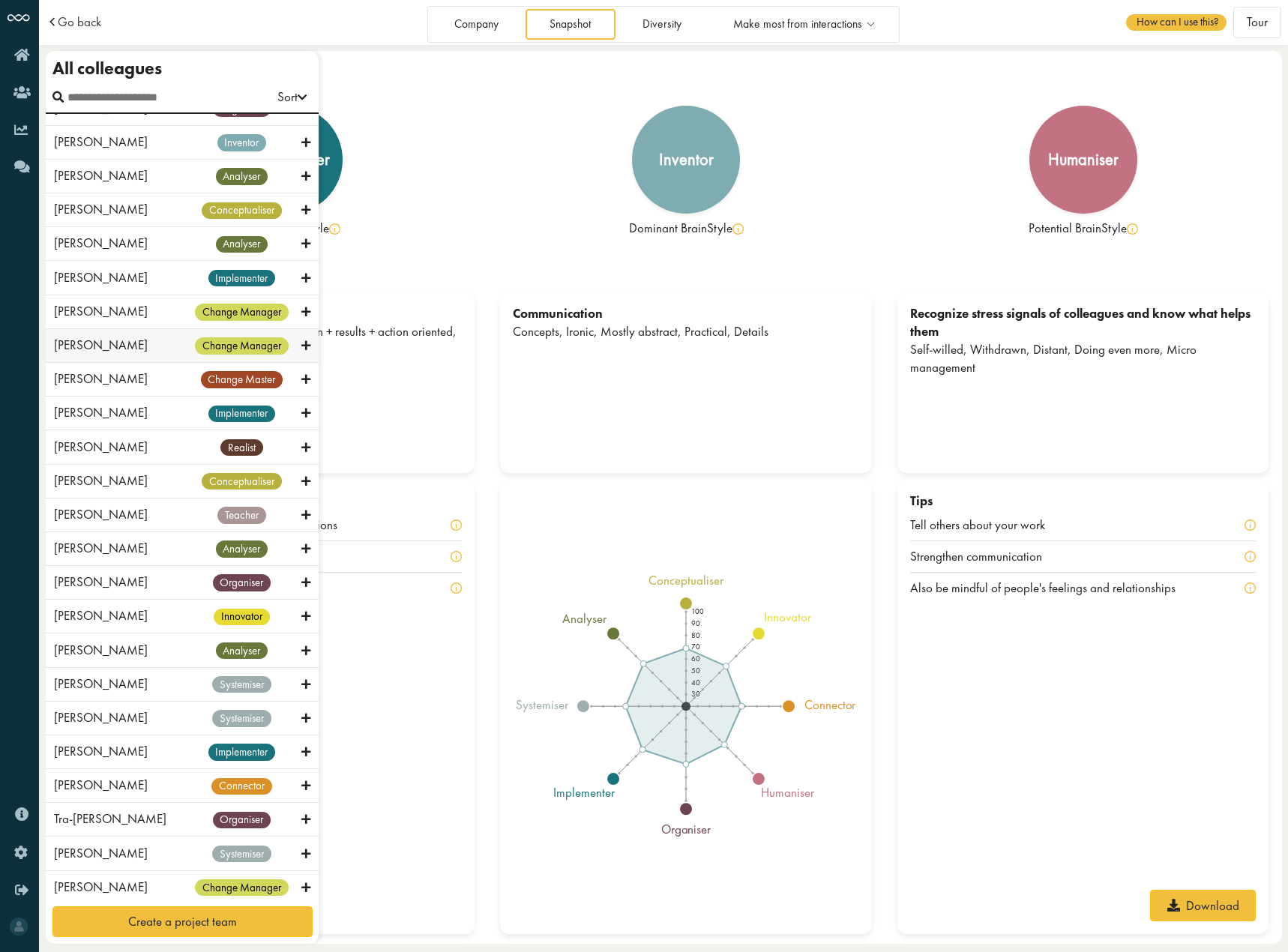
click at [172, 350] on div "[PERSON_NAME]" at bounding box center [117, 345] width 127 height 18
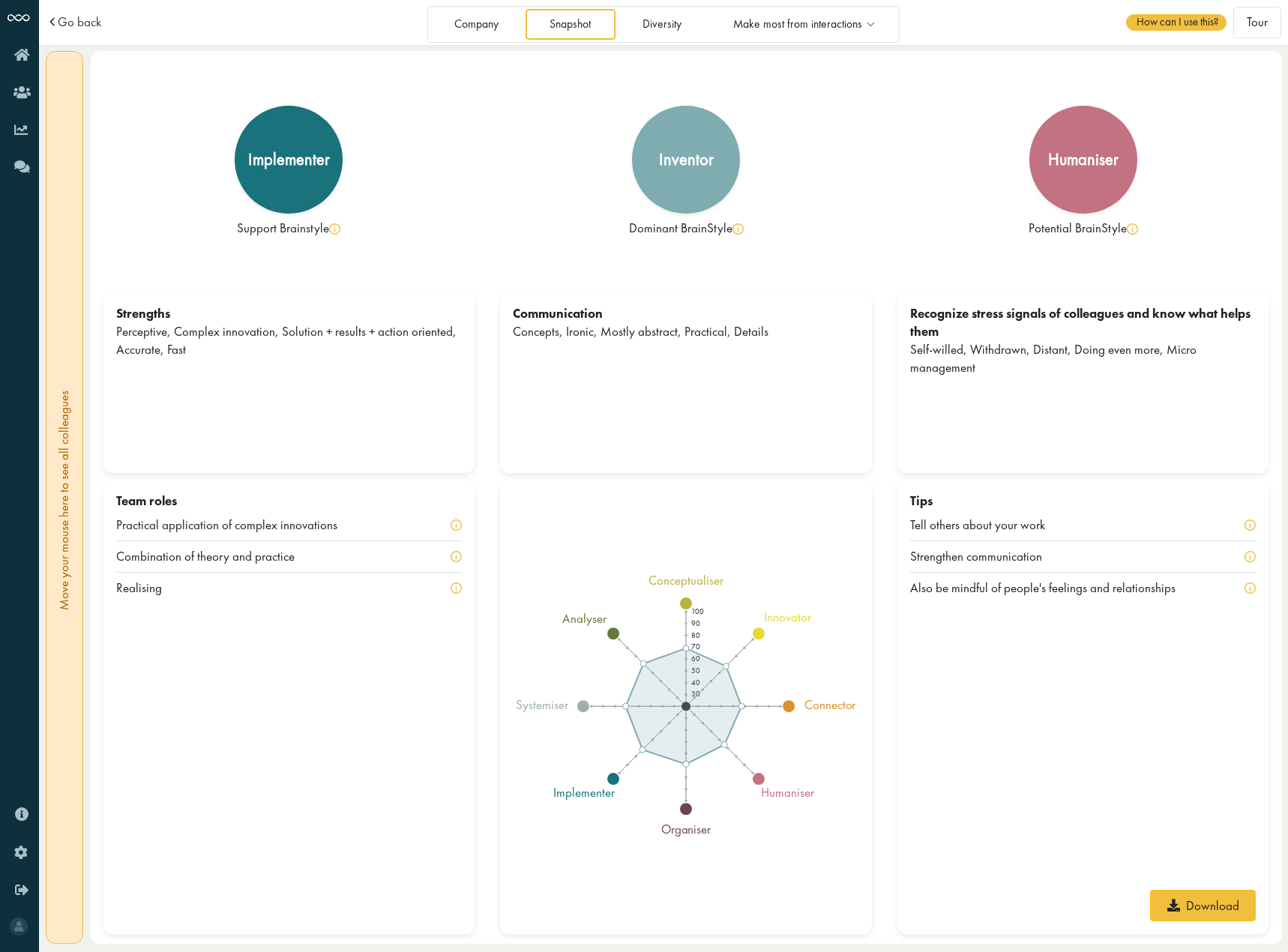
scroll to position [440, 0]
click at [140, 551] on div "systemiser" at bounding box center [110, 560] width 59 height 18
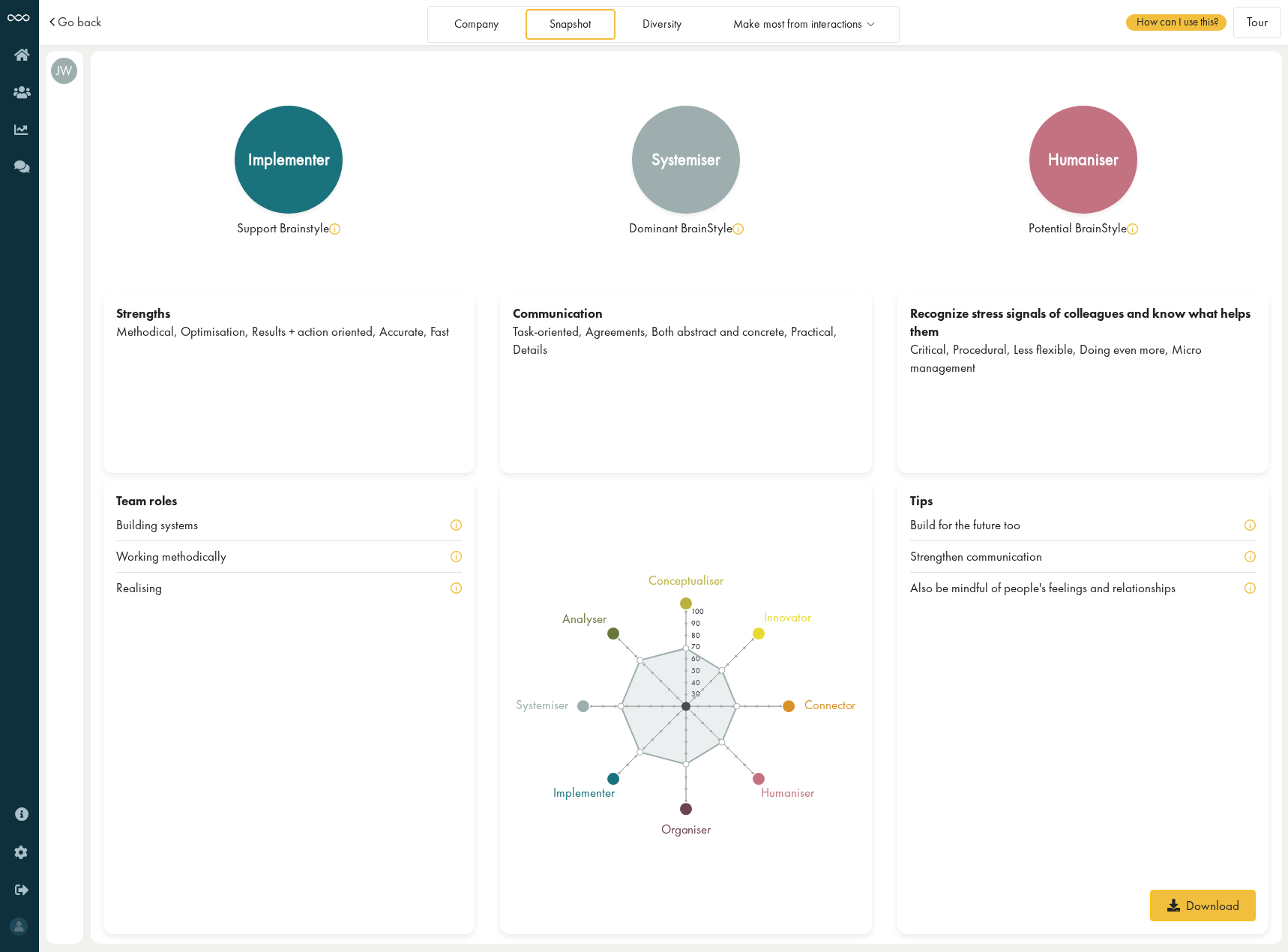
scroll to position [0, 0]
